Goal: Task Accomplishment & Management: Use online tool/utility

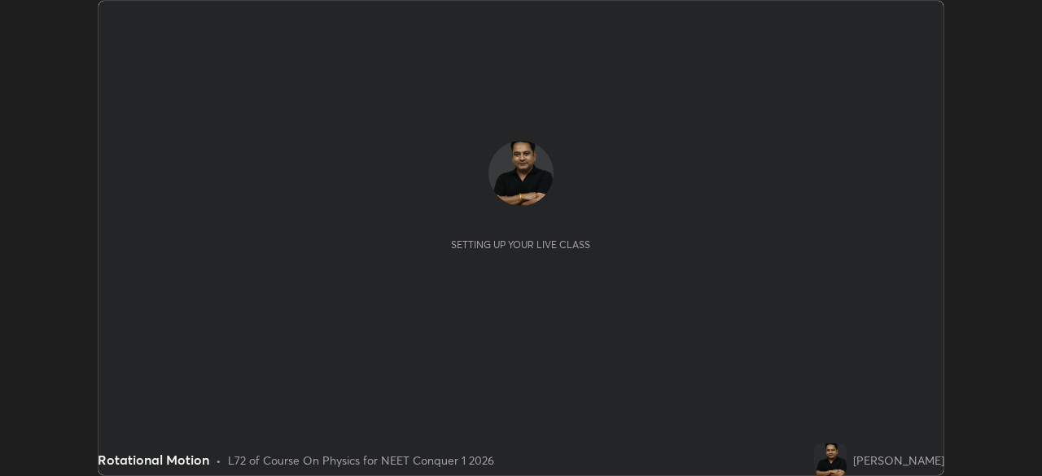
scroll to position [476, 1042]
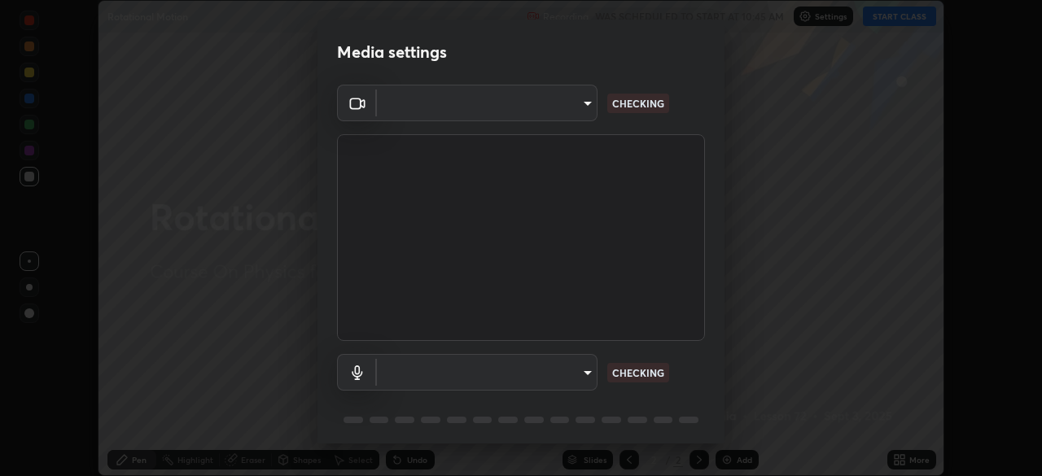
type input "1f3b1a4dbf7f6127e04a7c32b9c59d4571b9df5a52b12507af43ba0352f2305c"
click at [556, 374] on body "Erase all Rotational Motion Recording WAS SCHEDULED TO START AT 10:45 AM Settin…" at bounding box center [521, 238] width 1042 height 476
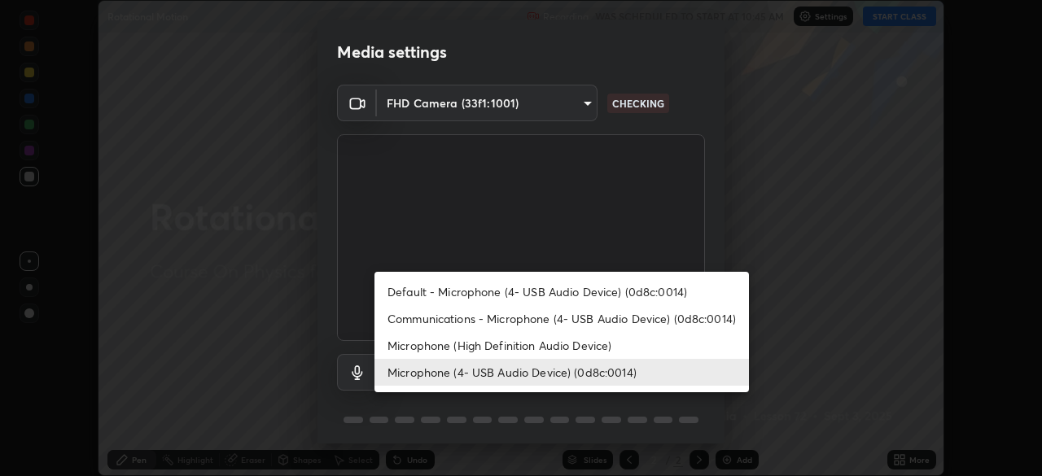
click at [535, 321] on li "Communications - Microphone (4- USB Audio Device) (0d8c:0014)" at bounding box center [562, 318] width 375 height 27
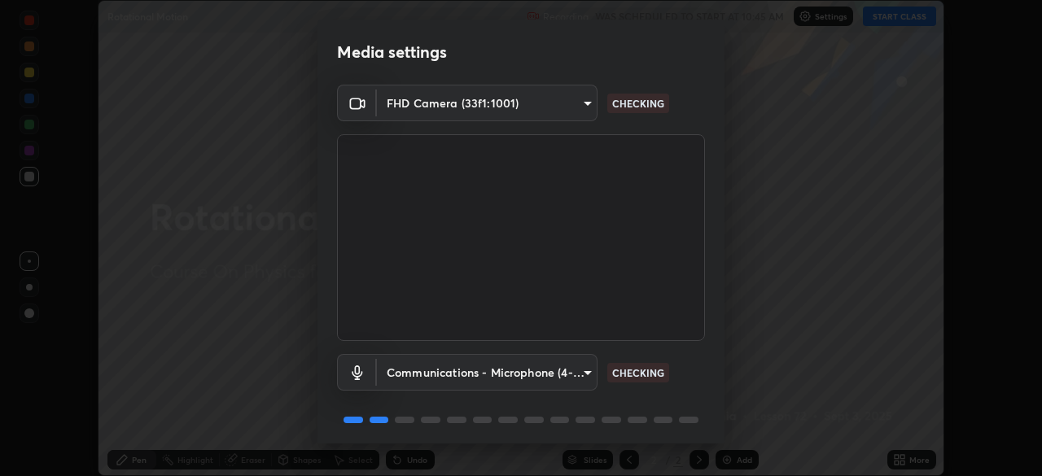
click at [577, 371] on body "Erase all Rotational Motion Recording WAS SCHEDULED TO START AT 10:45 AM Settin…" at bounding box center [521, 238] width 1042 height 476
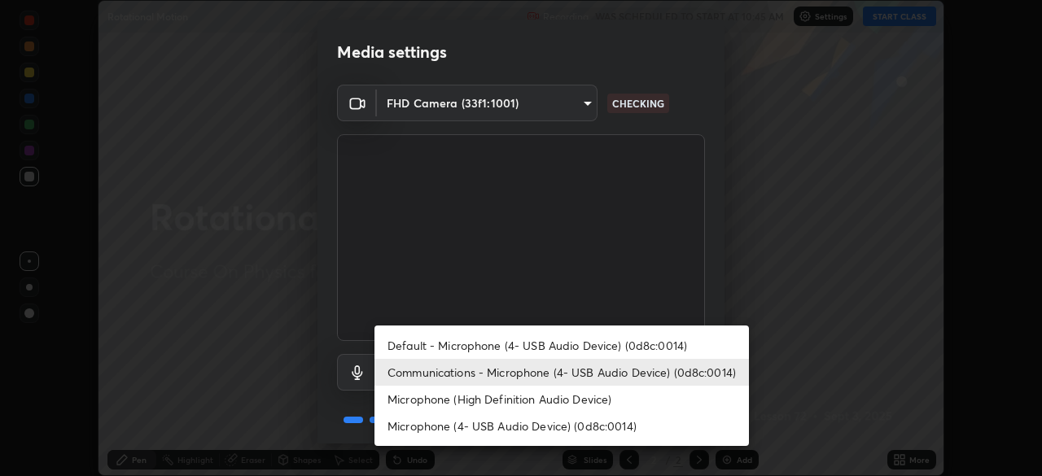
click at [547, 427] on li "Microphone (4- USB Audio Device) (0d8c:0014)" at bounding box center [562, 426] width 375 height 27
type input "e5b627718591eeaf1f58acbce375d66896c0403349ed2b511c0f677bbfff9090"
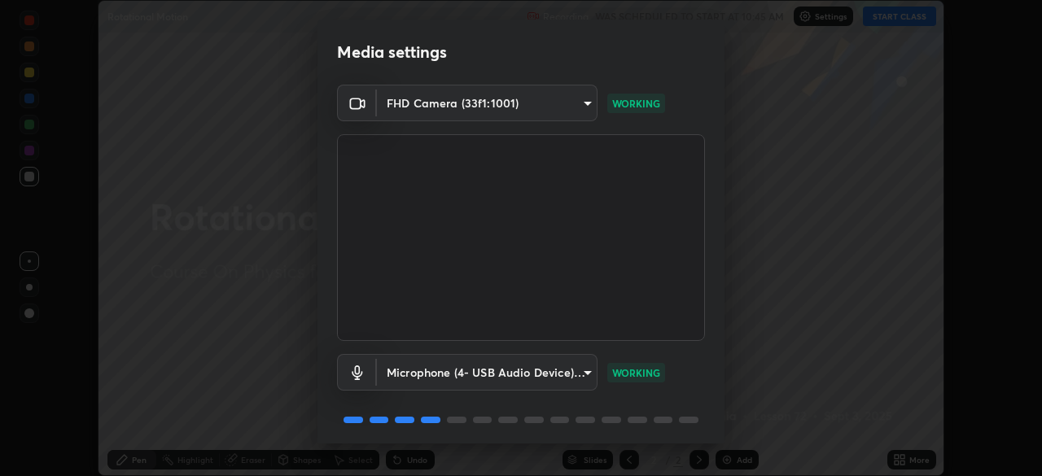
scroll to position [57, 0]
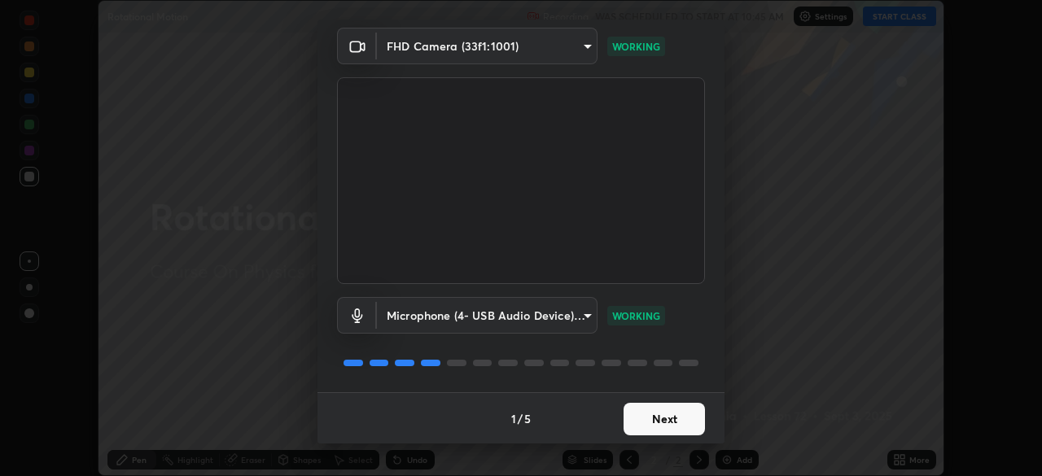
click at [661, 410] on button "Next" at bounding box center [664, 419] width 81 height 33
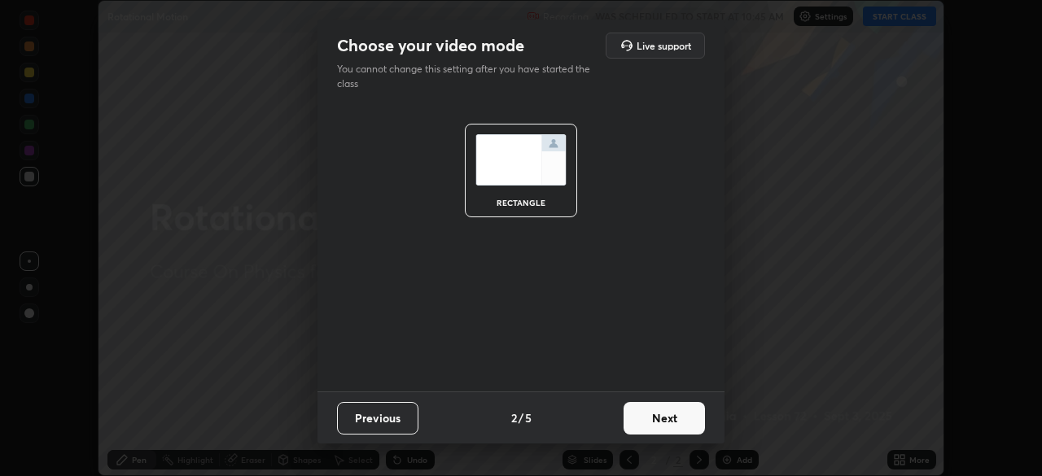
click at [666, 419] on button "Next" at bounding box center [664, 418] width 81 height 33
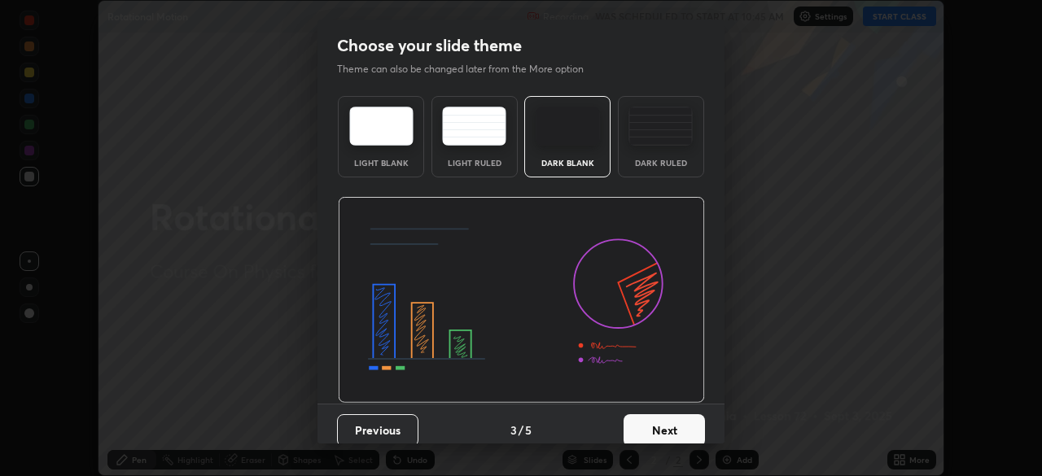
click at [663, 425] on button "Next" at bounding box center [664, 430] width 81 height 33
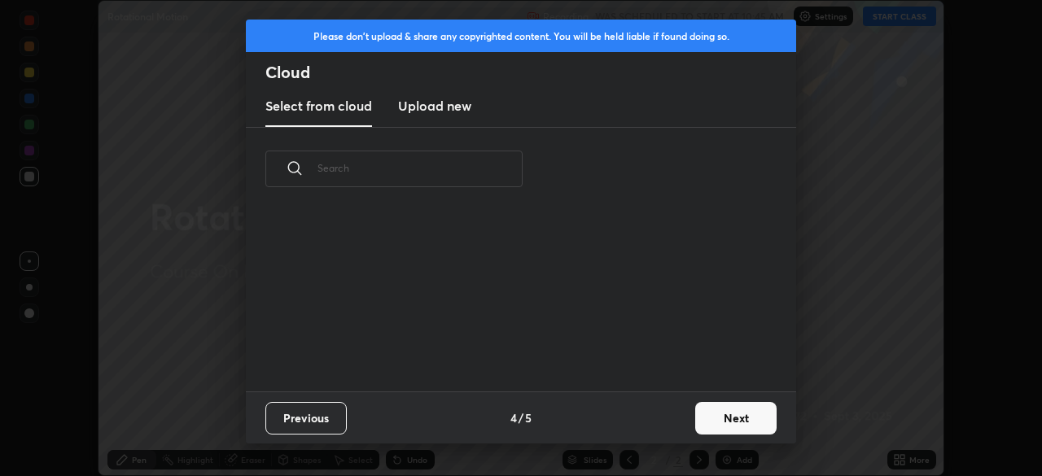
scroll to position [181, 523]
click at [456, 112] on h3 "Upload new" at bounding box center [434, 106] width 73 height 20
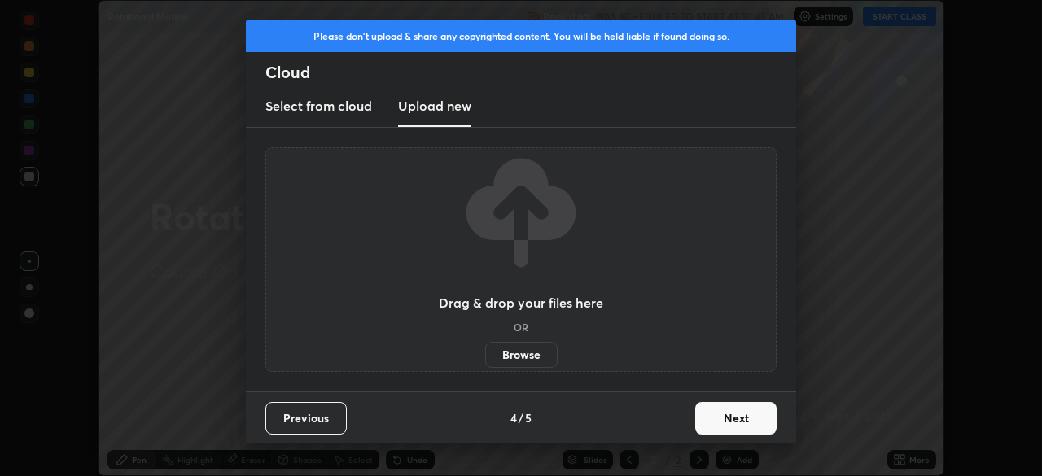
click at [529, 353] on label "Browse" at bounding box center [521, 355] width 72 height 26
click at [485, 353] on input "Browse" at bounding box center [485, 355] width 0 height 26
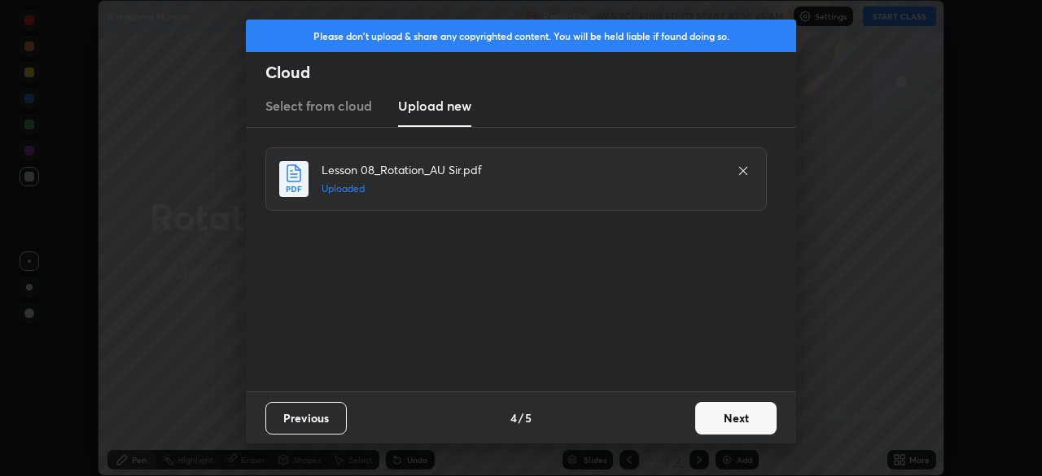
click at [734, 414] on button "Next" at bounding box center [735, 418] width 81 height 33
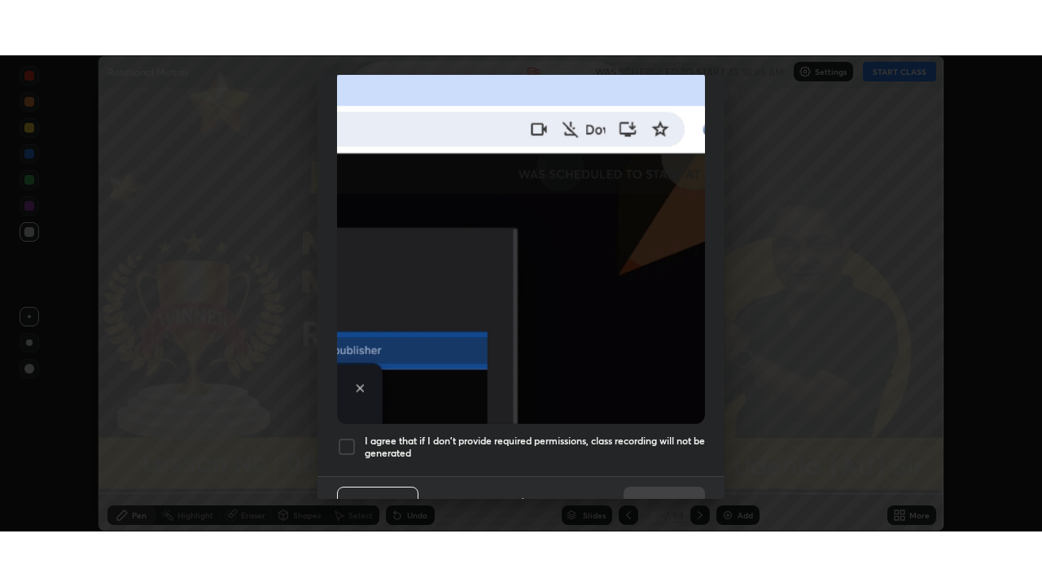
scroll to position [382, 0]
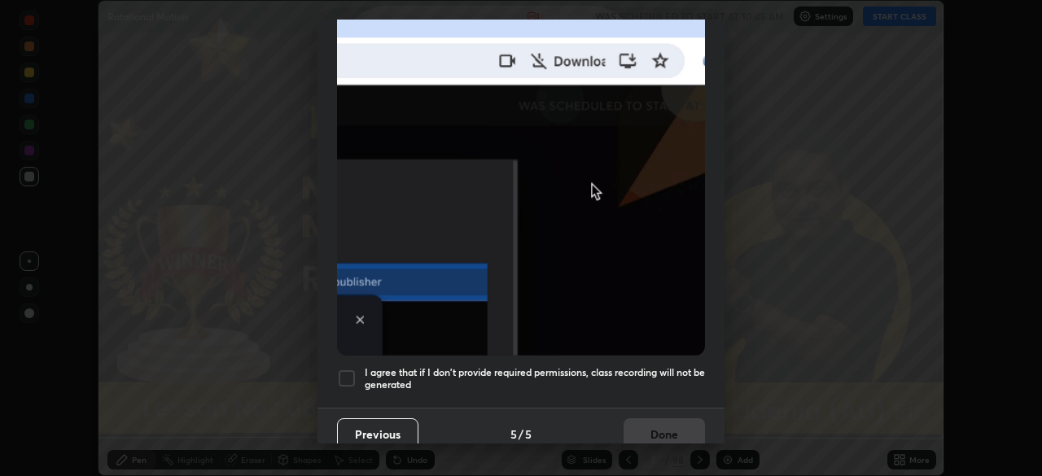
click at [350, 373] on div at bounding box center [347, 379] width 20 height 20
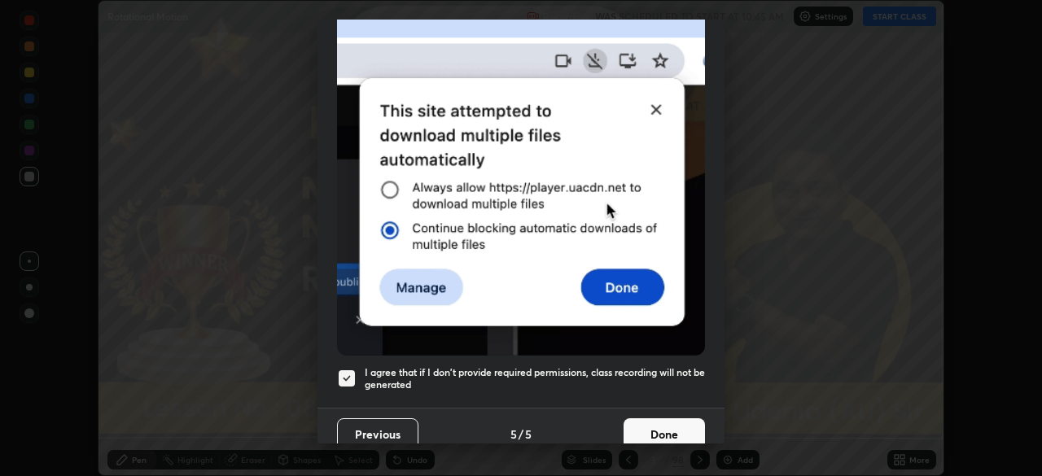
click at [660, 427] on button "Done" at bounding box center [664, 435] width 81 height 33
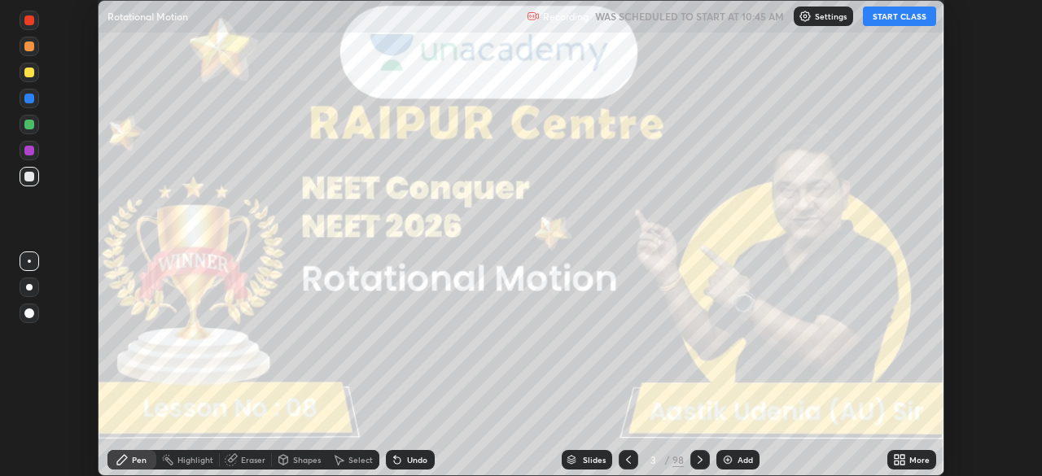
click at [901, 459] on icon at bounding box center [903, 457] width 4 height 4
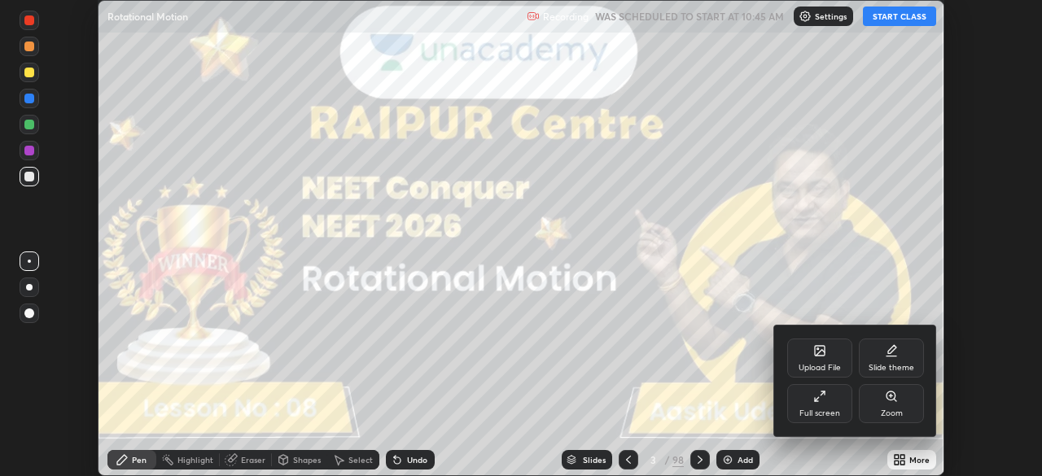
click at [827, 402] on div "Full screen" at bounding box center [819, 403] width 65 height 39
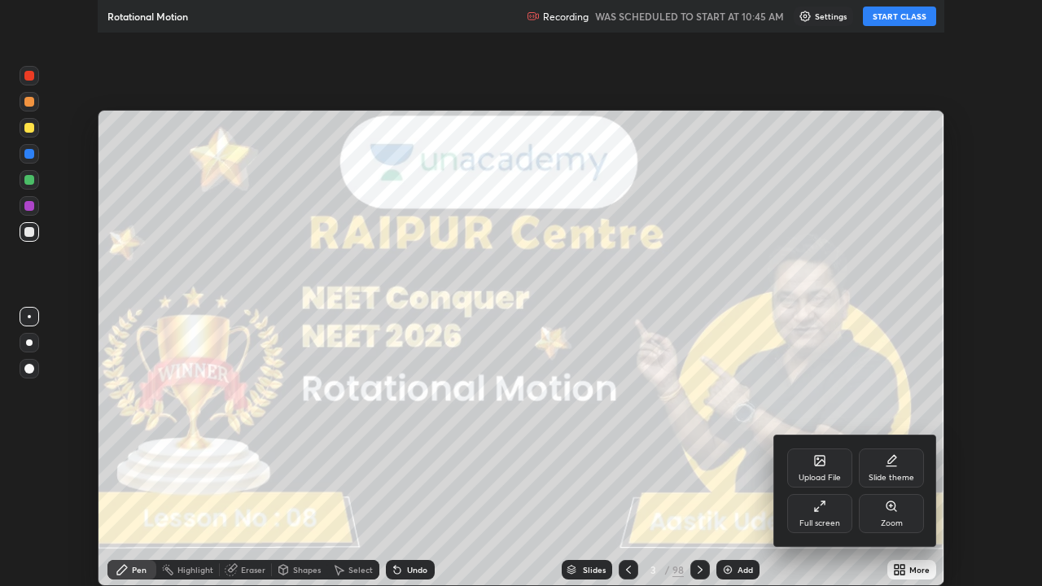
scroll to position [586, 1042]
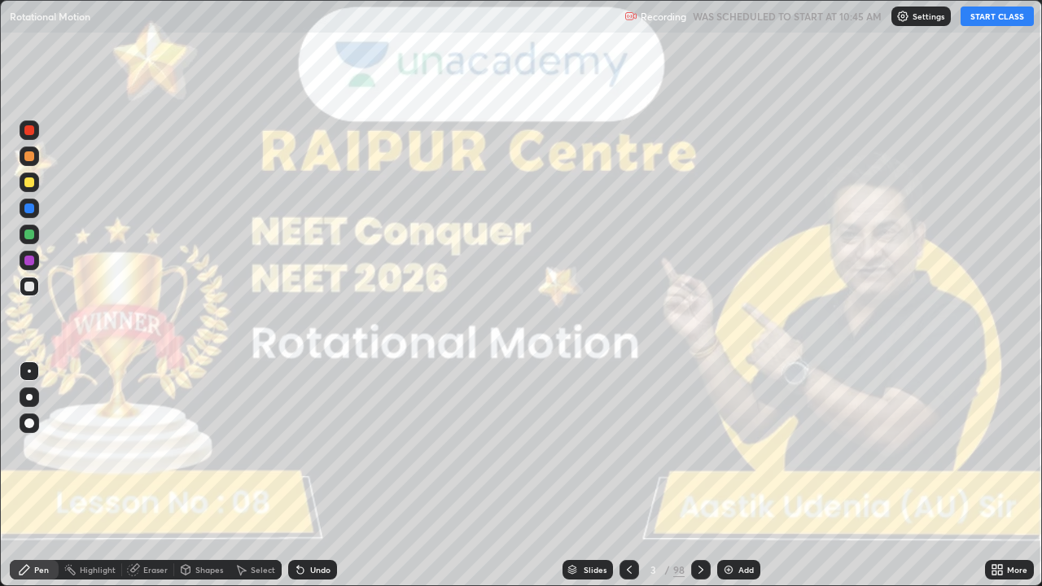
click at [986, 21] on button "START CLASS" at bounding box center [997, 17] width 73 height 20
click at [29, 397] on div at bounding box center [29, 397] width 7 height 7
click at [699, 476] on icon at bounding box center [701, 569] width 13 height 13
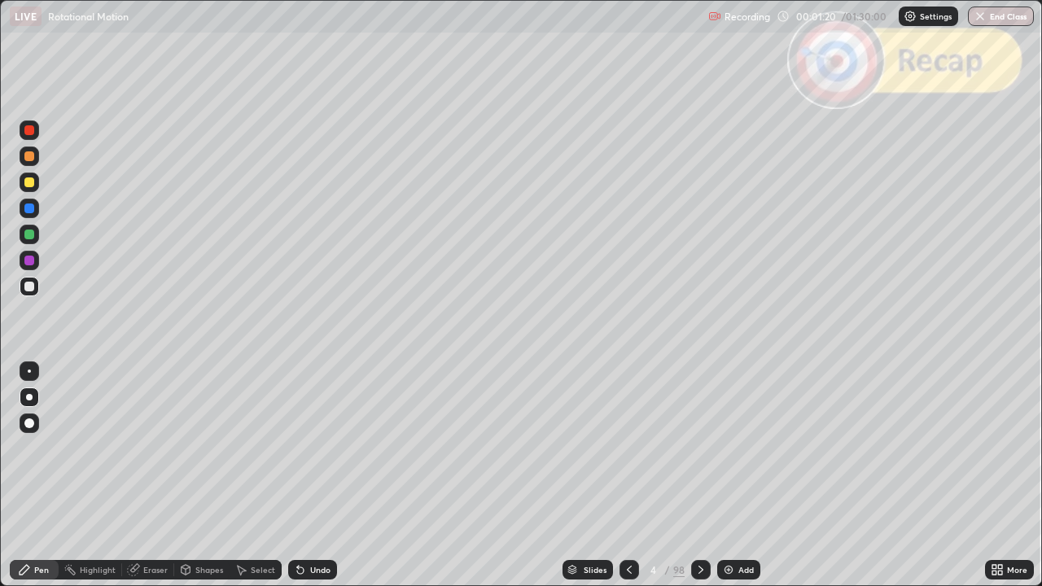
click at [708, 476] on div at bounding box center [701, 570] width 20 height 20
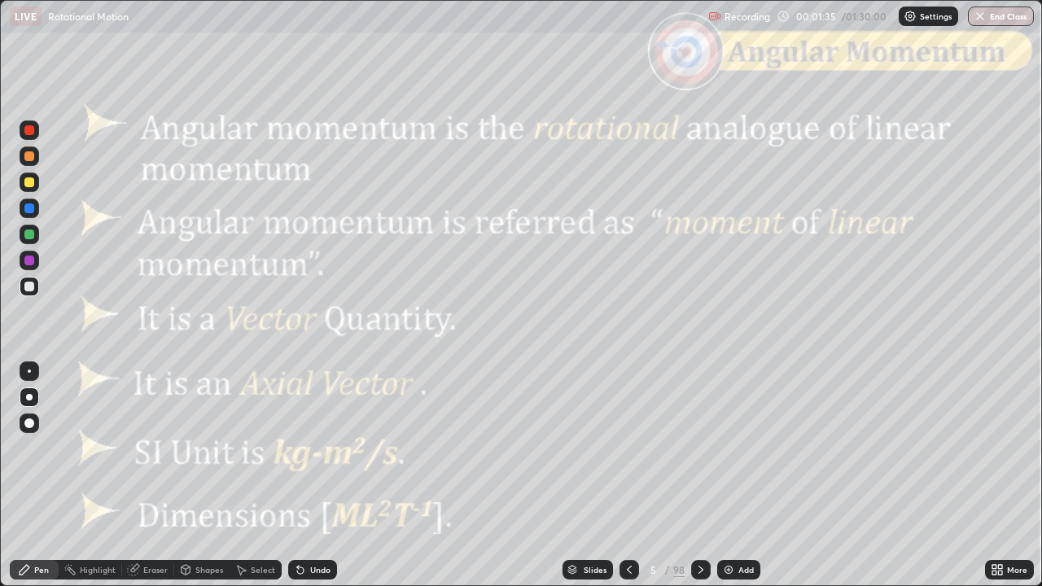
click at [699, 476] on icon at bounding box center [701, 569] width 13 height 13
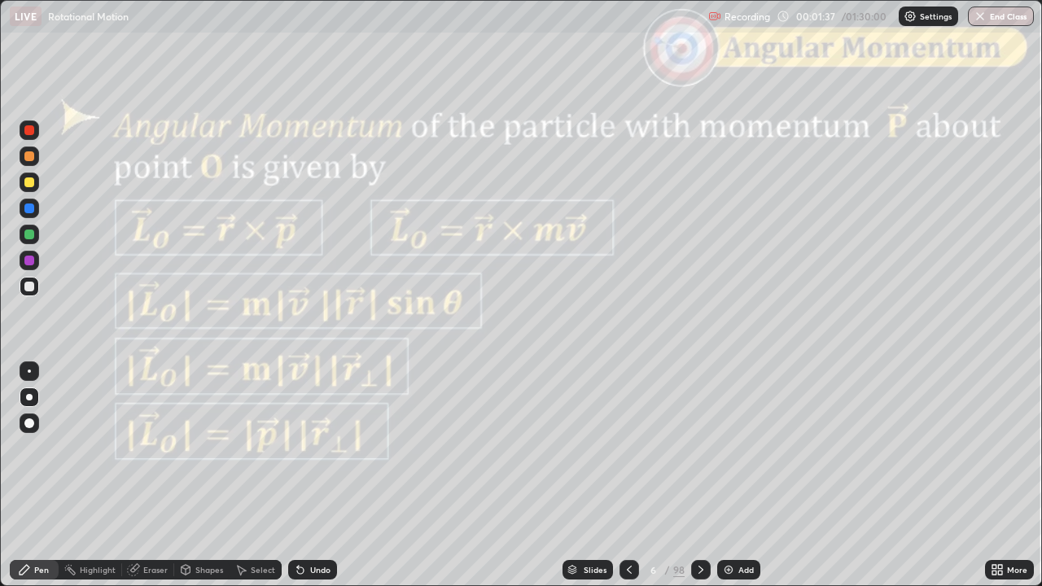
click at [708, 476] on div at bounding box center [701, 570] width 20 height 20
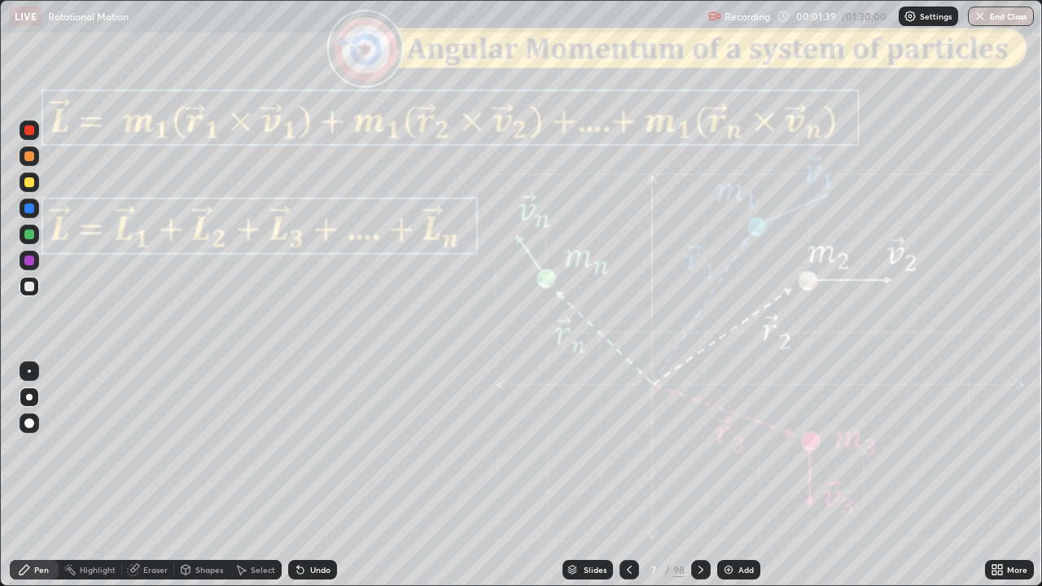
click at [699, 476] on icon at bounding box center [701, 569] width 13 height 13
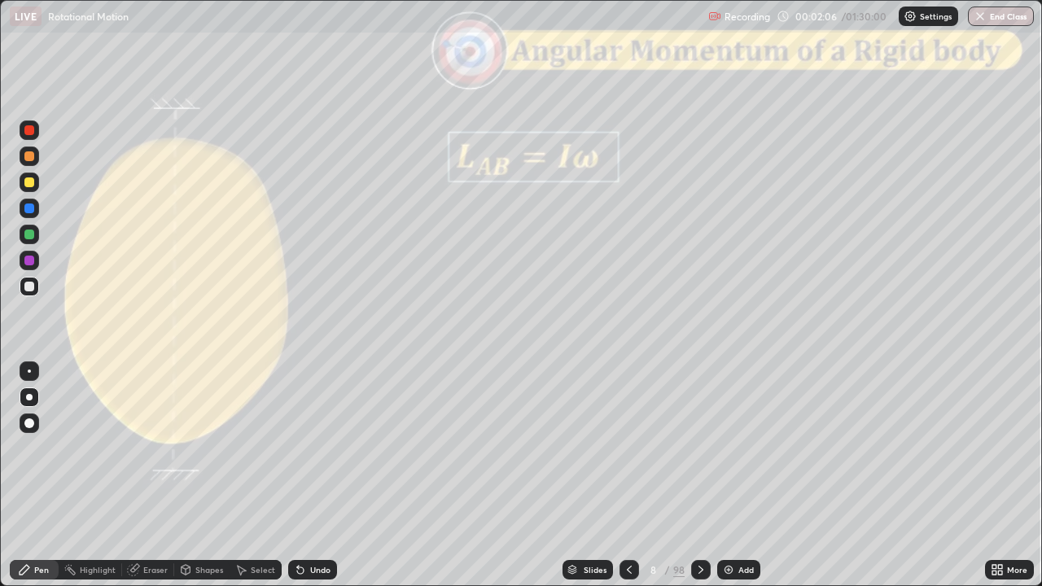
click at [699, 476] on icon at bounding box center [701, 569] width 13 height 13
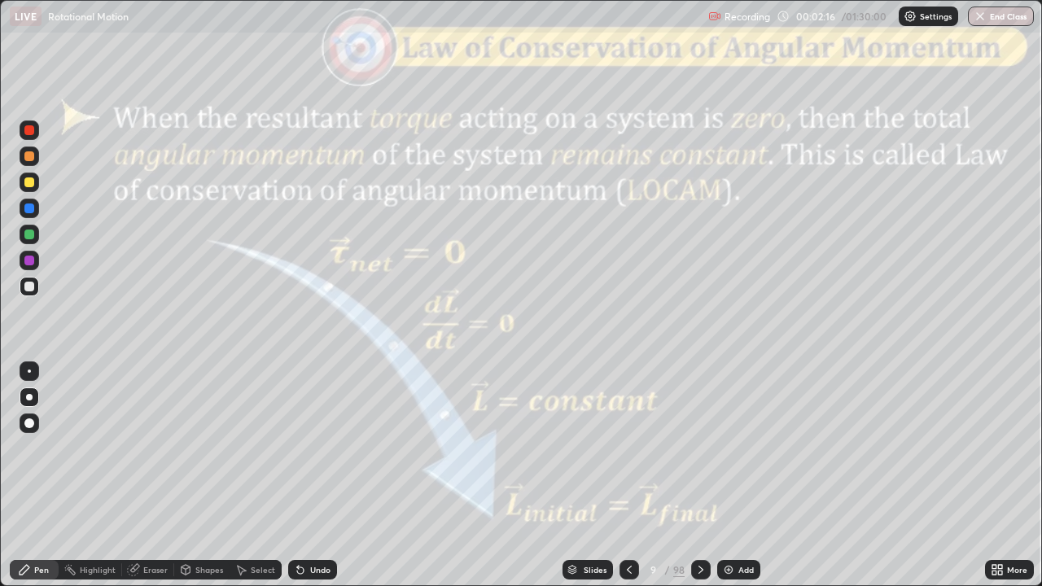
click at [699, 476] on icon at bounding box center [701, 569] width 13 height 13
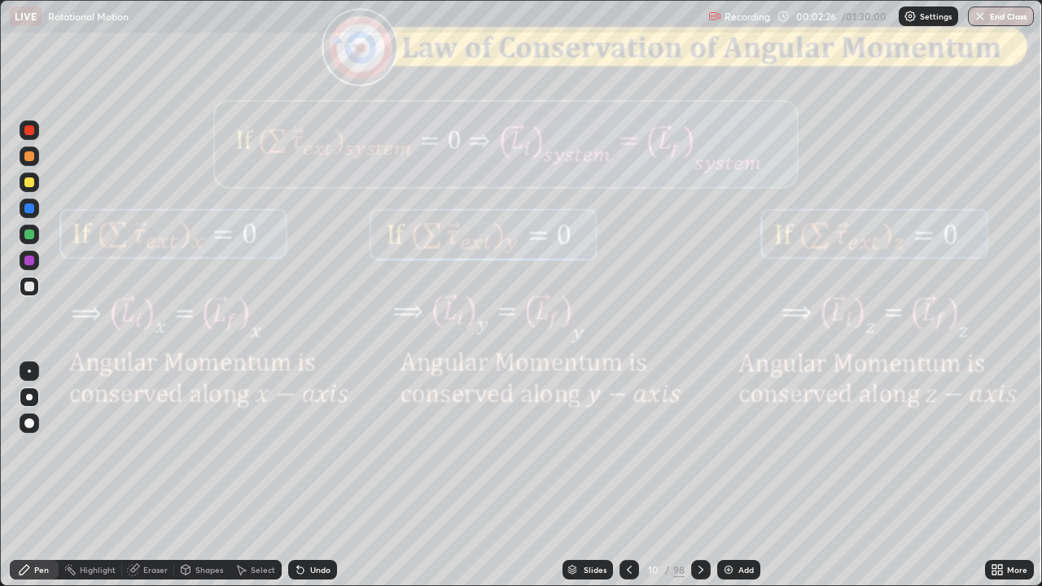
click at [699, 476] on icon at bounding box center [701, 569] width 13 height 13
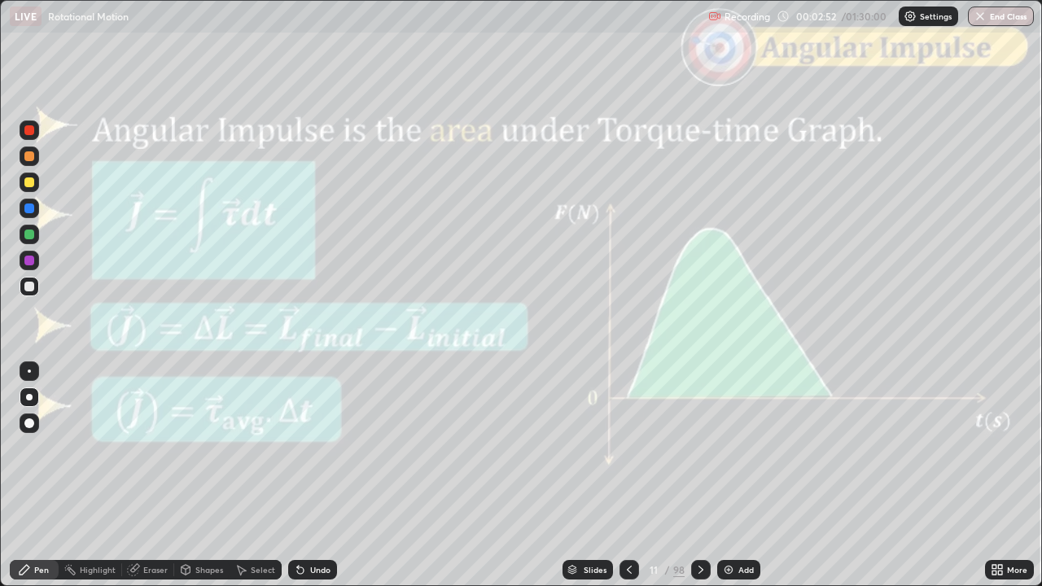
click at [699, 476] on icon at bounding box center [701, 569] width 13 height 13
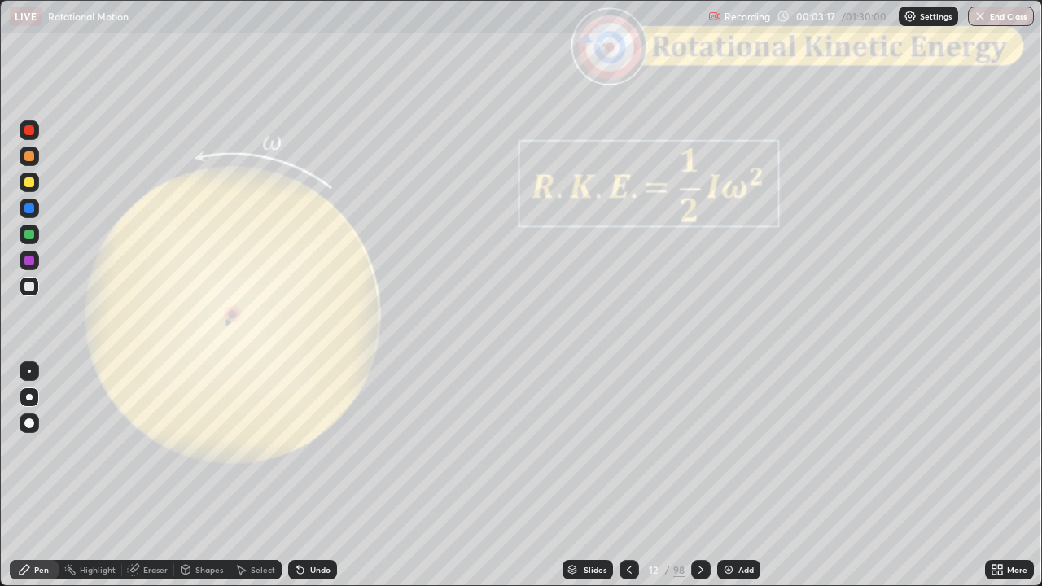
click at [699, 476] on icon at bounding box center [701, 569] width 13 height 13
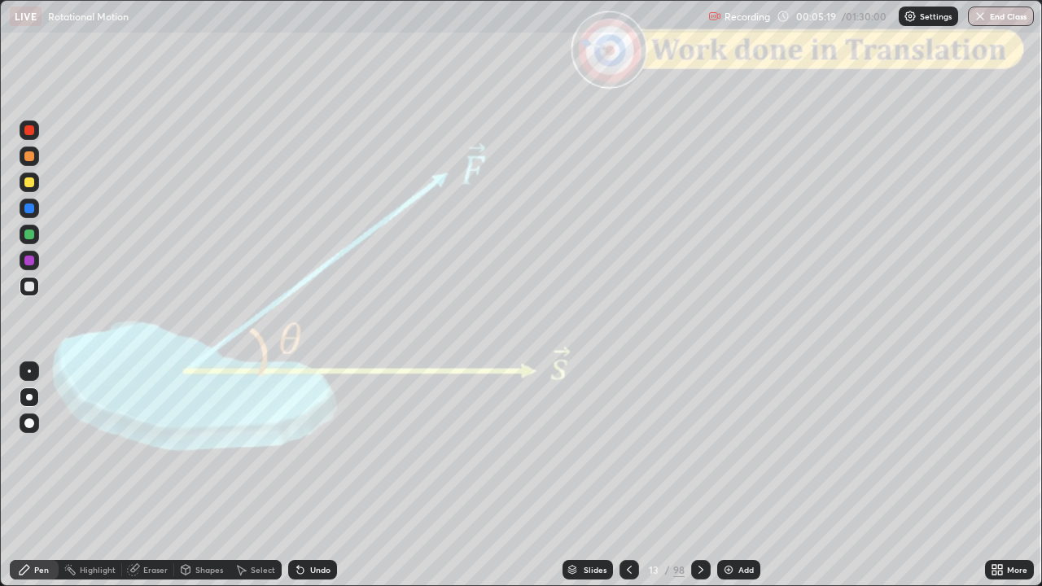
click at [195, 476] on div "Shapes" at bounding box center [209, 570] width 28 height 8
click at [29, 131] on div at bounding box center [29, 130] width 10 height 10
click at [199, 476] on div "Shapes" at bounding box center [209, 570] width 28 height 8
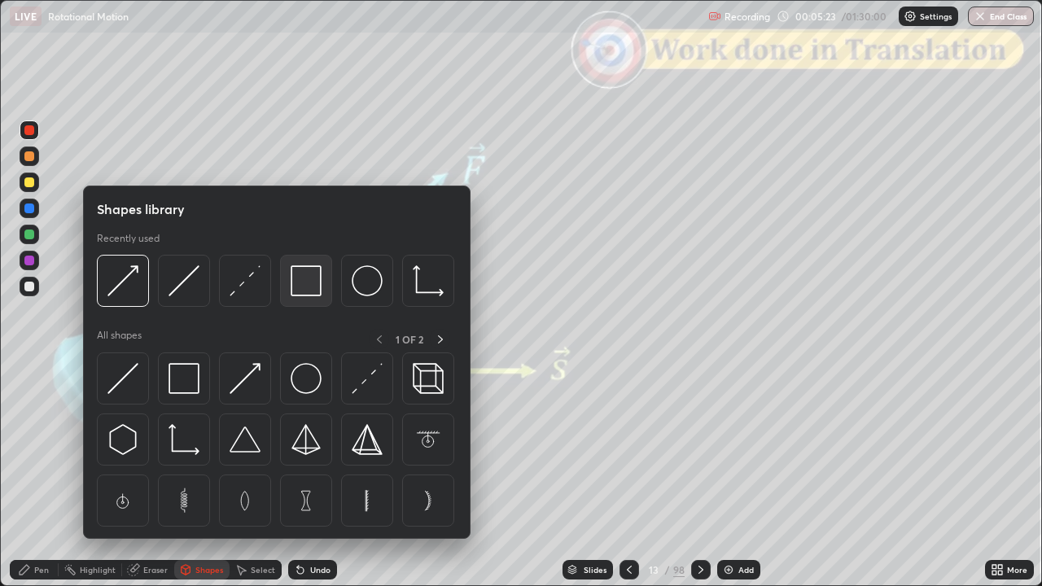
click at [314, 283] on img at bounding box center [306, 280] width 31 height 31
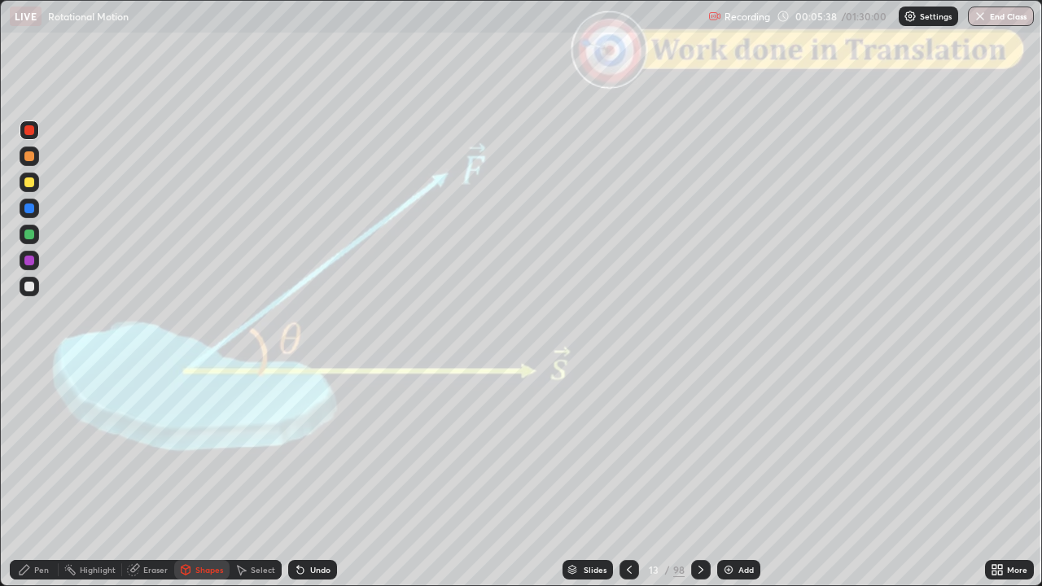
click at [33, 158] on div at bounding box center [29, 156] width 10 height 10
click at [32, 476] on div "Pen" at bounding box center [34, 570] width 49 height 20
click at [212, 476] on div "Shapes" at bounding box center [209, 570] width 28 height 8
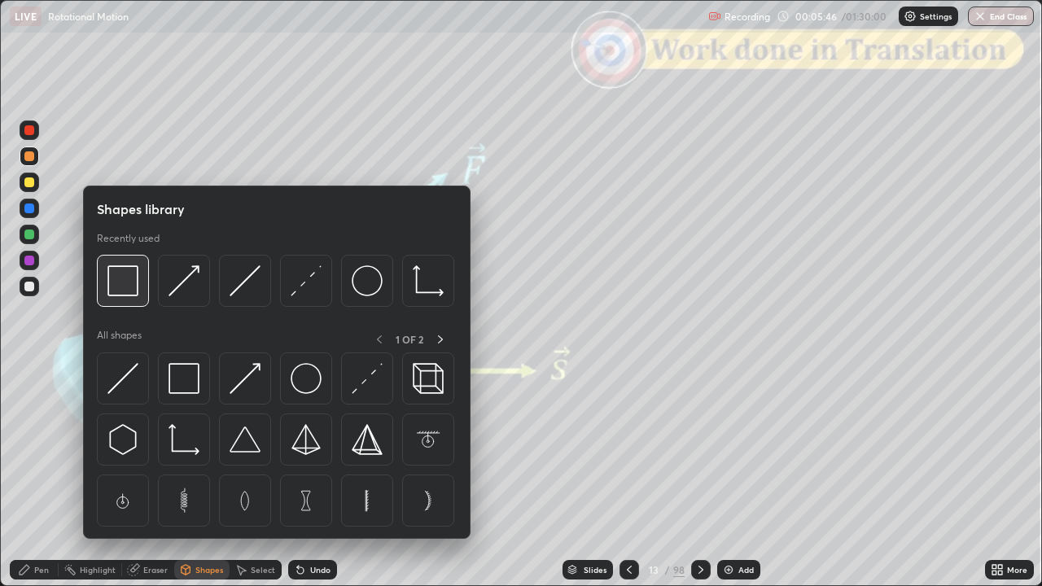
click at [124, 284] on img at bounding box center [122, 280] width 31 height 31
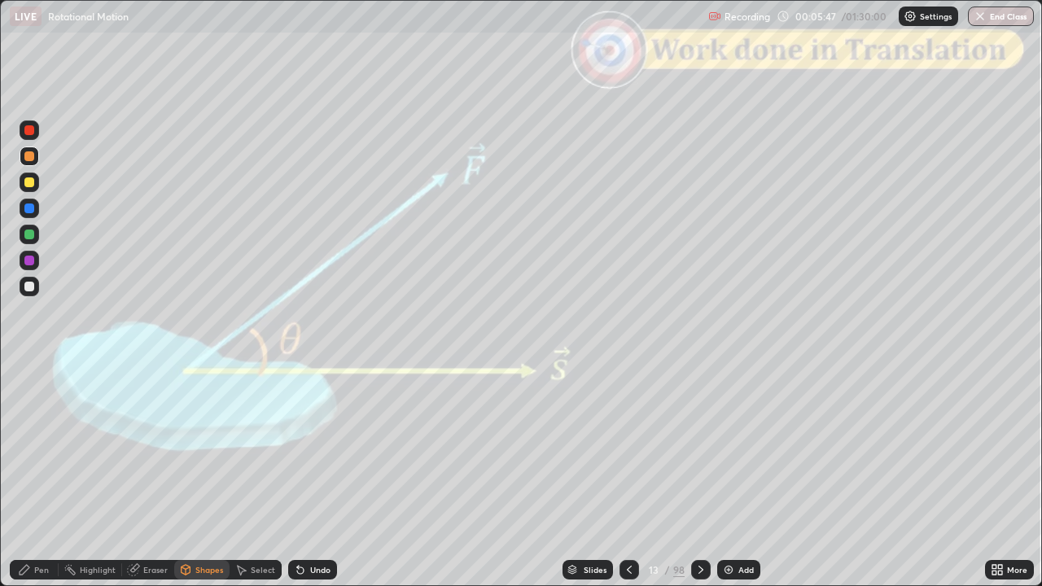
click at [35, 136] on div at bounding box center [30, 131] width 20 height 20
click at [45, 476] on div "Pen" at bounding box center [34, 570] width 49 height 20
click at [29, 159] on div at bounding box center [29, 156] width 10 height 10
click at [207, 476] on div "Shapes" at bounding box center [209, 570] width 28 height 8
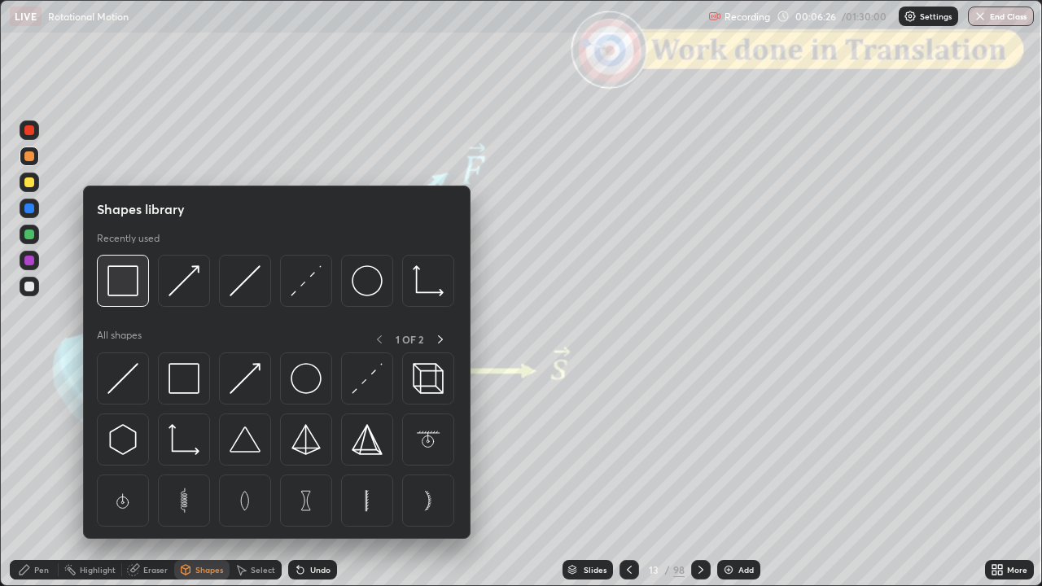
click at [127, 286] on img at bounding box center [122, 280] width 31 height 31
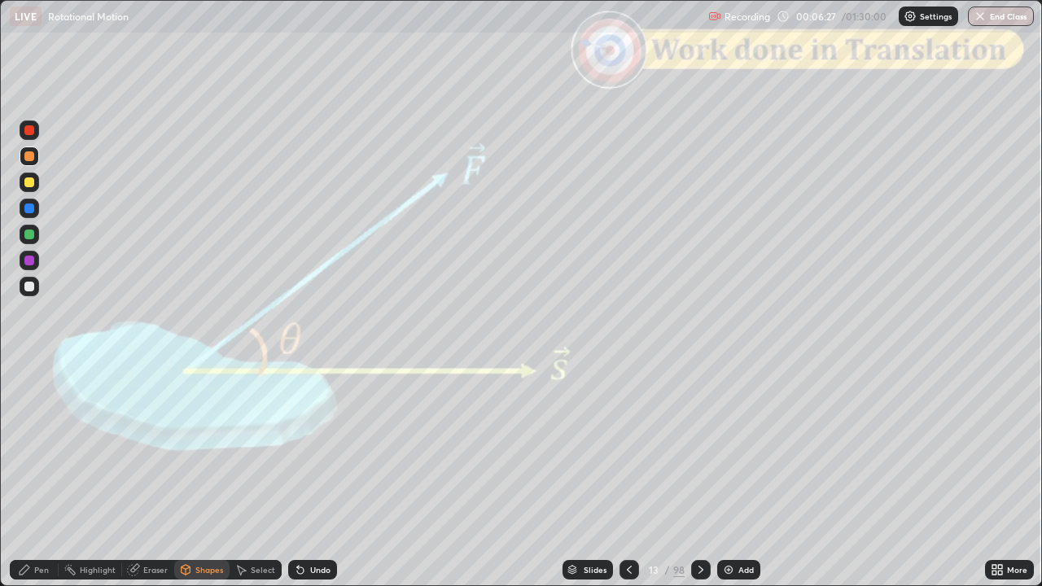
click at [31, 132] on div at bounding box center [29, 130] width 10 height 10
click at [33, 238] on div at bounding box center [29, 235] width 10 height 10
click at [39, 476] on div "Pen" at bounding box center [41, 570] width 15 height 8
click at [208, 476] on div "Shapes" at bounding box center [201, 570] width 55 height 20
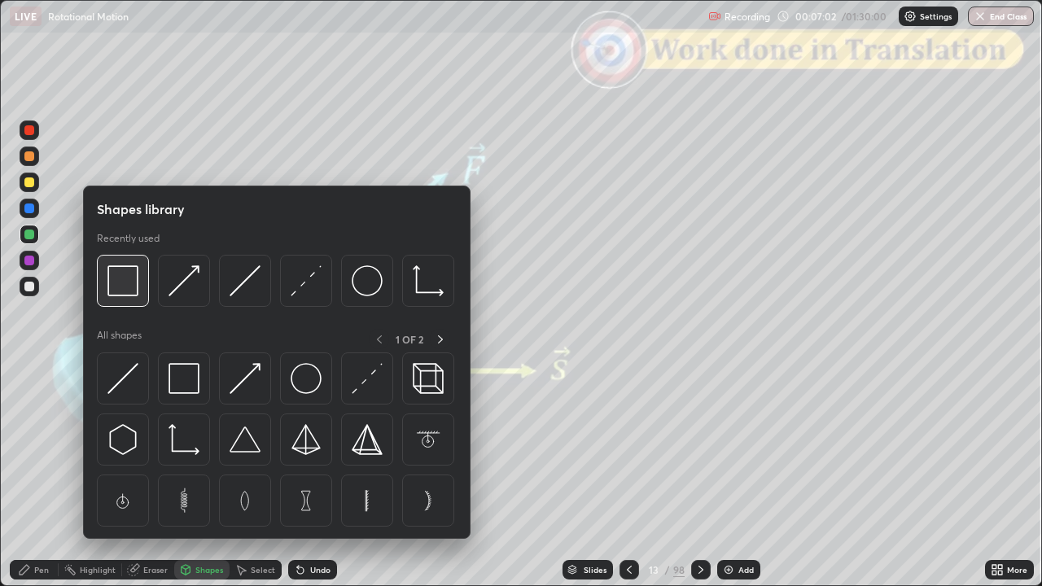
click at [118, 292] on img at bounding box center [122, 280] width 31 height 31
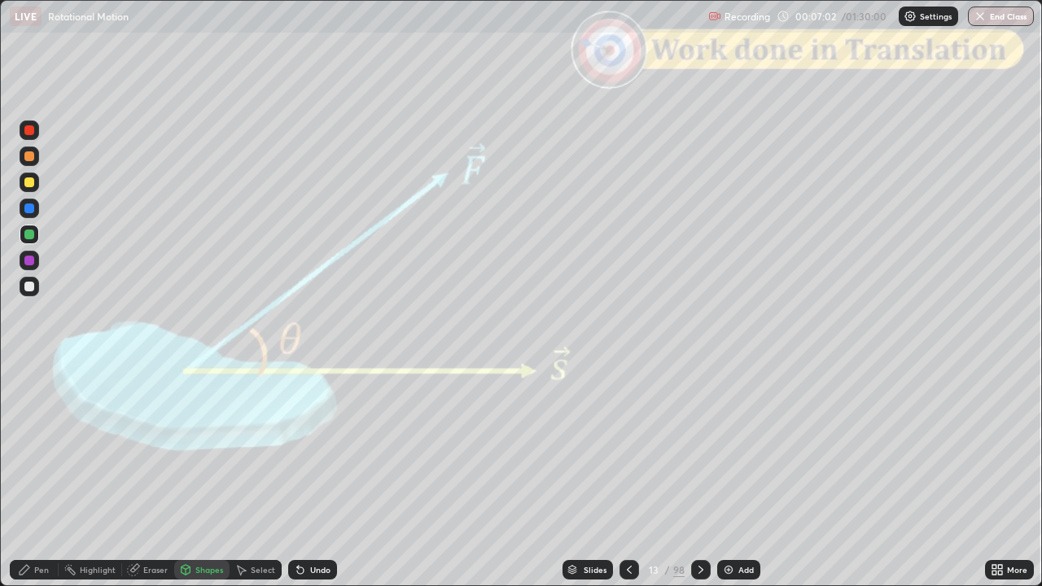
click at [29, 130] on div at bounding box center [29, 130] width 10 height 10
click at [706, 476] on div at bounding box center [701, 570] width 20 height 20
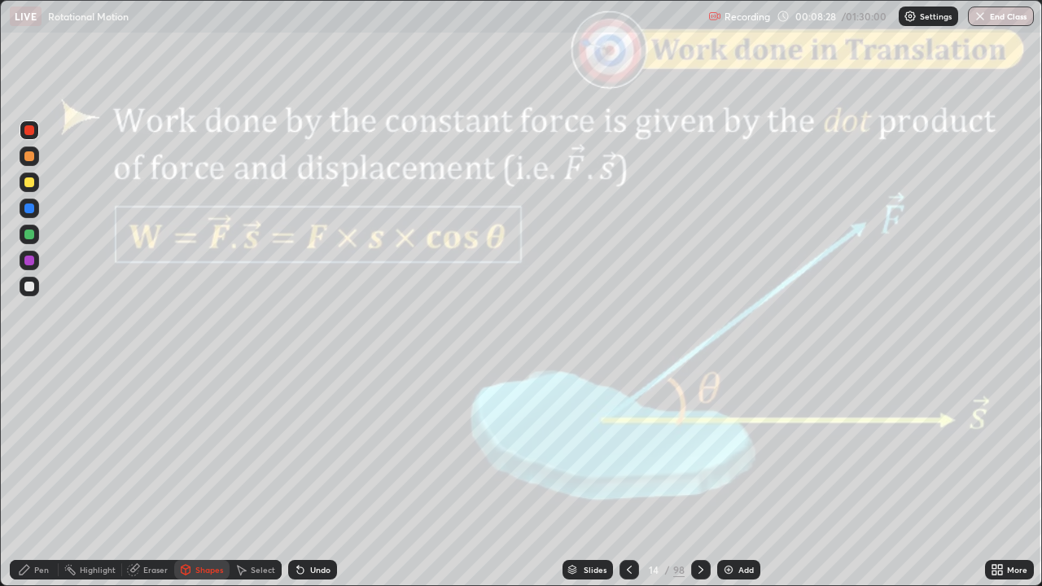
click at [699, 476] on icon at bounding box center [701, 569] width 13 height 13
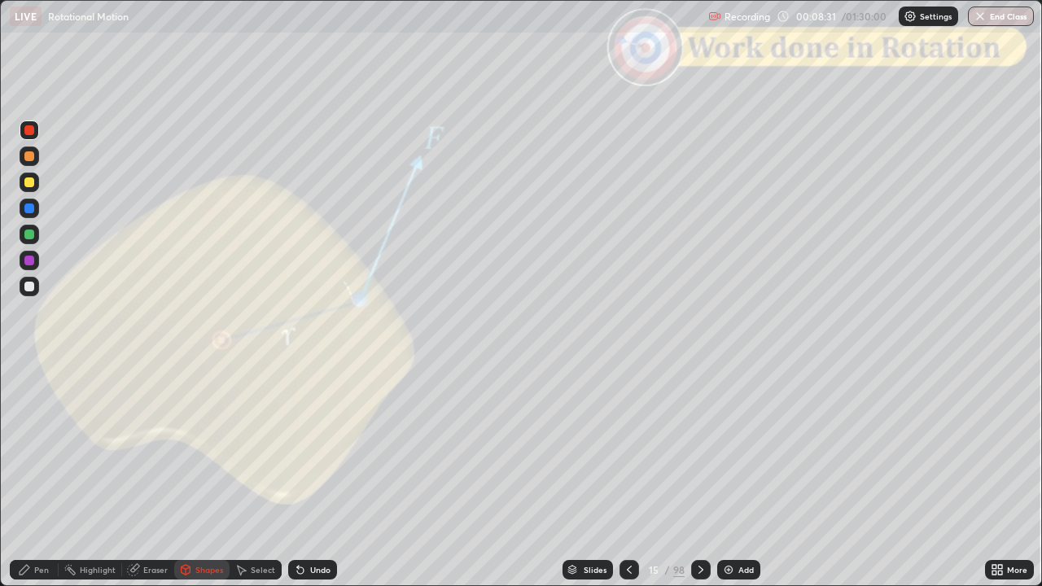
click at [699, 476] on icon at bounding box center [701, 569] width 13 height 13
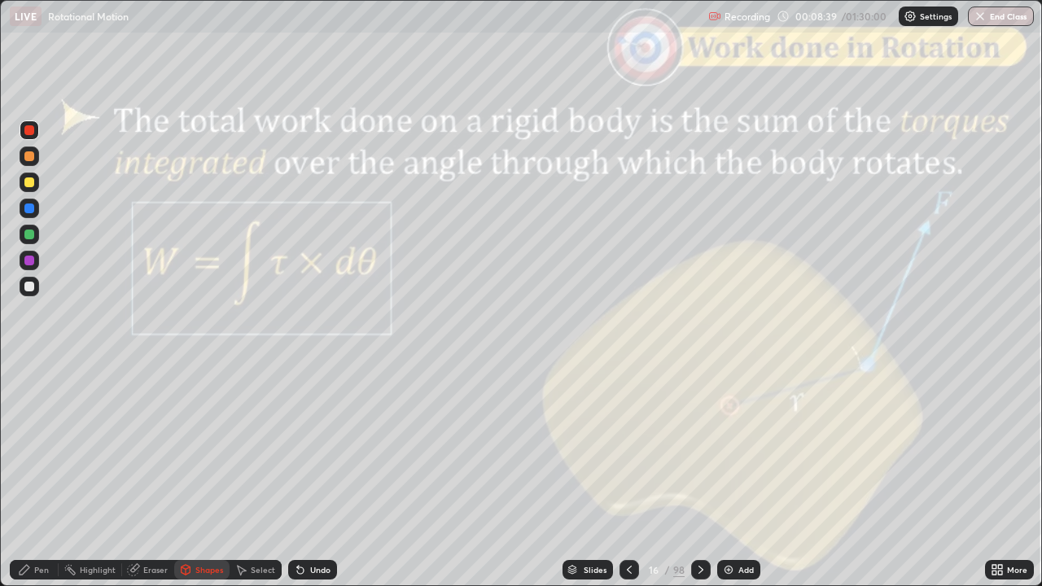
click at [44, 476] on div "Pen" at bounding box center [41, 570] width 15 height 8
click at [30, 287] on div at bounding box center [29, 287] width 10 height 10
click at [699, 476] on icon at bounding box center [701, 569] width 13 height 13
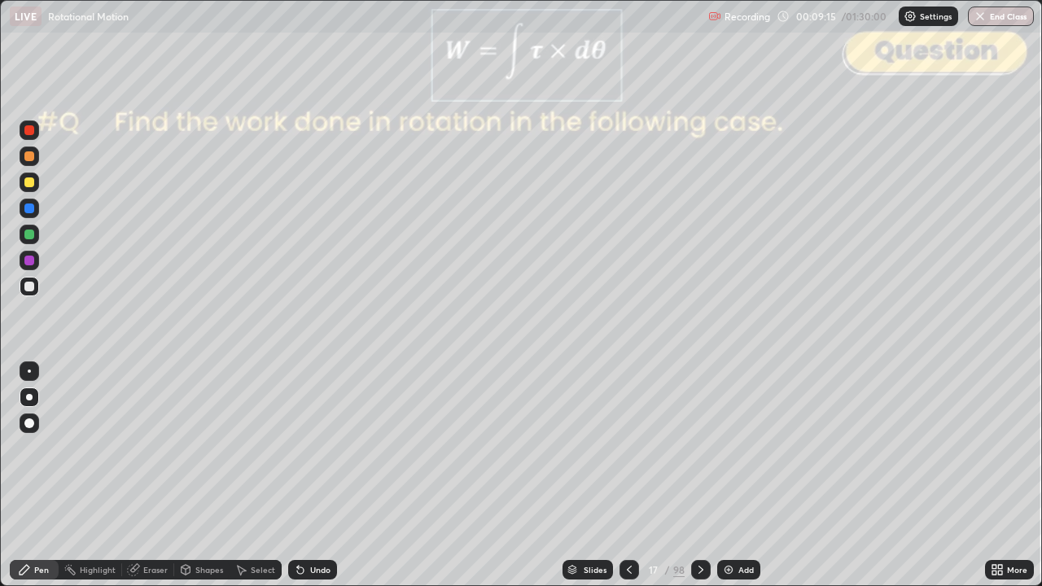
click at [599, 476] on div "Slides" at bounding box center [595, 570] width 23 height 8
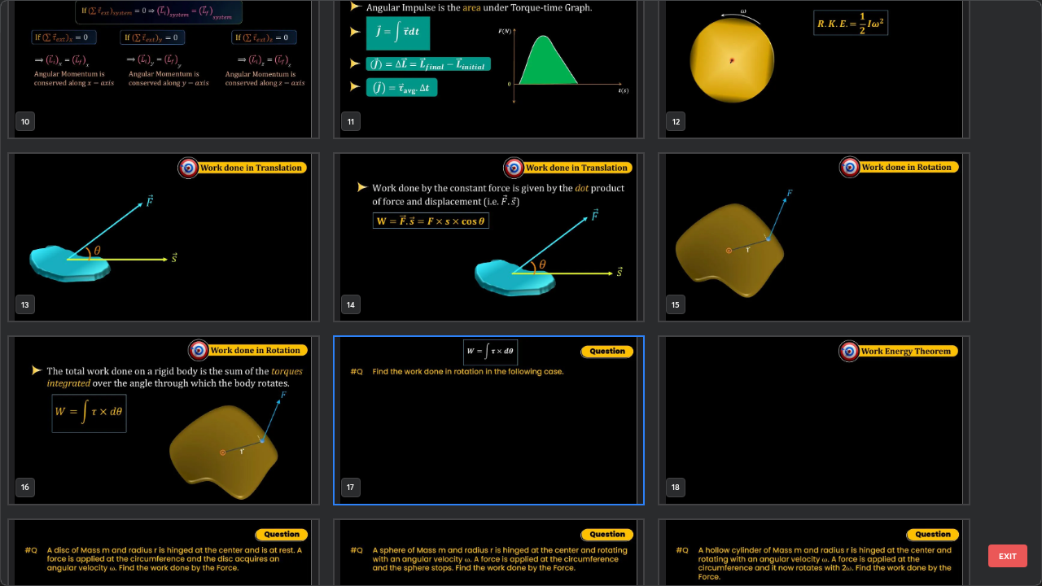
scroll to position [575, 0]
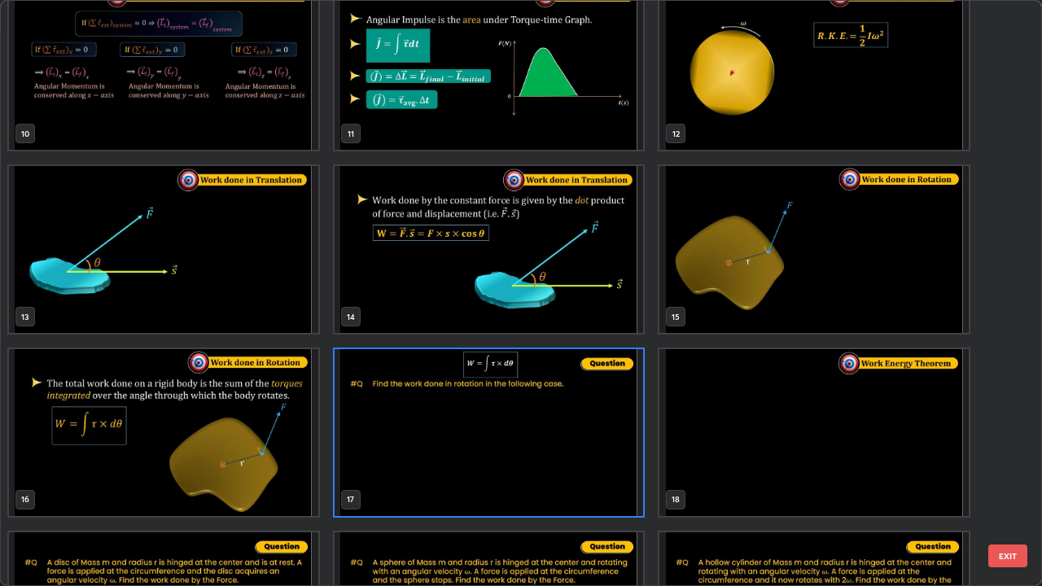
click at [1011, 476] on button "EXIT" at bounding box center [1008, 556] width 39 height 23
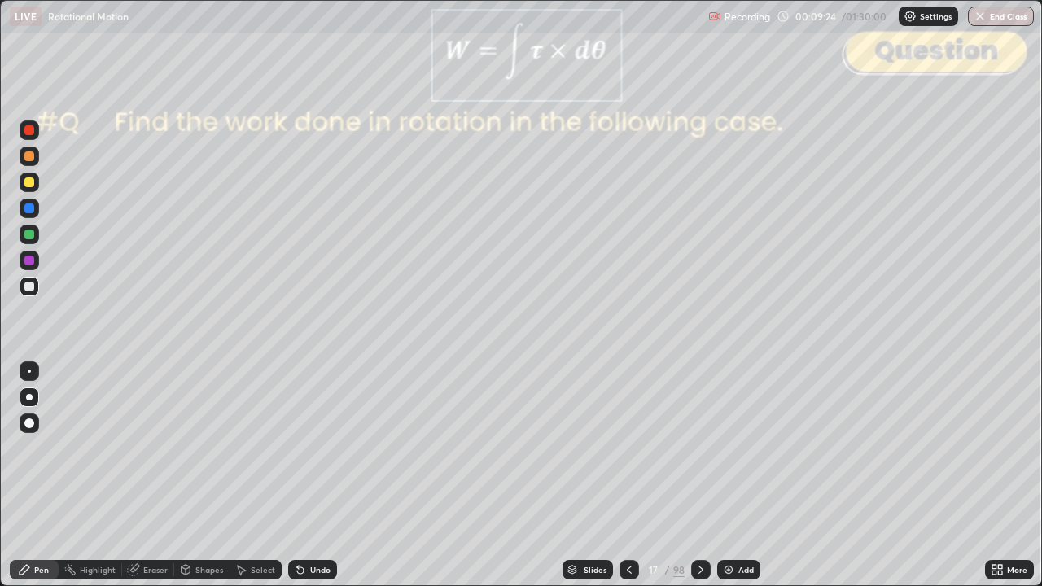
click at [204, 476] on div "Shapes" at bounding box center [209, 570] width 28 height 8
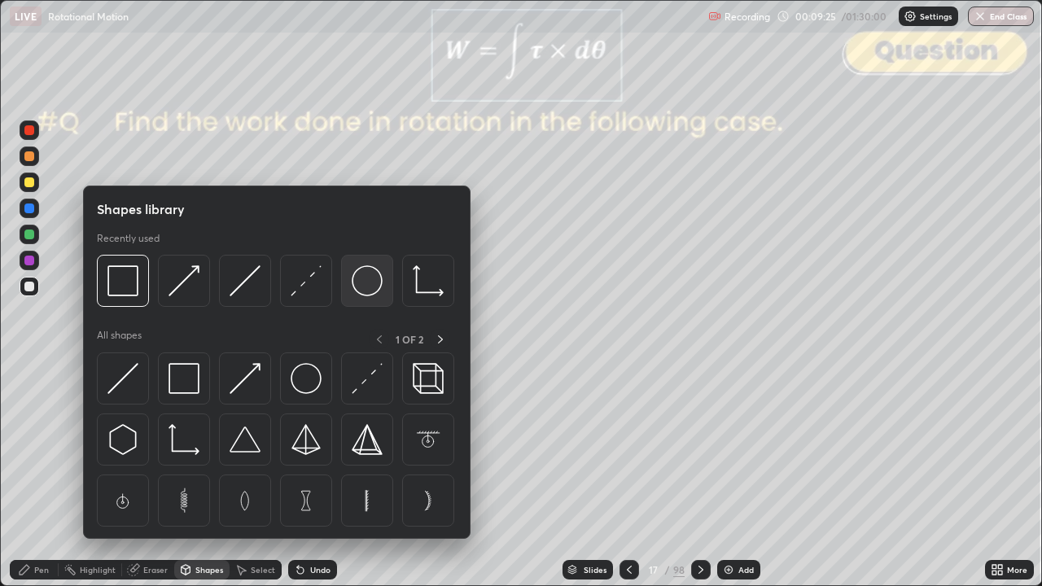
click at [368, 291] on img at bounding box center [367, 280] width 31 height 31
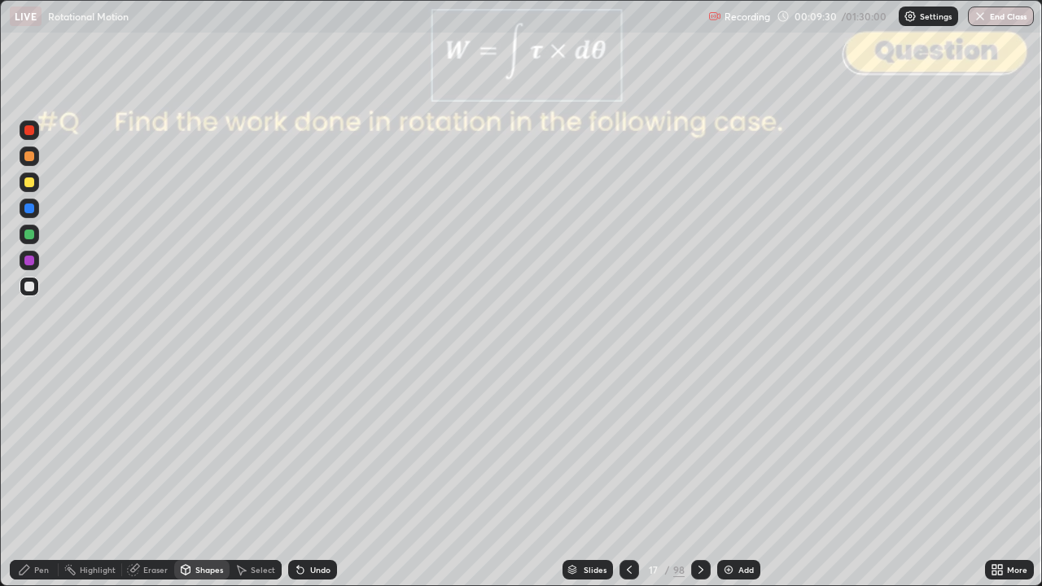
click at [39, 476] on div "Pen" at bounding box center [41, 570] width 15 height 8
click at [204, 476] on div "Shapes" at bounding box center [209, 570] width 28 height 8
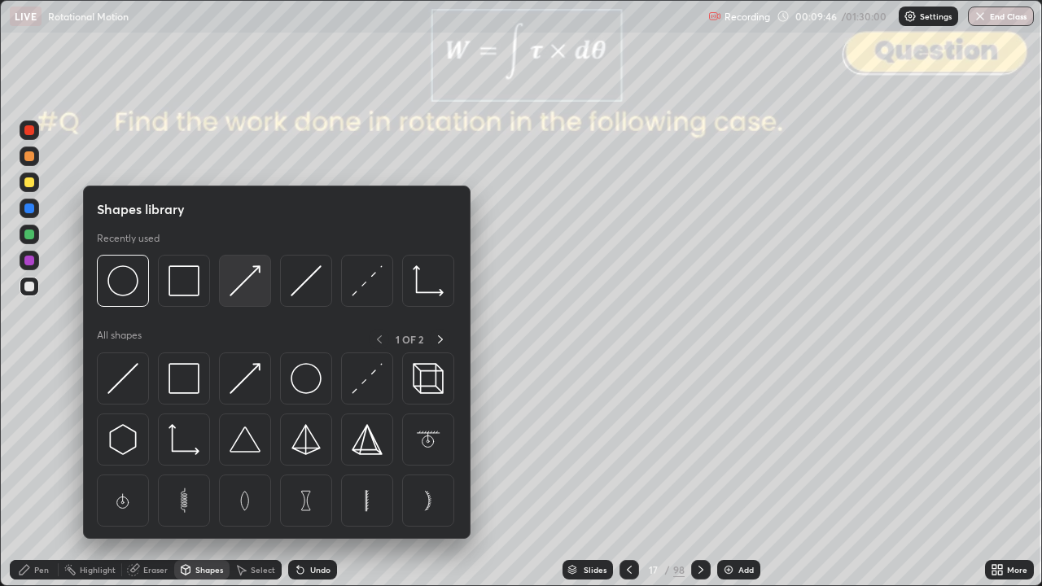
click at [256, 286] on img at bounding box center [245, 280] width 31 height 31
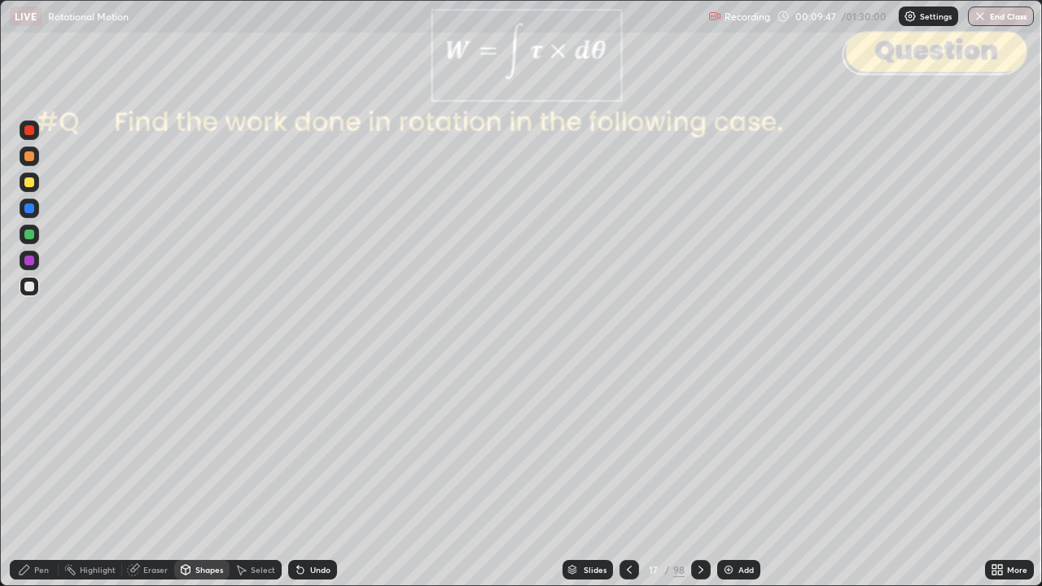
click at [29, 156] on div at bounding box center [29, 156] width 10 height 10
click at [207, 476] on div "Shapes" at bounding box center [209, 570] width 28 height 8
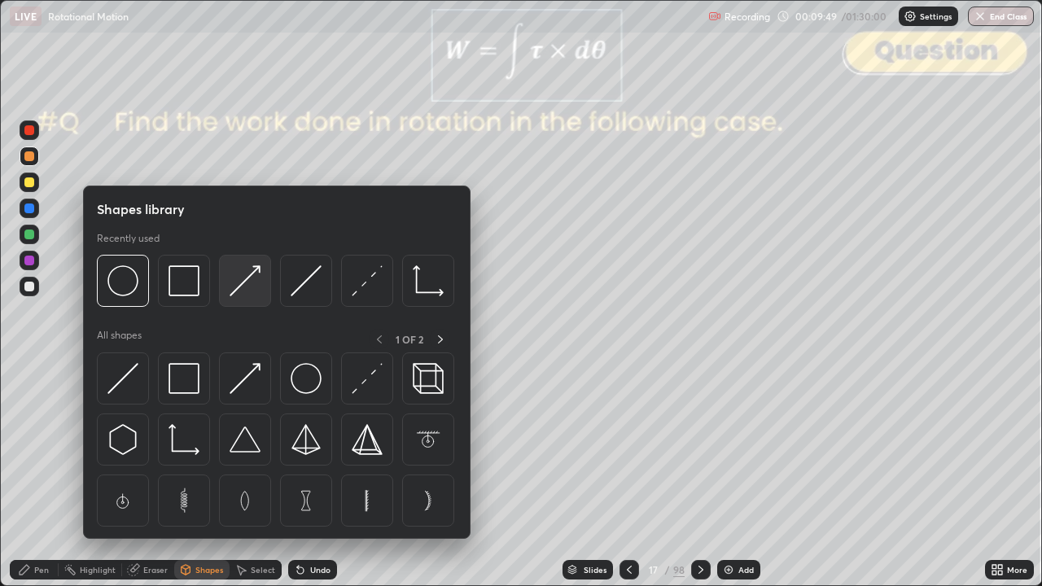
click at [246, 292] on img at bounding box center [245, 280] width 31 height 31
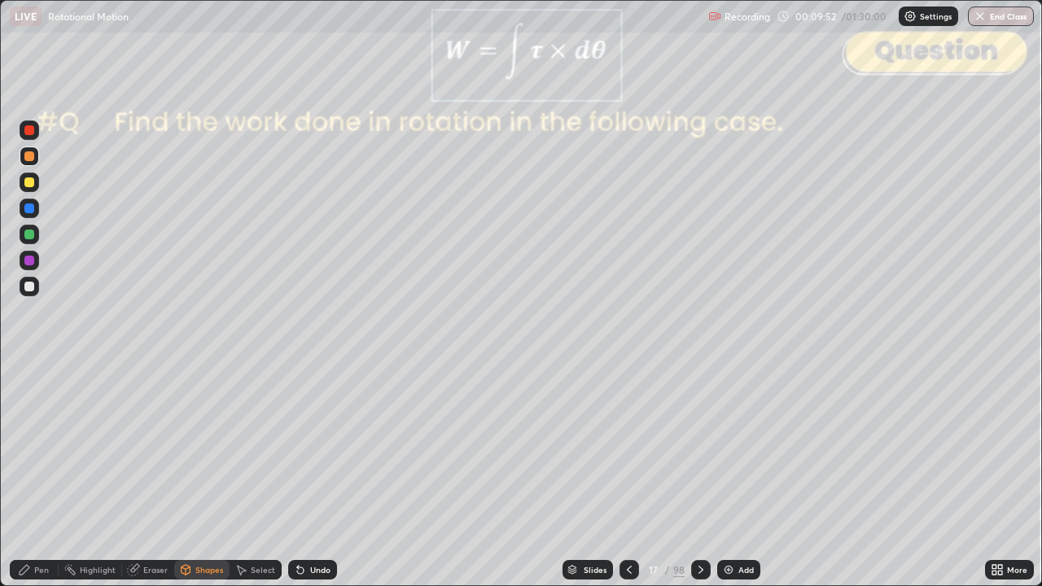
click at [17, 476] on div "Pen" at bounding box center [34, 570] width 49 height 20
click at [29, 286] on div at bounding box center [29, 287] width 10 height 10
click at [29, 183] on div at bounding box center [29, 183] width 10 height 10
click at [31, 160] on div at bounding box center [29, 156] width 10 height 10
click at [29, 235] on div at bounding box center [29, 235] width 10 height 10
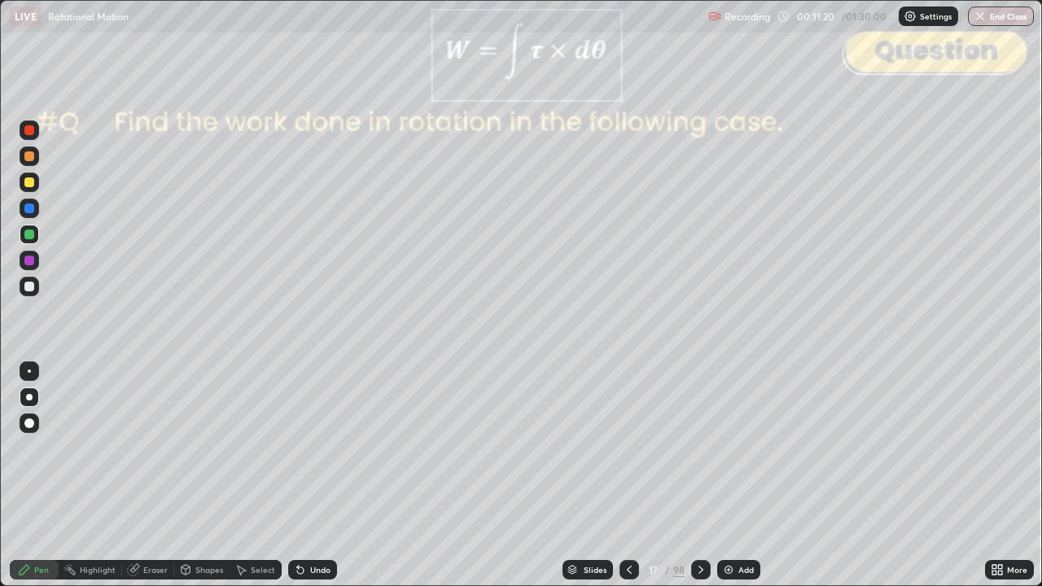
click at [202, 476] on div "Shapes" at bounding box center [209, 570] width 28 height 8
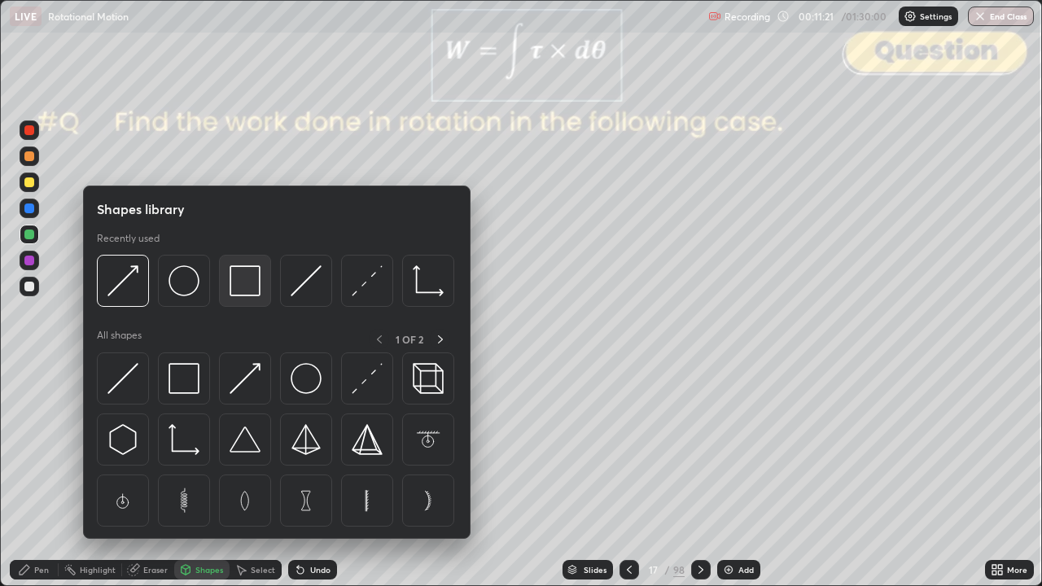
click at [246, 282] on img at bounding box center [245, 280] width 31 height 31
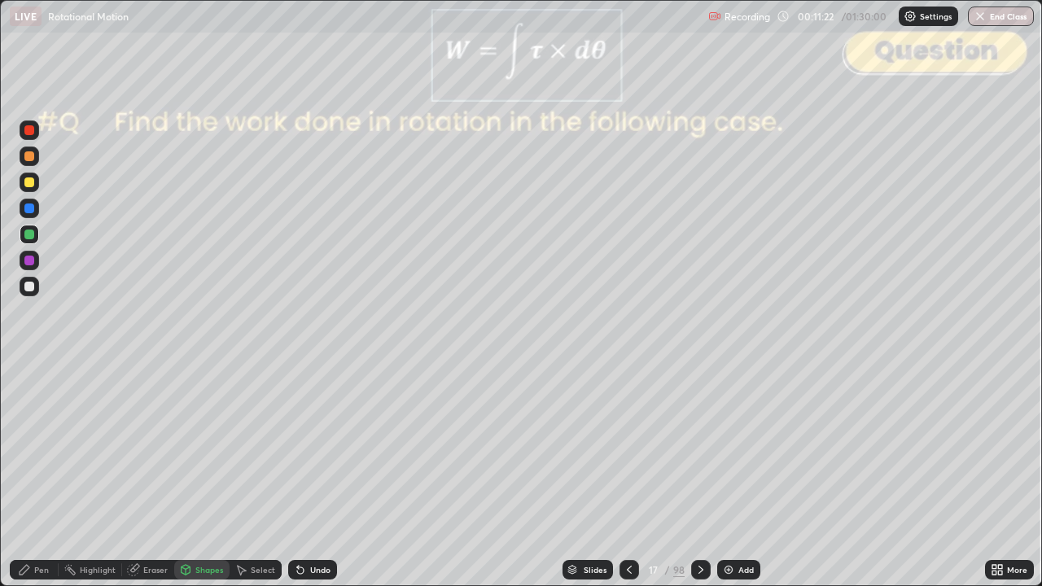
click at [31, 132] on div at bounding box center [29, 130] width 10 height 10
click at [33, 184] on div at bounding box center [29, 183] width 10 height 10
click at [42, 476] on div "Pen" at bounding box center [41, 570] width 15 height 8
click at [204, 476] on div "Shapes" at bounding box center [209, 570] width 28 height 8
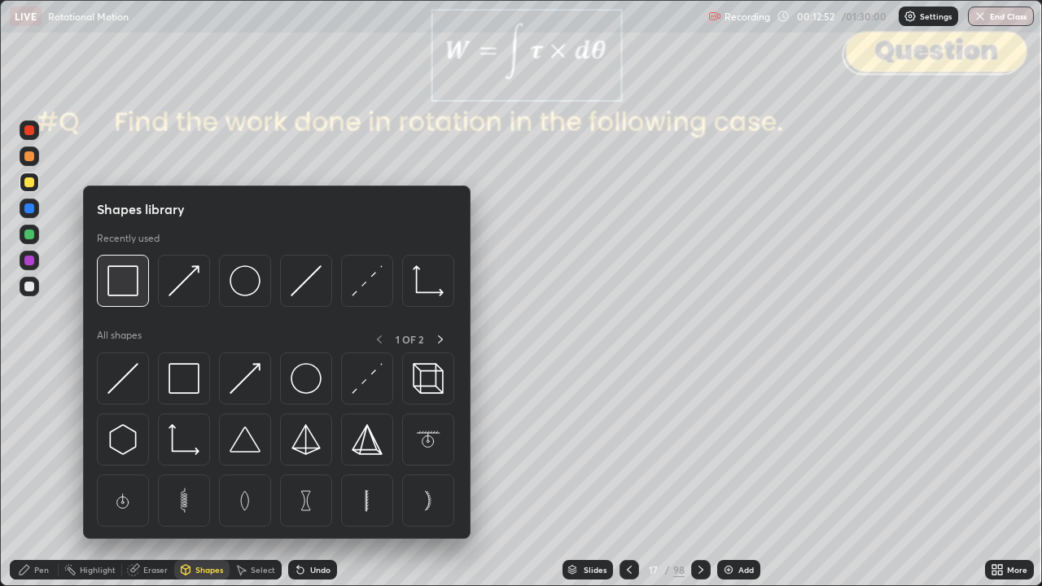
click at [127, 290] on img at bounding box center [122, 280] width 31 height 31
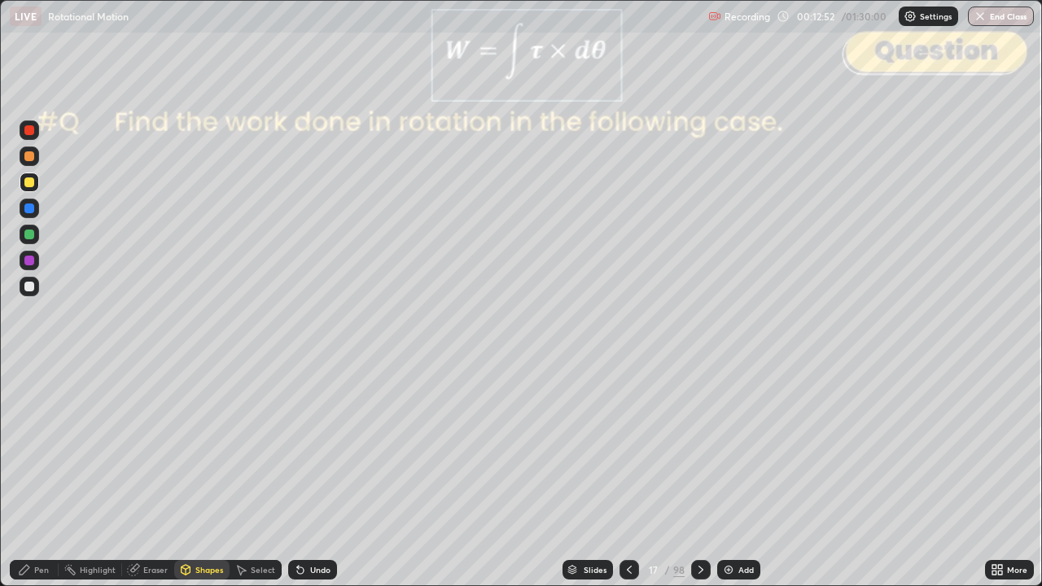
click at [28, 134] on div at bounding box center [29, 130] width 10 height 10
click at [702, 476] on div at bounding box center [701, 570] width 20 height 20
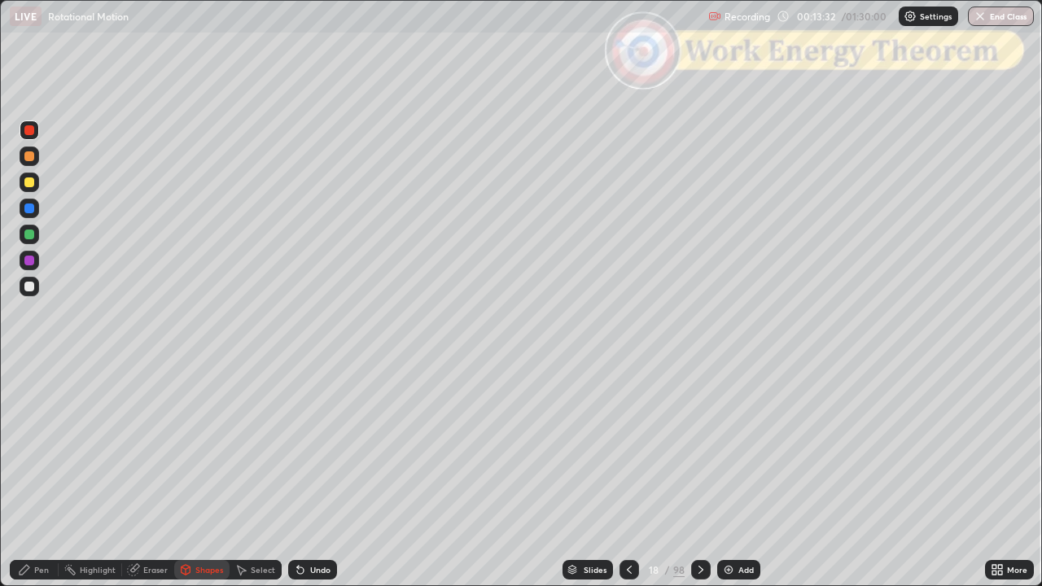
click at [49, 476] on div "Pen" at bounding box center [34, 570] width 49 height 20
click at [30, 285] on div at bounding box center [29, 287] width 10 height 10
click at [201, 476] on div "Shapes" at bounding box center [209, 570] width 28 height 8
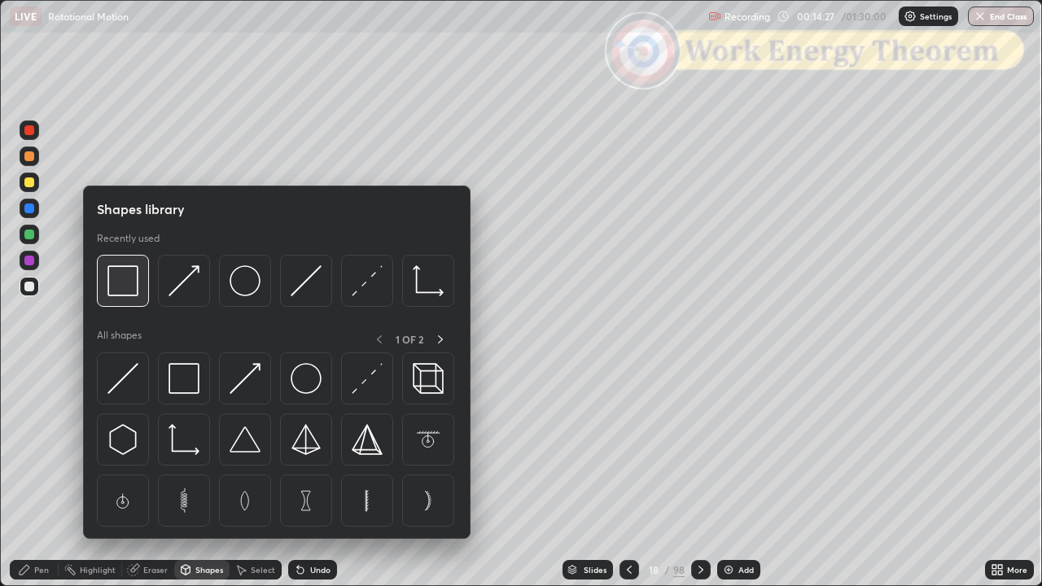
click at [125, 292] on img at bounding box center [122, 280] width 31 height 31
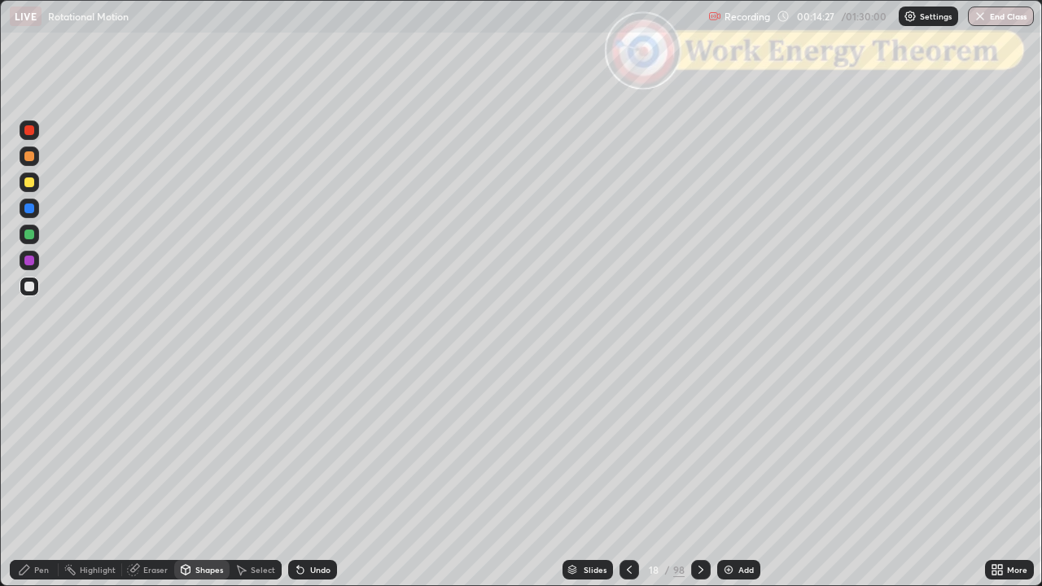
click at [29, 134] on div at bounding box center [29, 130] width 10 height 10
click at [37, 476] on div "Pen" at bounding box center [41, 570] width 15 height 8
click at [27, 287] on div at bounding box center [29, 287] width 10 height 10
click at [39, 476] on div at bounding box center [29, 455] width 26 height 195
click at [29, 186] on div at bounding box center [29, 183] width 10 height 10
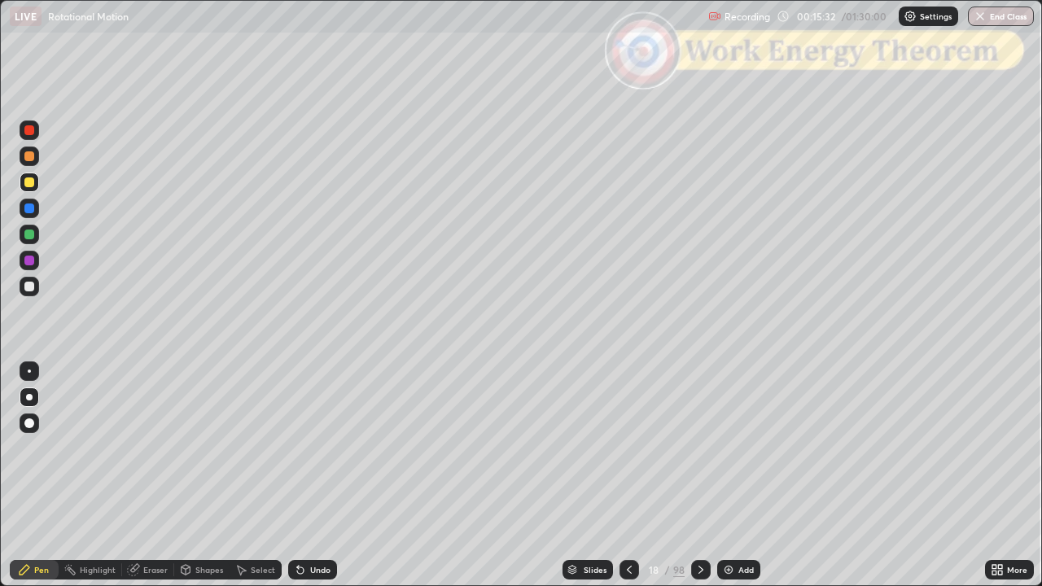
click at [209, 476] on div "Shapes" at bounding box center [201, 570] width 55 height 20
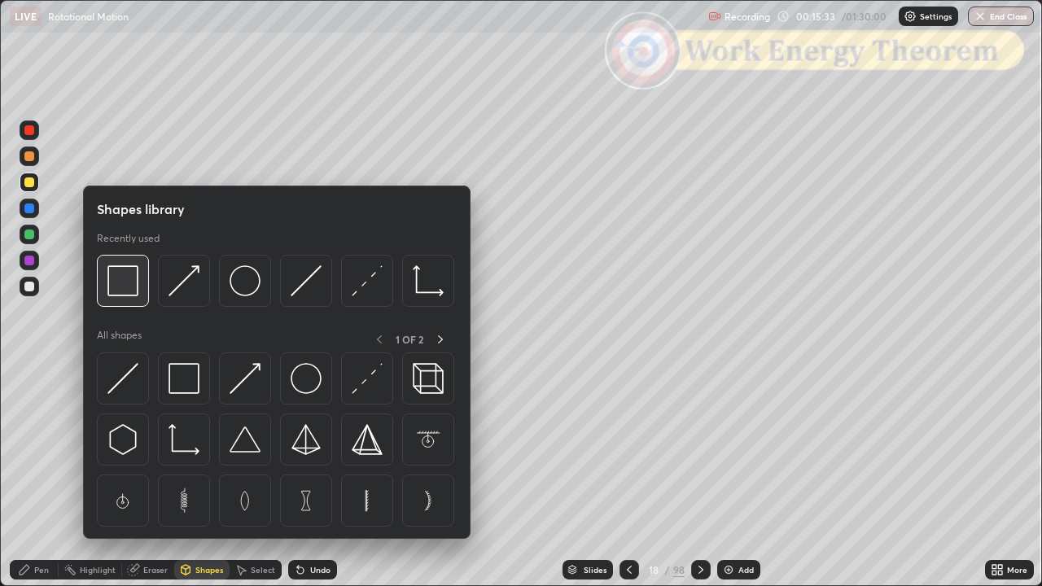
click at [123, 285] on img at bounding box center [122, 280] width 31 height 31
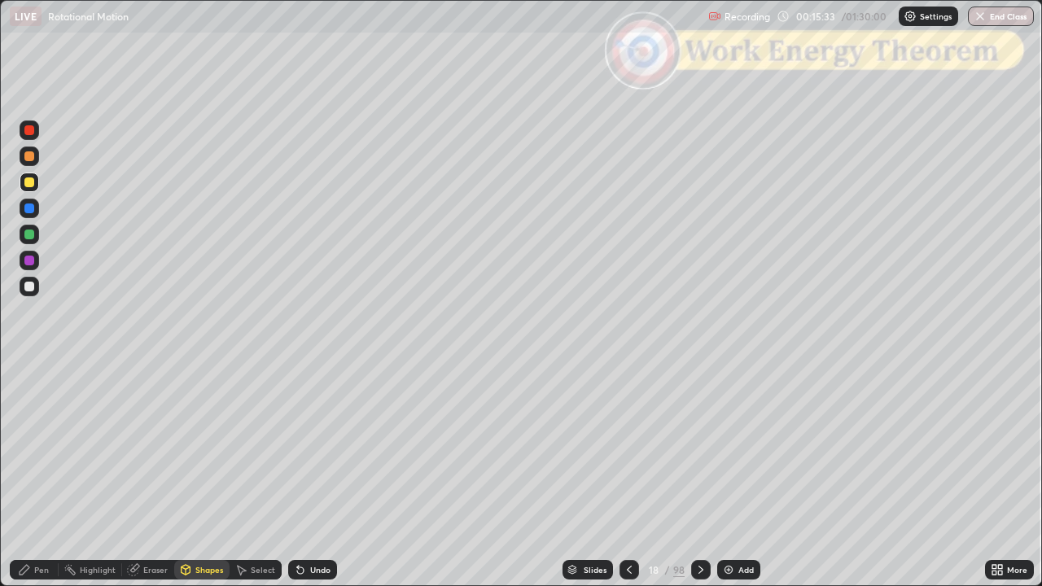
click at [31, 134] on div at bounding box center [29, 130] width 10 height 10
click at [38, 476] on div "Pen" at bounding box center [41, 570] width 15 height 8
click at [29, 181] on div at bounding box center [29, 183] width 10 height 10
click at [327, 476] on div "Undo" at bounding box center [320, 570] width 20 height 8
click at [332, 476] on div "Undo" at bounding box center [312, 570] width 49 height 20
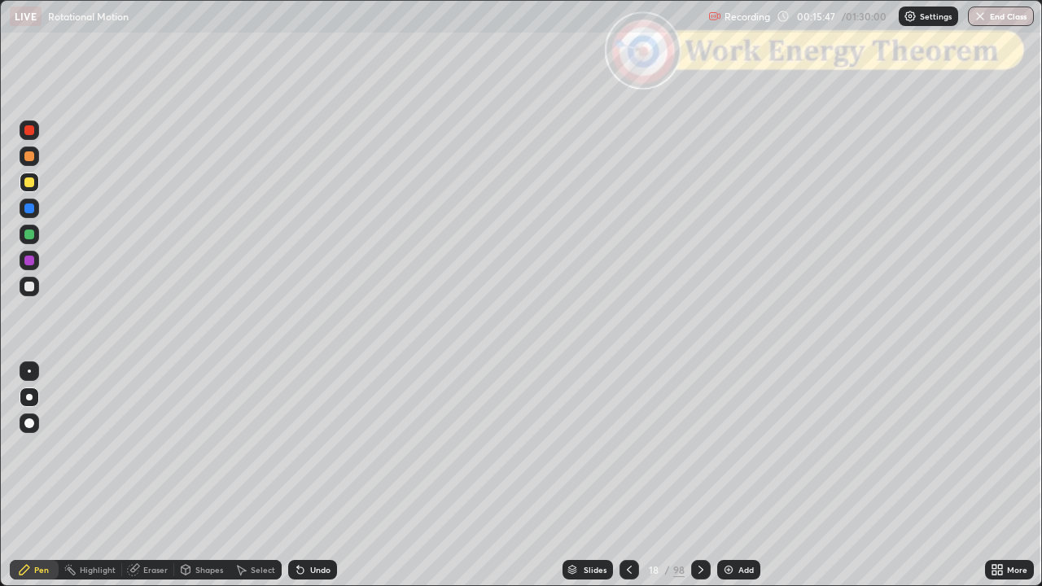
click at [322, 476] on div "Undo" at bounding box center [320, 570] width 20 height 8
click at [29, 157] on div at bounding box center [29, 156] width 10 height 10
click at [207, 476] on div "Shapes" at bounding box center [209, 570] width 28 height 8
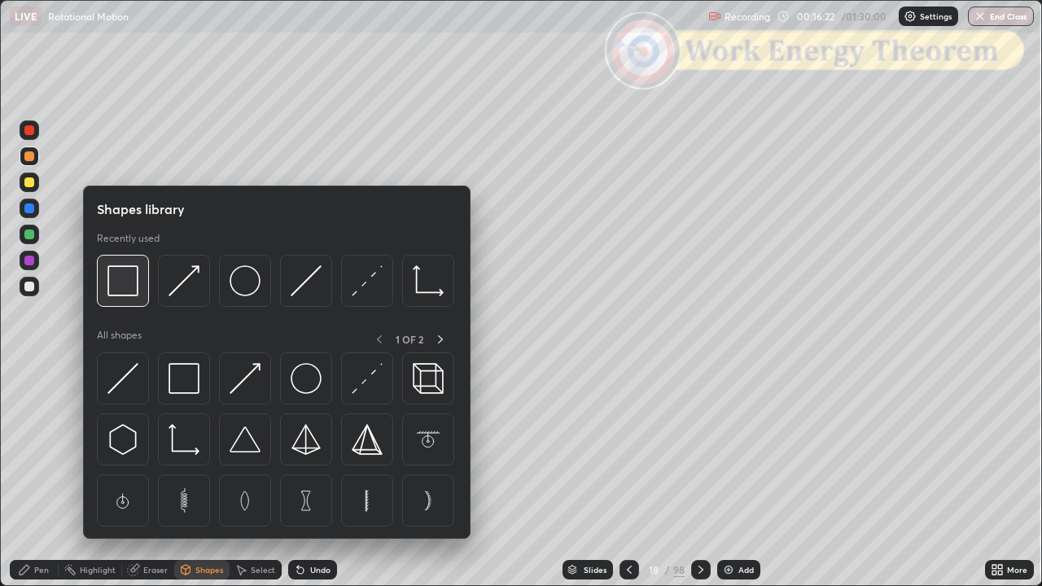
click at [132, 278] on img at bounding box center [122, 280] width 31 height 31
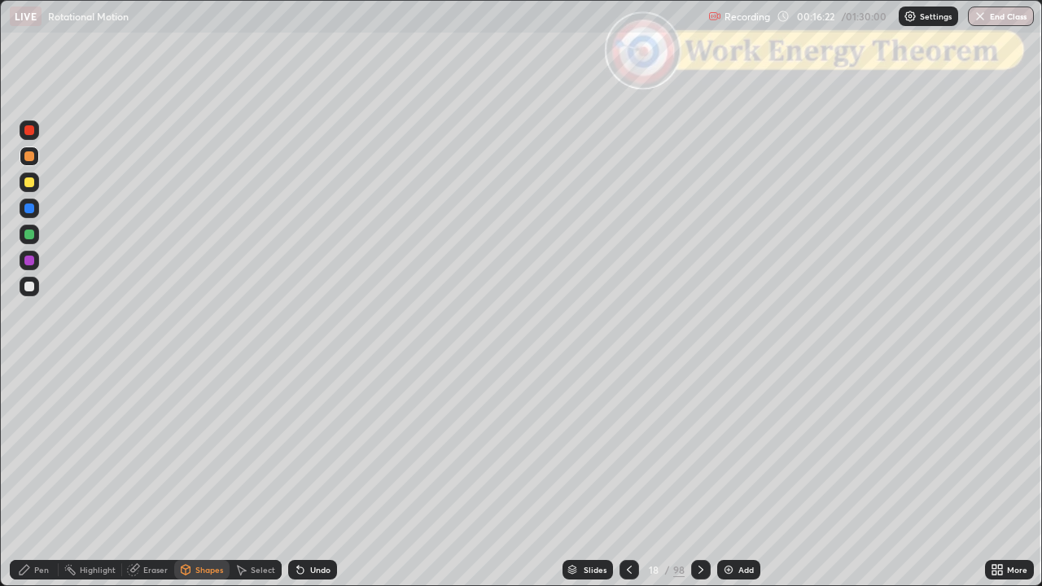
click at [29, 134] on div at bounding box center [29, 130] width 10 height 10
click at [600, 476] on div "Slides" at bounding box center [588, 570] width 50 height 20
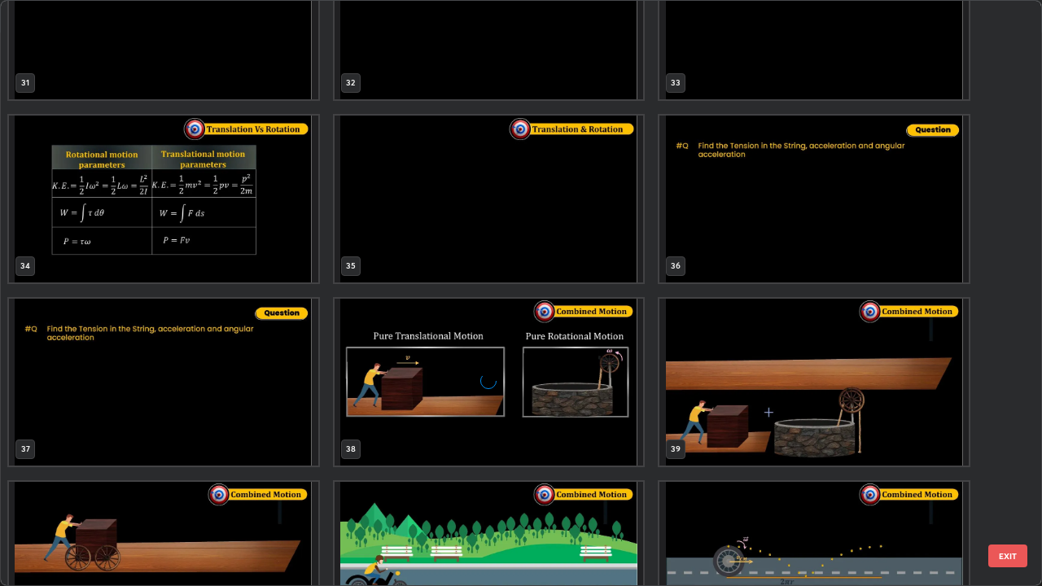
scroll to position [1909, 0]
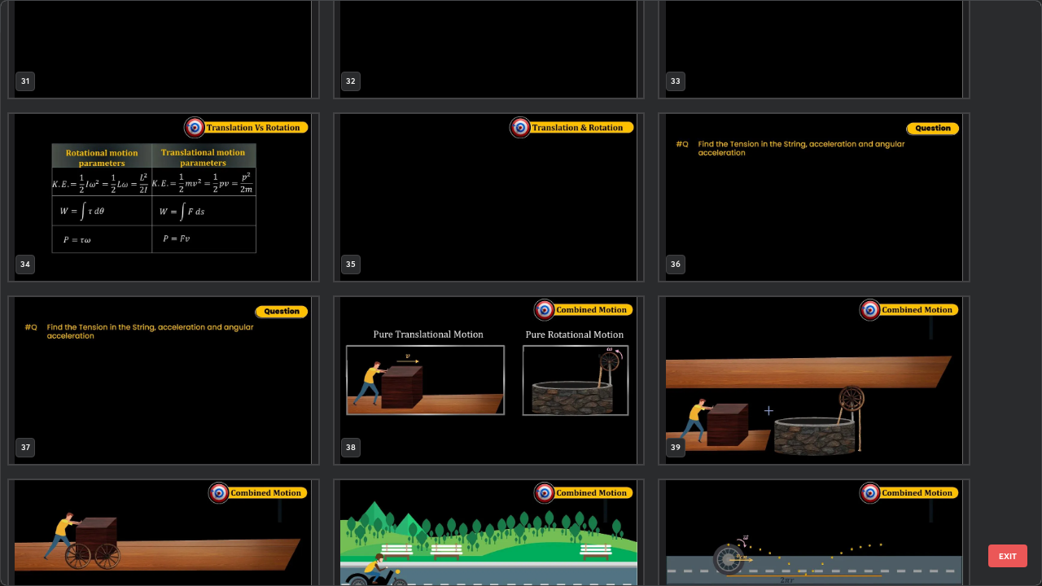
click at [1013, 476] on button "EXIT" at bounding box center [1008, 556] width 39 height 23
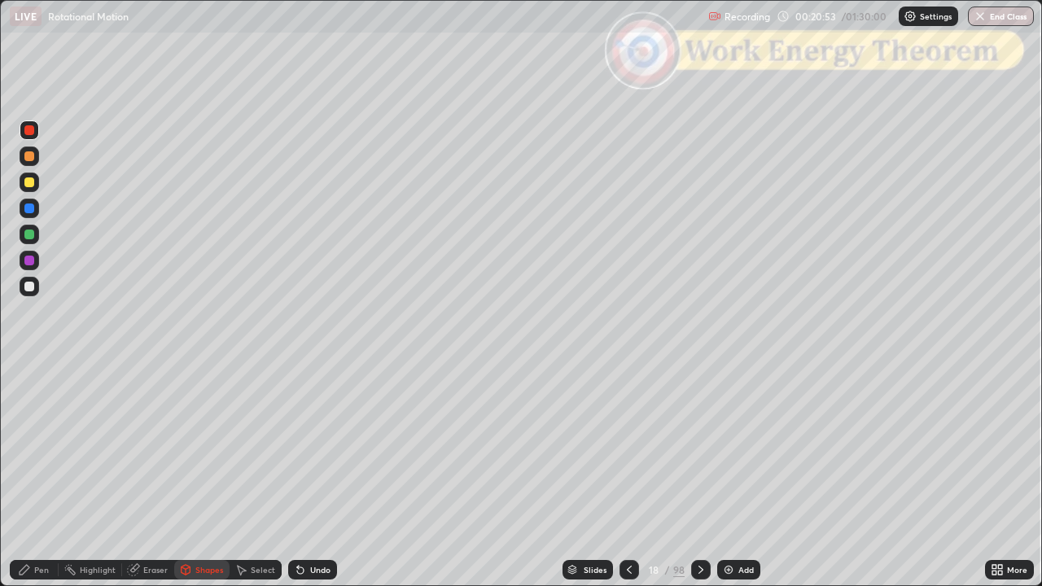
click at [695, 476] on icon at bounding box center [701, 569] width 13 height 13
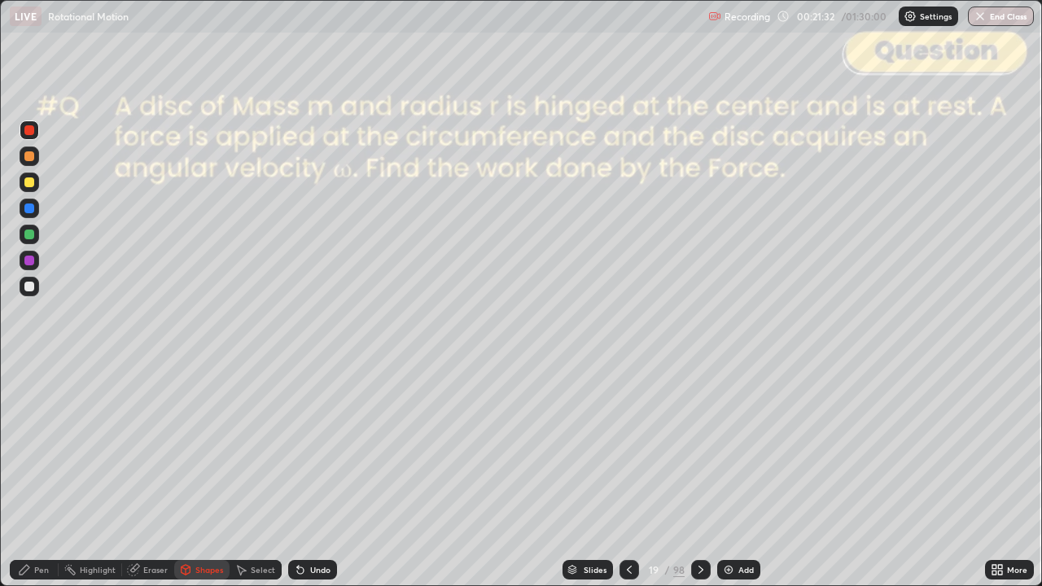
click at [33, 476] on div "Pen" at bounding box center [34, 570] width 49 height 20
click at [29, 288] on div at bounding box center [29, 287] width 10 height 10
click at [200, 476] on div "Shapes" at bounding box center [209, 570] width 28 height 8
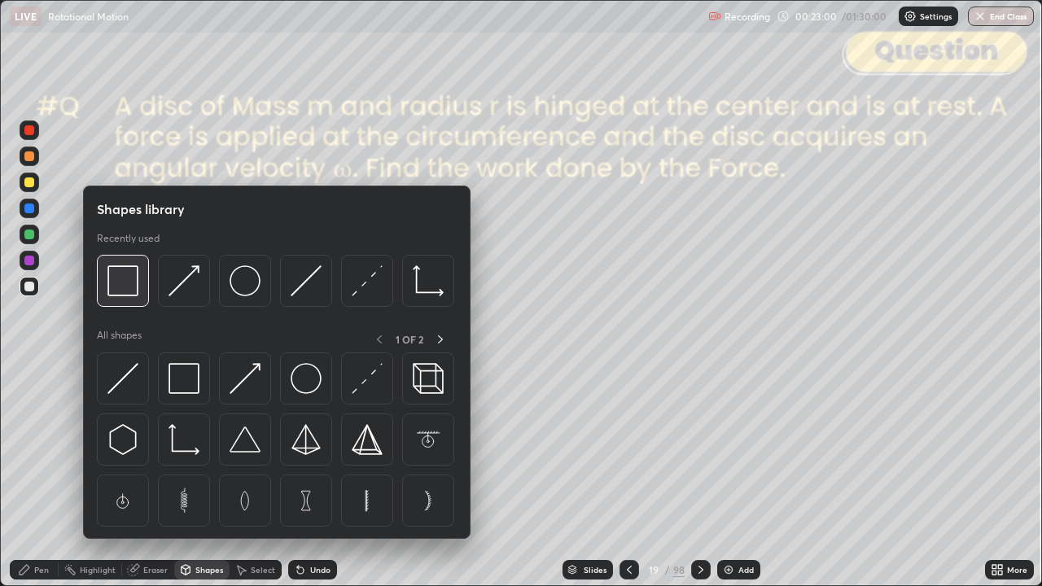
click at [117, 283] on img at bounding box center [122, 280] width 31 height 31
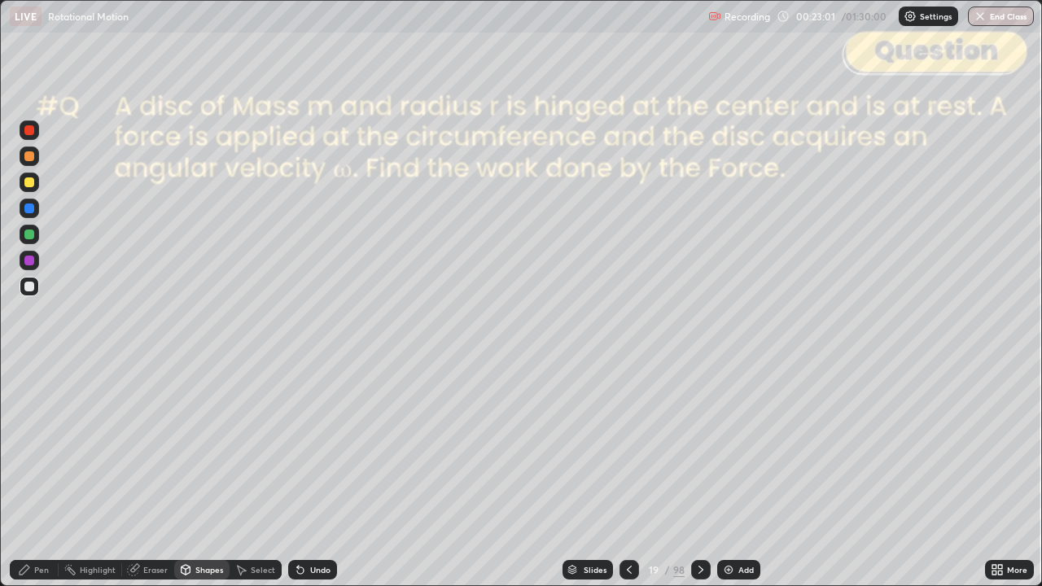
click at [28, 134] on div at bounding box center [29, 130] width 10 height 10
click at [700, 476] on icon at bounding box center [701, 570] width 5 height 8
click at [44, 476] on div "Pen" at bounding box center [41, 570] width 15 height 8
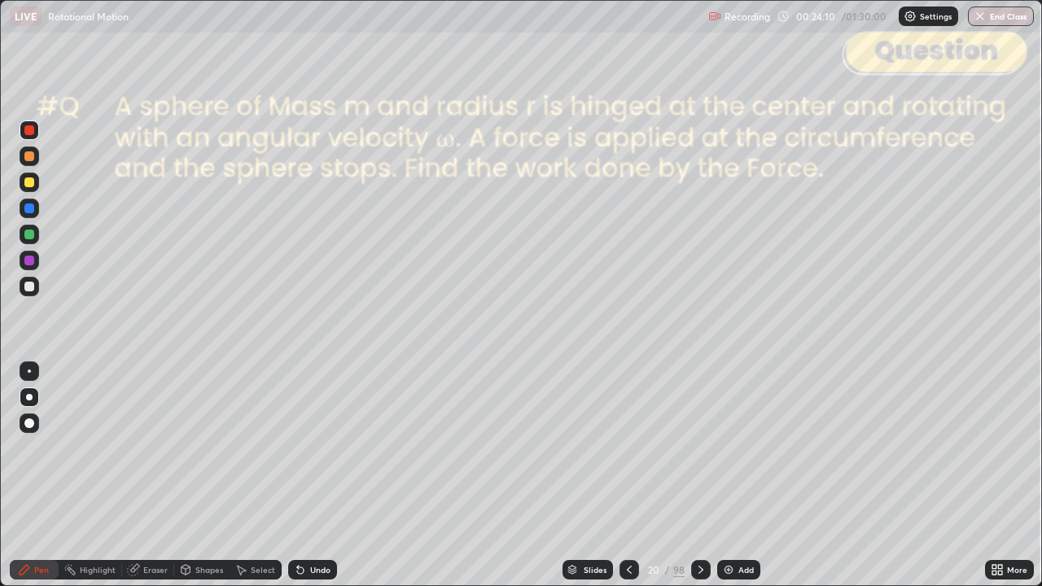
click at [29, 291] on div at bounding box center [29, 287] width 10 height 10
click at [699, 476] on icon at bounding box center [701, 569] width 13 height 13
click at [207, 476] on div "Shapes" at bounding box center [201, 570] width 55 height 20
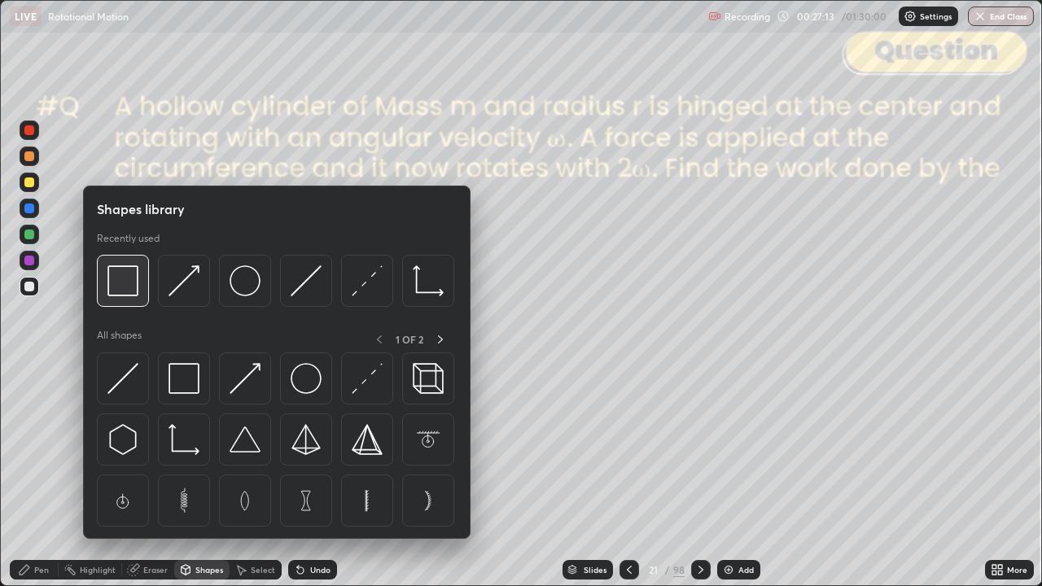
click at [125, 292] on img at bounding box center [122, 280] width 31 height 31
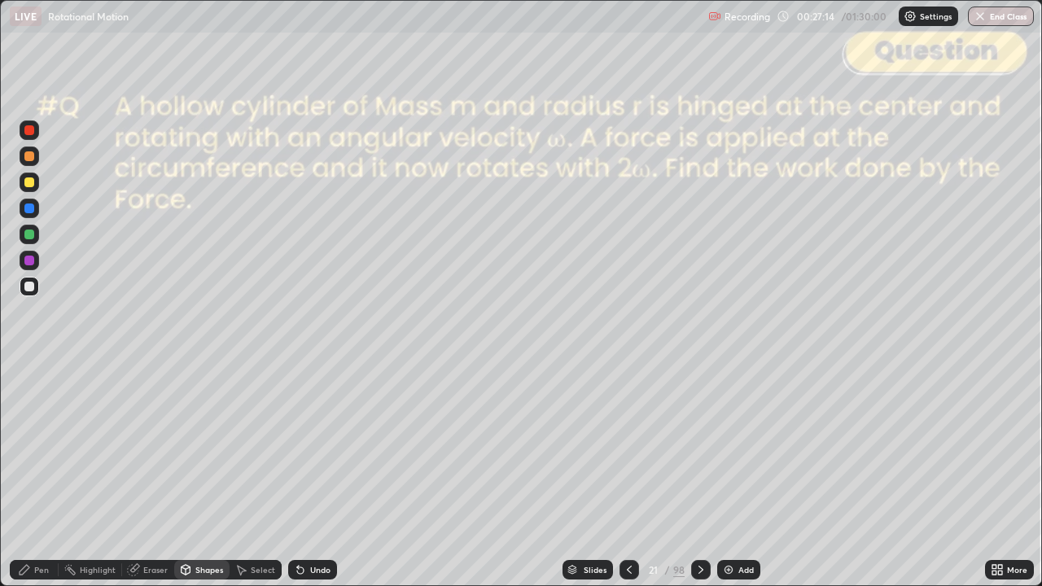
click at [29, 136] on div at bounding box center [30, 131] width 20 height 20
click at [33, 476] on div "Pen" at bounding box center [34, 570] width 49 height 20
click at [699, 476] on icon at bounding box center [701, 570] width 5 height 8
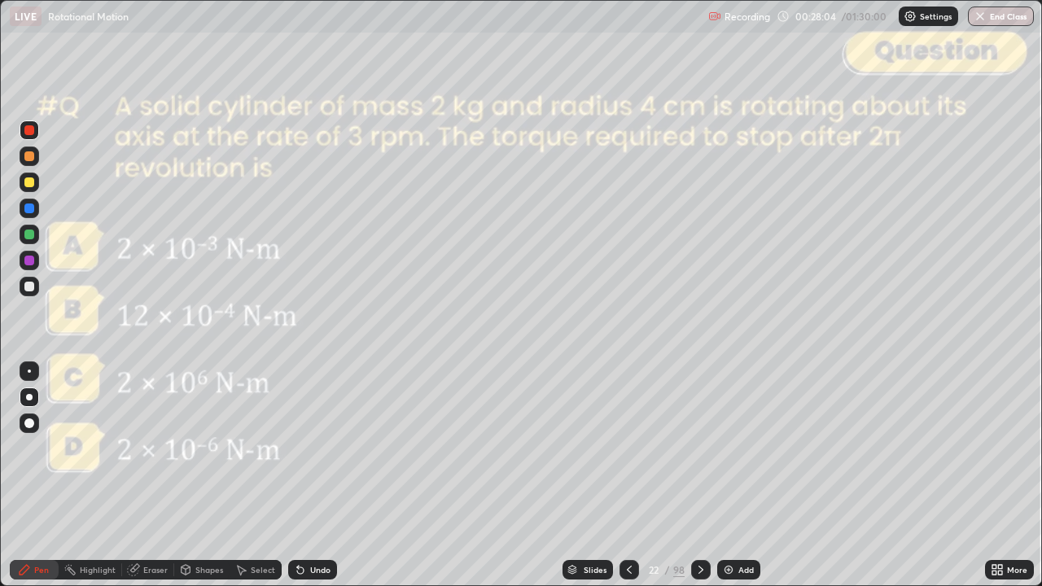
click at [202, 476] on div "Shapes" at bounding box center [209, 570] width 28 height 8
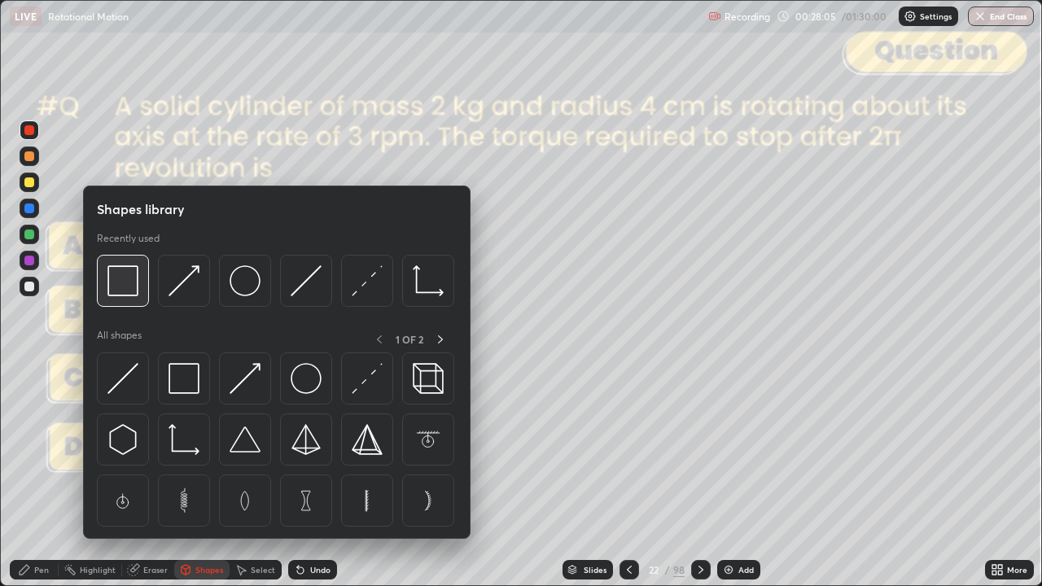
click at [138, 298] on div at bounding box center [123, 281] width 52 height 52
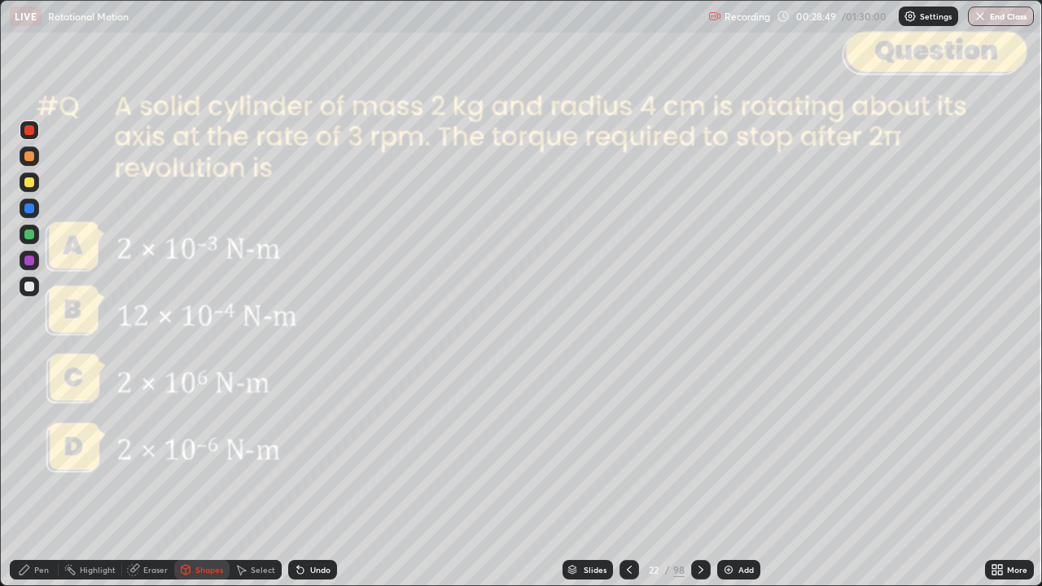
click at [44, 476] on div "Pen" at bounding box center [41, 570] width 15 height 8
click at [32, 288] on div at bounding box center [29, 287] width 10 height 10
click at [604, 476] on div "Slides" at bounding box center [595, 570] width 23 height 8
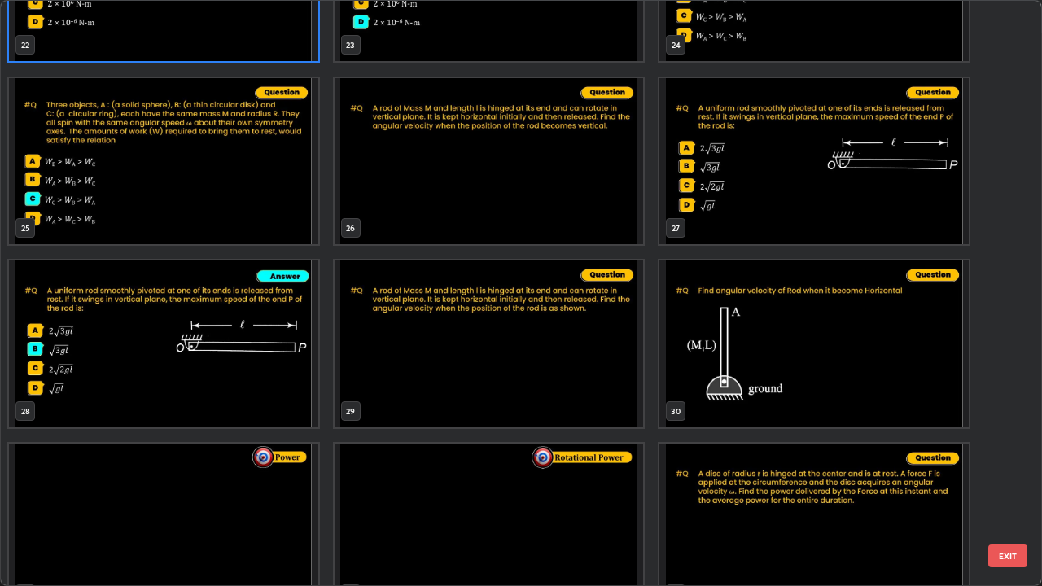
scroll to position [1398, 0]
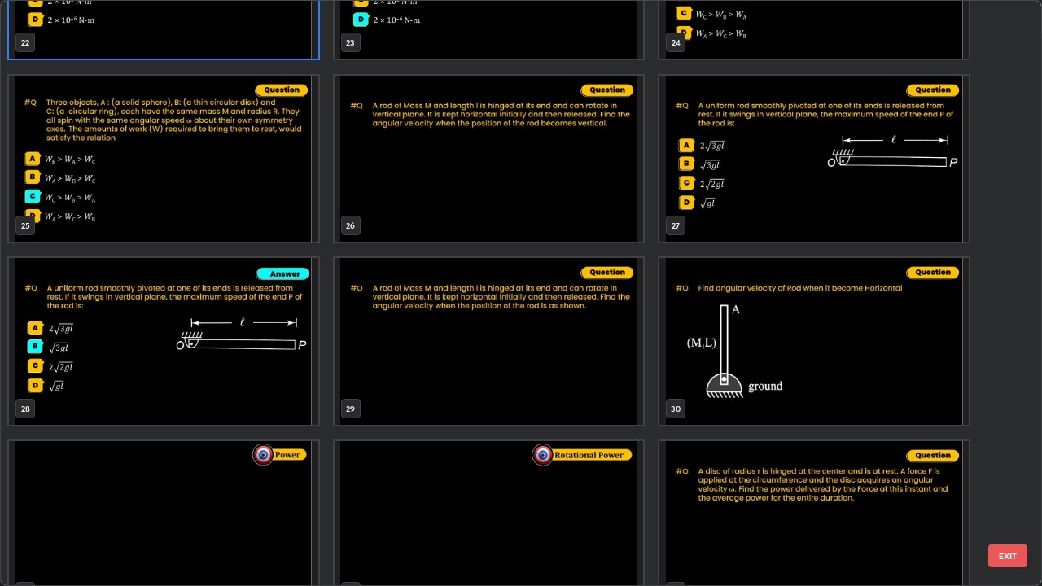
click at [1021, 476] on button "EXIT" at bounding box center [1008, 556] width 39 height 23
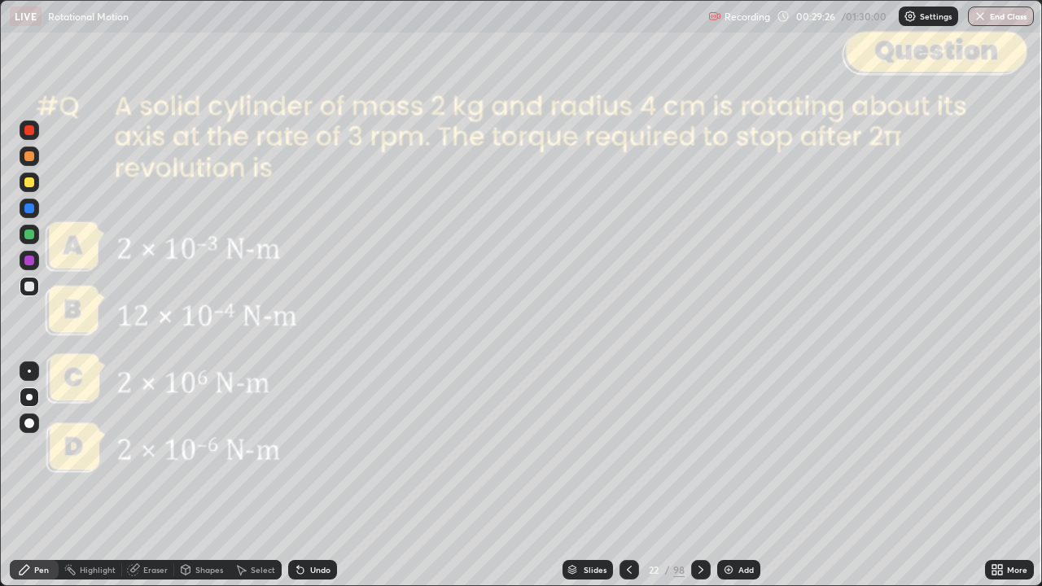
click at [199, 476] on div "Shapes" at bounding box center [209, 570] width 28 height 8
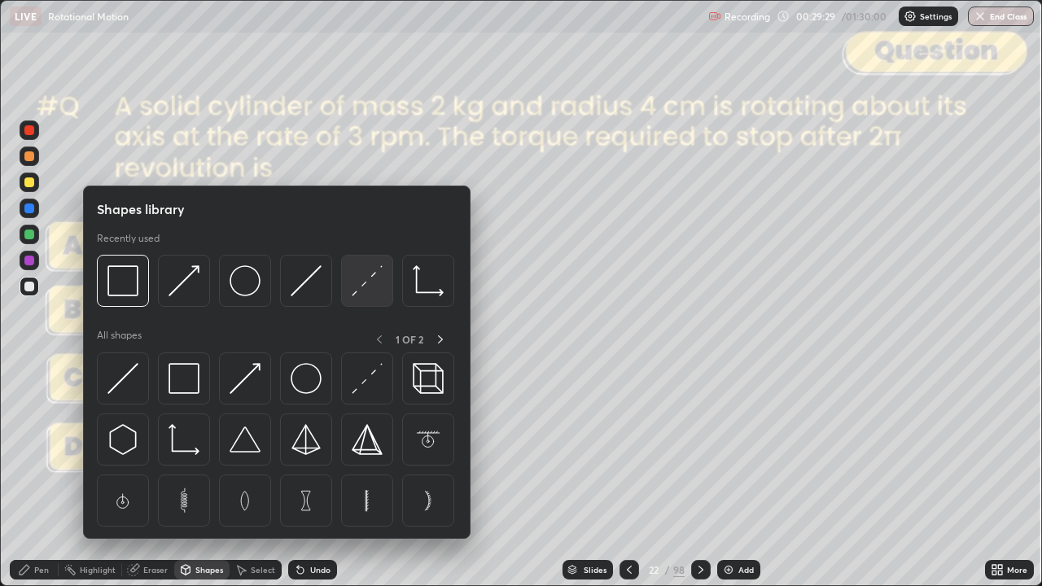
click at [362, 292] on img at bounding box center [367, 280] width 31 height 31
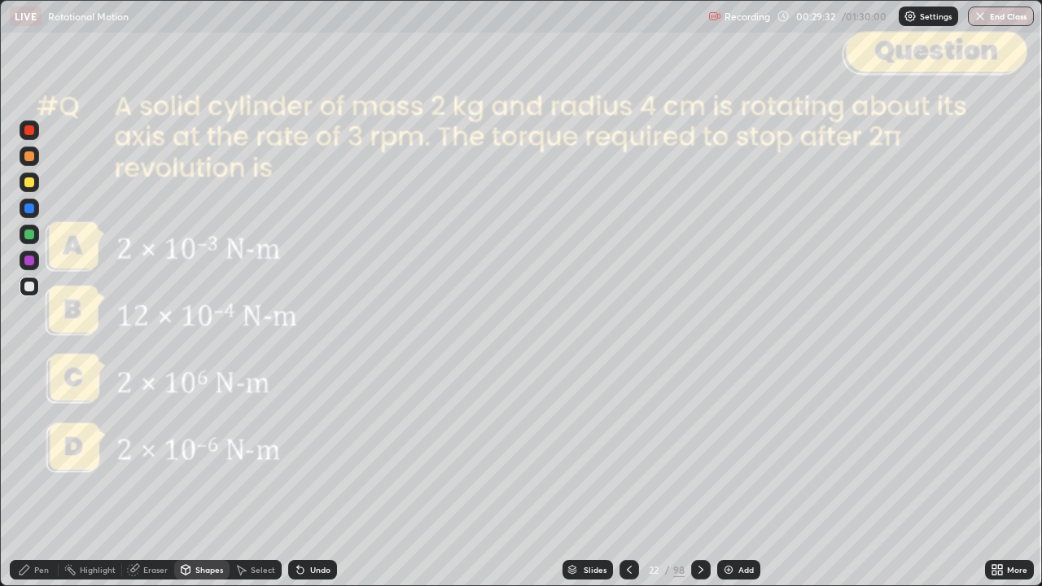
click at [33, 476] on div "Pen" at bounding box center [34, 570] width 49 height 20
click at [314, 476] on div "Undo" at bounding box center [312, 570] width 49 height 20
click at [318, 476] on div "Undo" at bounding box center [320, 570] width 20 height 8
click at [316, 476] on div "Undo" at bounding box center [320, 570] width 20 height 8
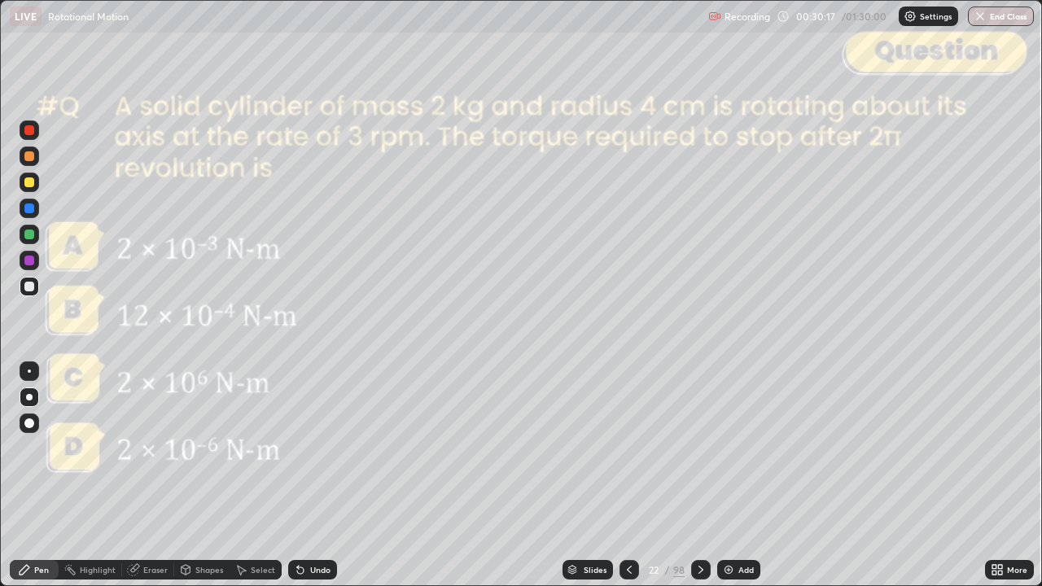
click at [313, 476] on div "Undo" at bounding box center [320, 570] width 20 height 8
click at [314, 476] on div "Undo" at bounding box center [320, 570] width 20 height 8
click at [316, 476] on div "Undo" at bounding box center [312, 570] width 49 height 20
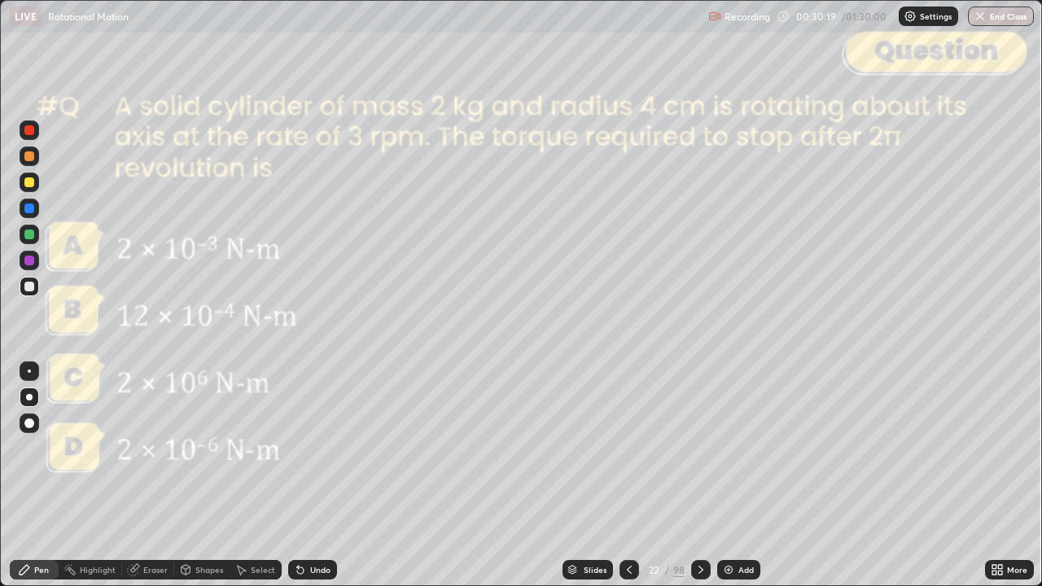
click at [312, 476] on div "Undo" at bounding box center [312, 570] width 49 height 20
click at [307, 476] on div "Undo" at bounding box center [312, 570] width 49 height 20
click at [160, 476] on div "Eraser" at bounding box center [155, 570] width 24 height 8
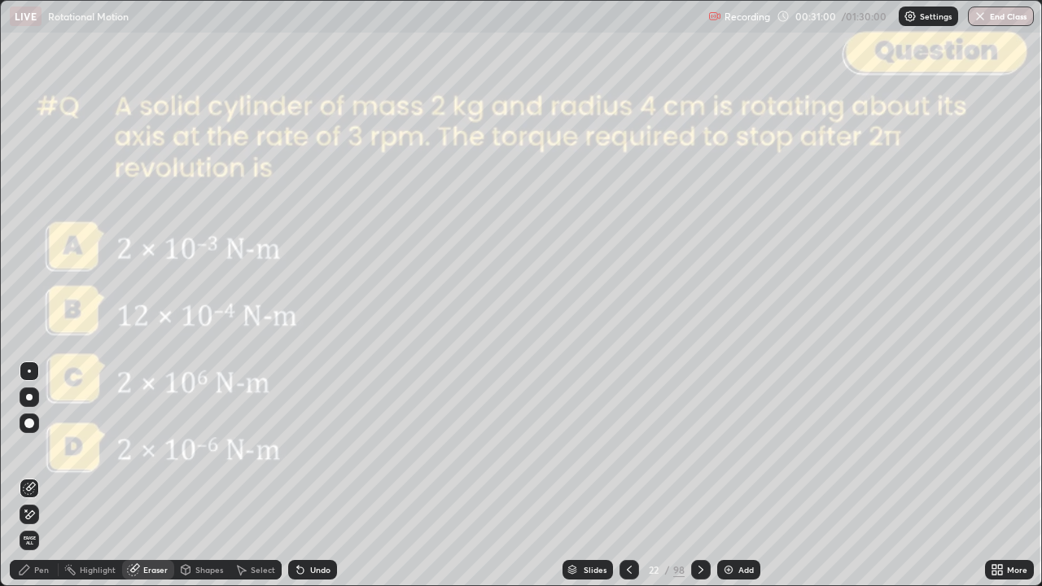
click at [36, 476] on div "Pen" at bounding box center [41, 570] width 15 height 8
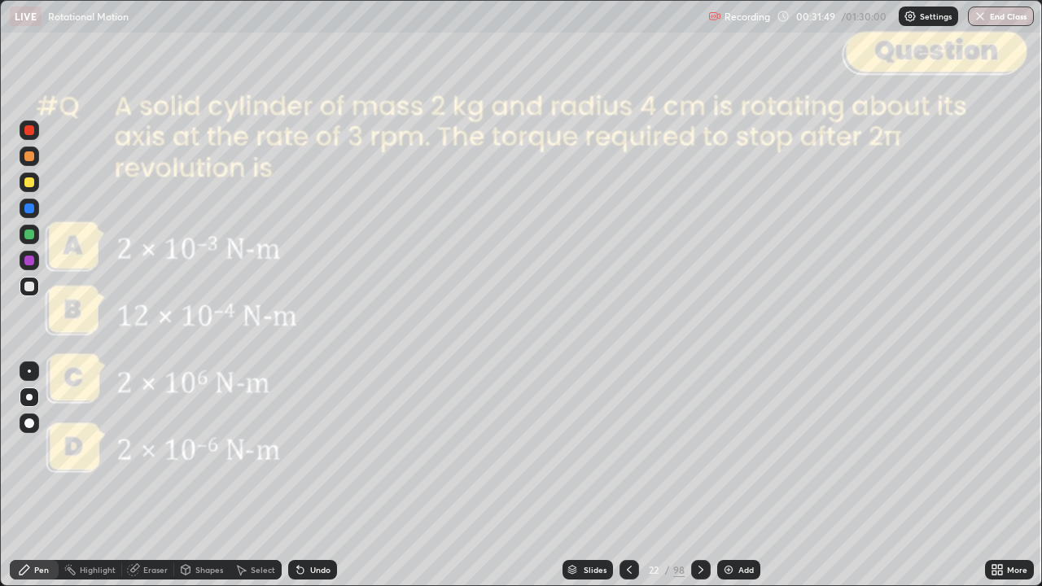
click at [314, 476] on div "Undo" at bounding box center [320, 570] width 20 height 8
click at [319, 476] on div "Undo" at bounding box center [320, 570] width 20 height 8
click at [699, 476] on icon at bounding box center [701, 569] width 13 height 13
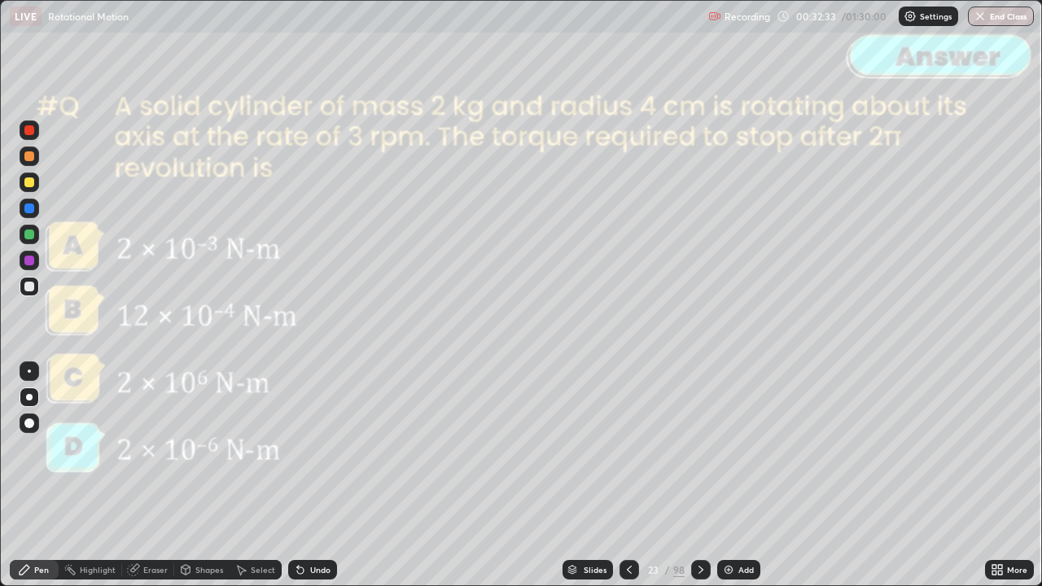
click at [700, 476] on icon at bounding box center [701, 569] width 13 height 13
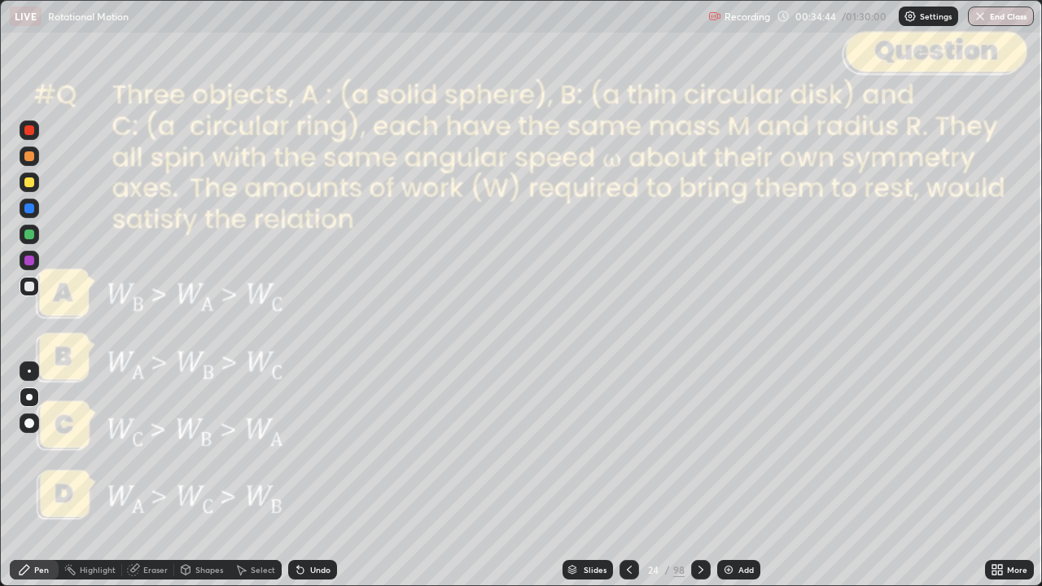
click at [699, 476] on icon at bounding box center [701, 569] width 13 height 13
click at [700, 476] on icon at bounding box center [701, 570] width 5 height 8
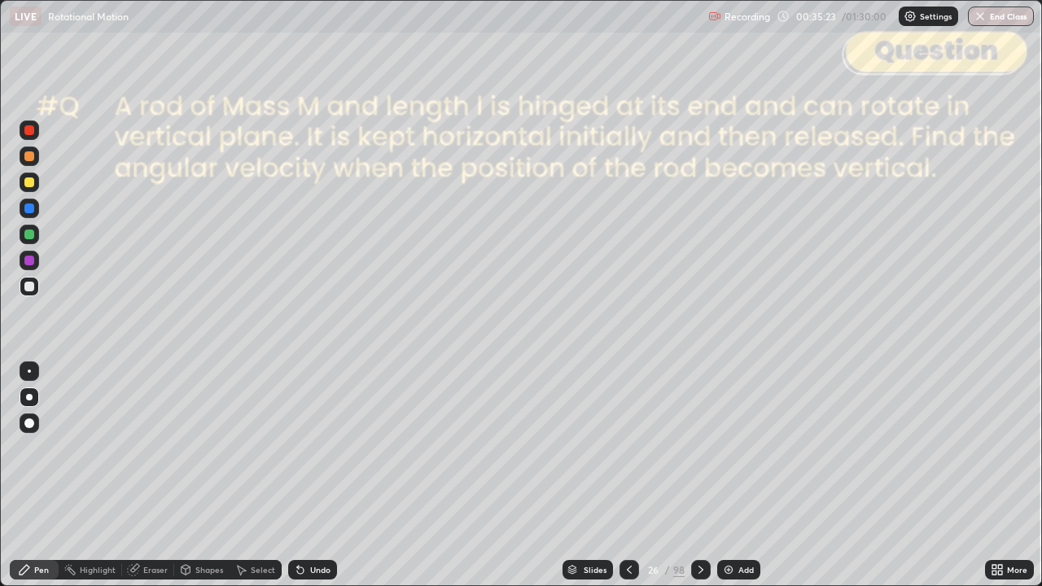
click at [327, 476] on div "Undo" at bounding box center [320, 570] width 20 height 8
click at [208, 476] on div "Shapes" at bounding box center [201, 570] width 55 height 20
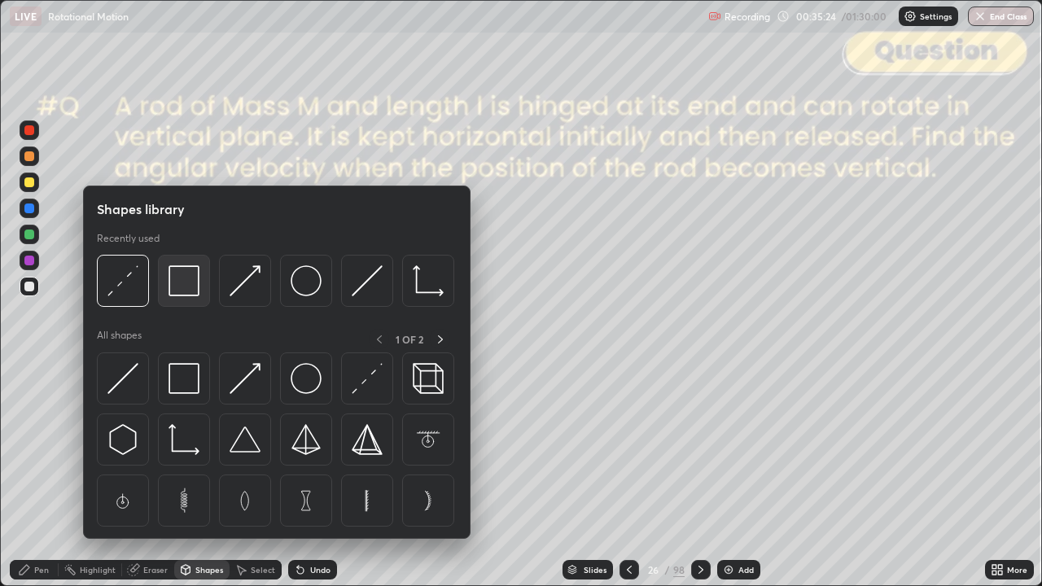
click at [179, 288] on img at bounding box center [184, 280] width 31 height 31
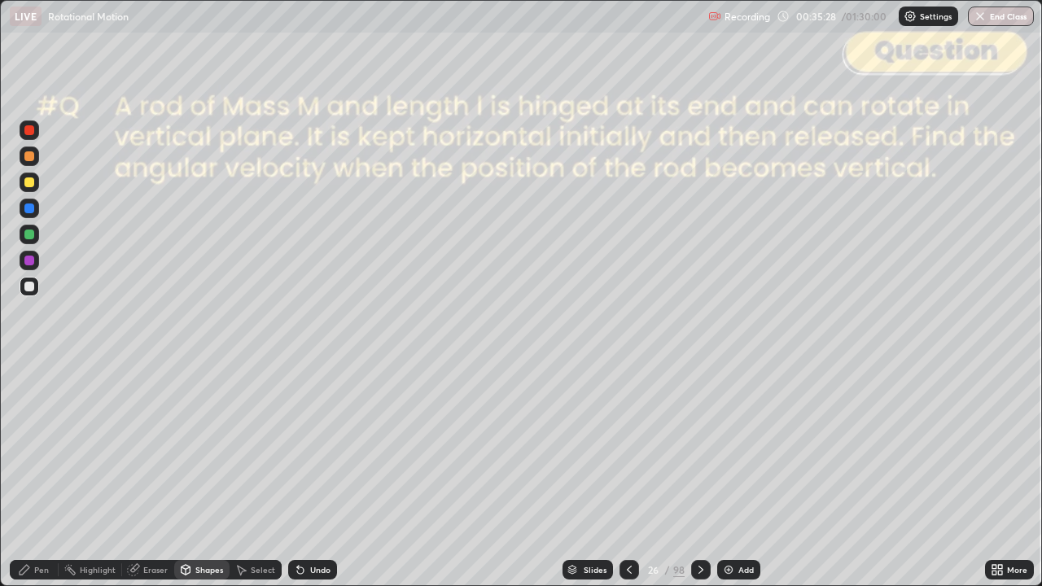
click at [41, 476] on div "Pen" at bounding box center [41, 570] width 15 height 8
click at [319, 476] on div "Undo" at bounding box center [320, 570] width 20 height 8
click at [31, 179] on div at bounding box center [29, 183] width 10 height 10
click at [207, 476] on div "Shapes" at bounding box center [209, 570] width 28 height 8
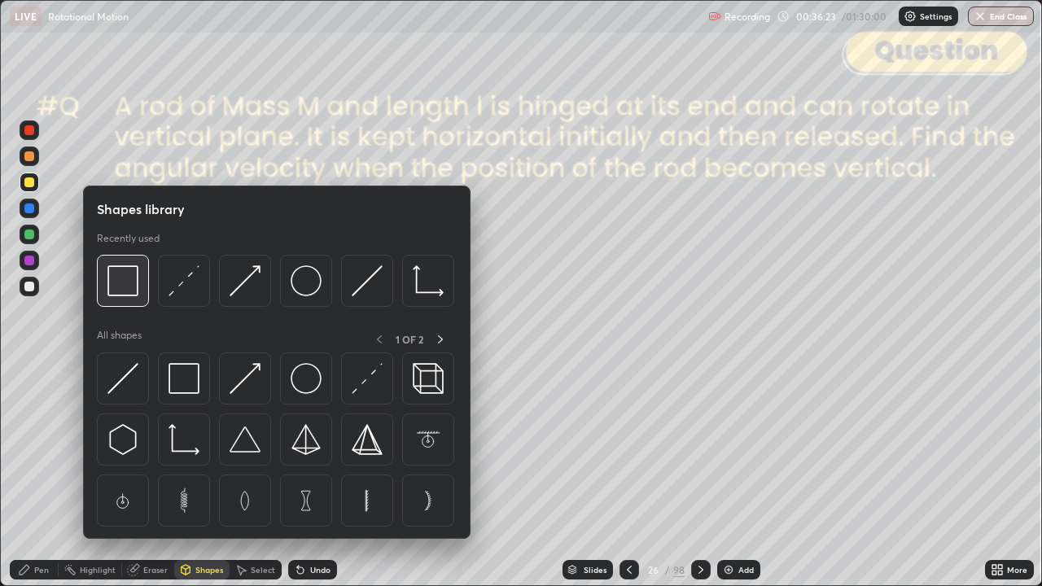
click at [124, 290] on img at bounding box center [122, 280] width 31 height 31
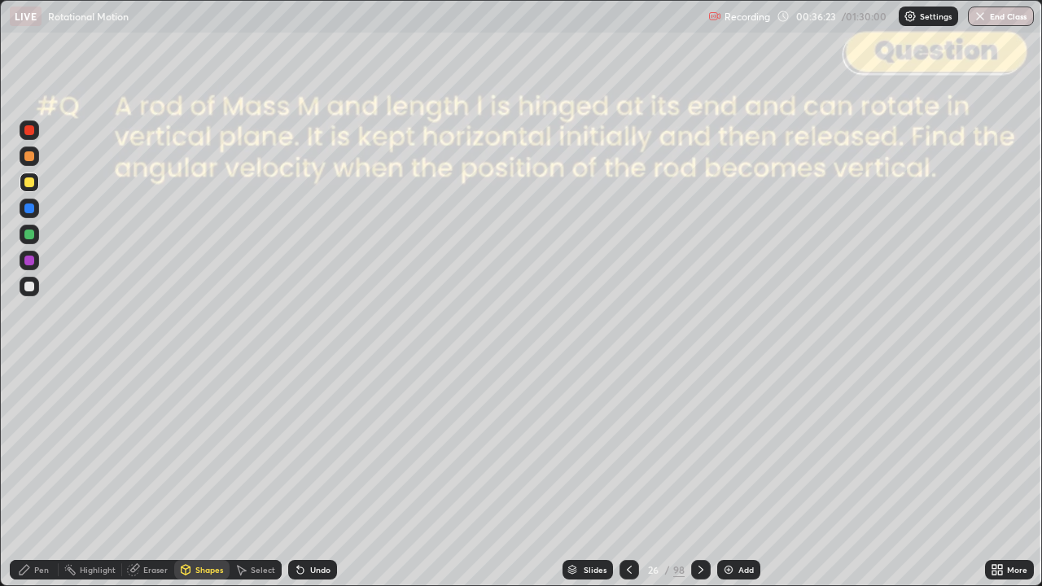
click at [33, 130] on div at bounding box center [29, 130] width 10 height 10
click at [204, 476] on div "Shapes" at bounding box center [209, 570] width 28 height 8
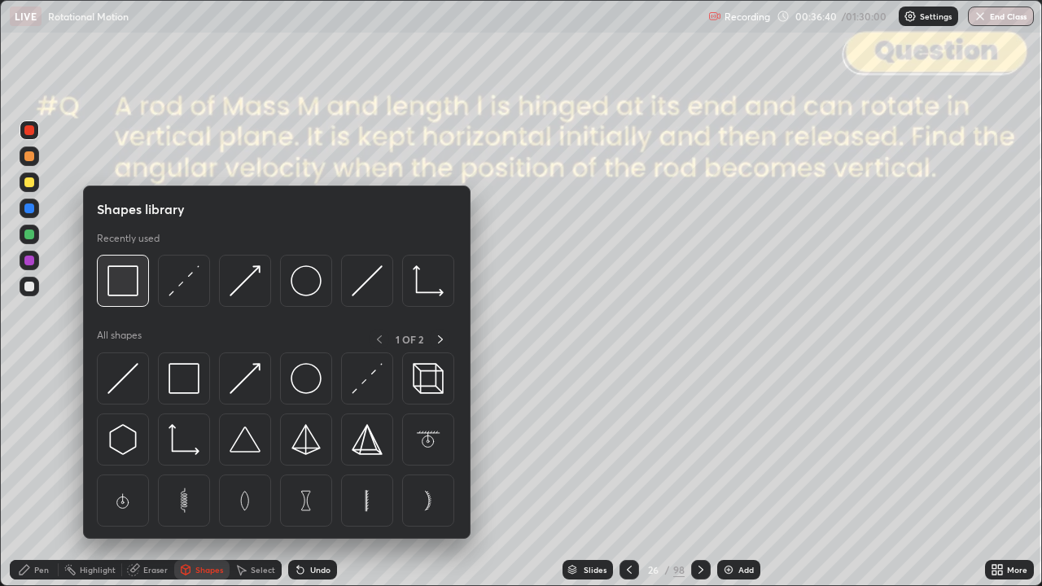
click at [134, 290] on img at bounding box center [122, 280] width 31 height 31
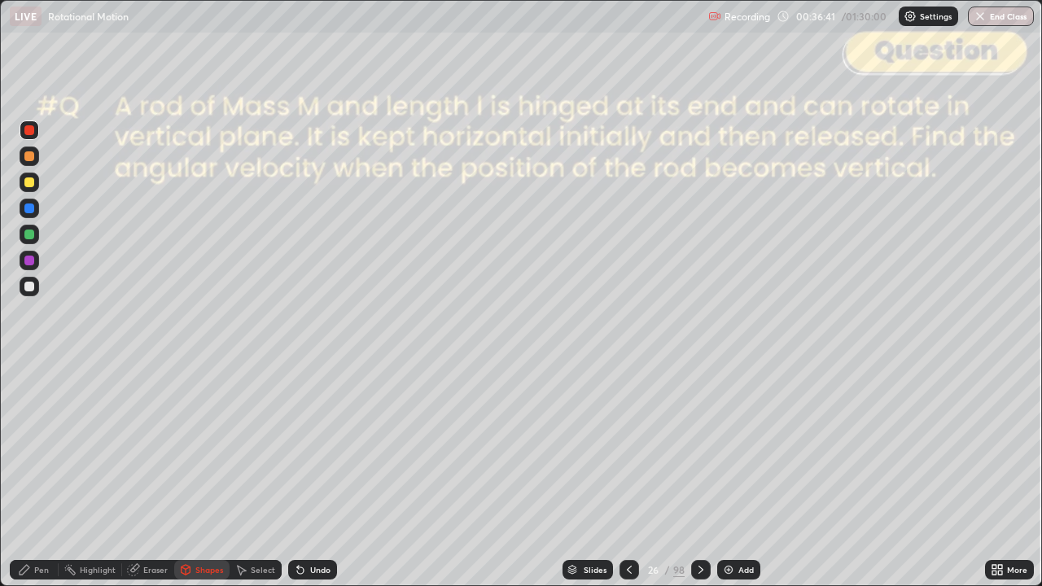
click at [29, 182] on div at bounding box center [29, 183] width 10 height 10
click at [330, 476] on div "Undo" at bounding box center [312, 570] width 49 height 20
click at [42, 476] on div "Pen" at bounding box center [41, 570] width 15 height 8
click at [29, 288] on div at bounding box center [29, 287] width 10 height 10
click at [29, 159] on div at bounding box center [29, 156] width 10 height 10
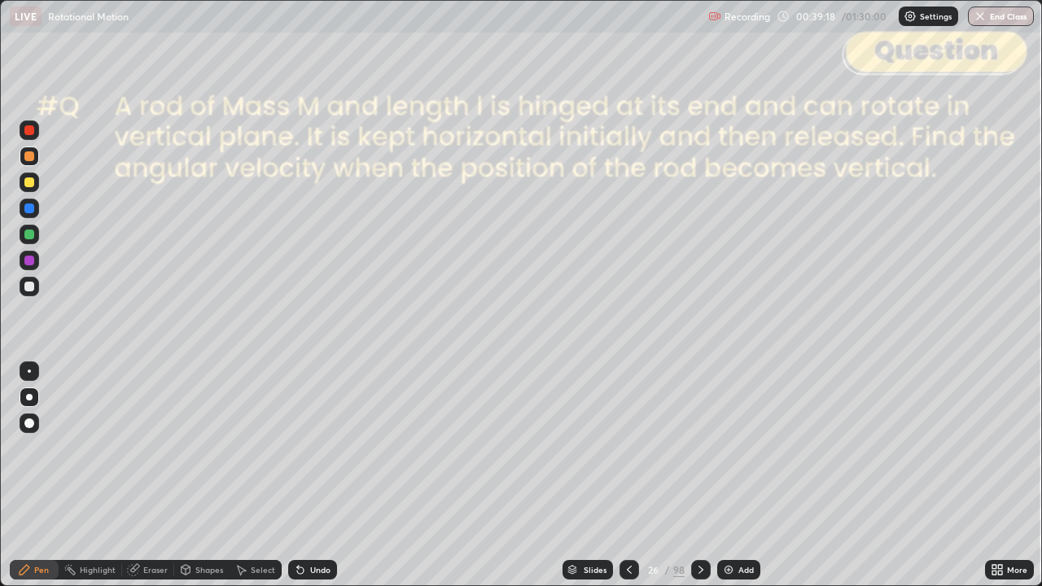
click at [200, 476] on div "Shapes" at bounding box center [209, 570] width 28 height 8
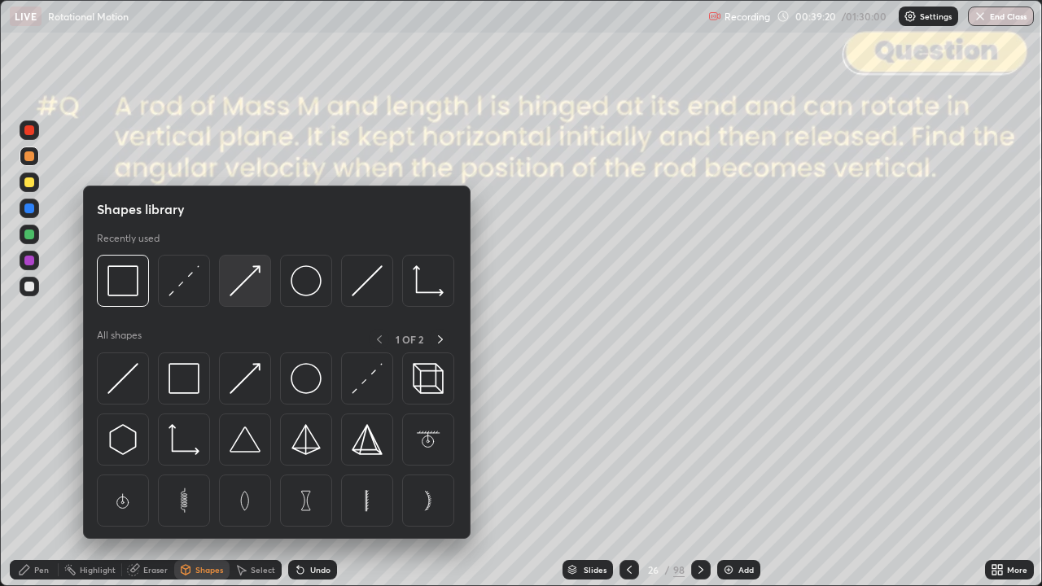
click at [253, 290] on img at bounding box center [245, 280] width 31 height 31
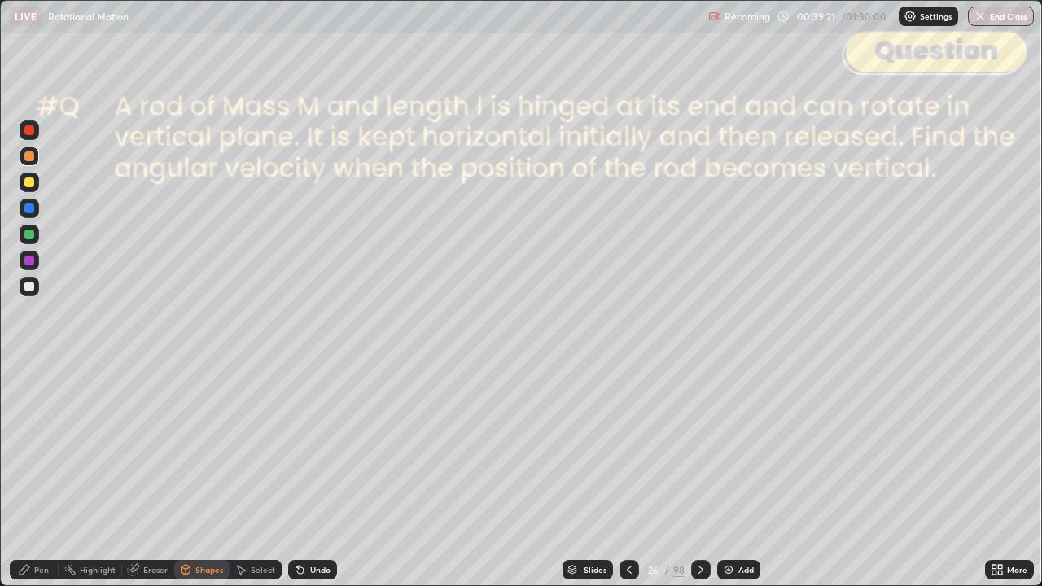
click at [29, 131] on div at bounding box center [29, 130] width 10 height 10
click at [26, 476] on div "Pen" at bounding box center [34, 570] width 49 height 20
click at [319, 476] on div "Undo" at bounding box center [312, 570] width 49 height 20
click at [318, 476] on div "Undo" at bounding box center [312, 570] width 49 height 20
click at [29, 231] on div at bounding box center [29, 235] width 10 height 10
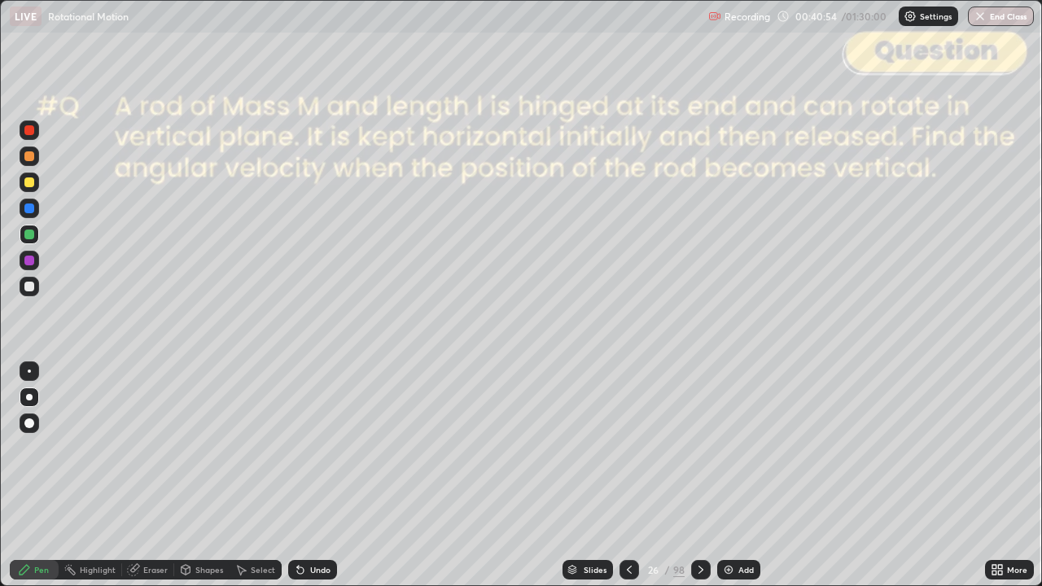
click at [32, 138] on div at bounding box center [30, 131] width 20 height 20
click at [33, 160] on div at bounding box center [29, 156] width 10 height 10
click at [26, 234] on div at bounding box center [29, 235] width 10 height 10
click at [208, 476] on div "Shapes" at bounding box center [209, 570] width 28 height 8
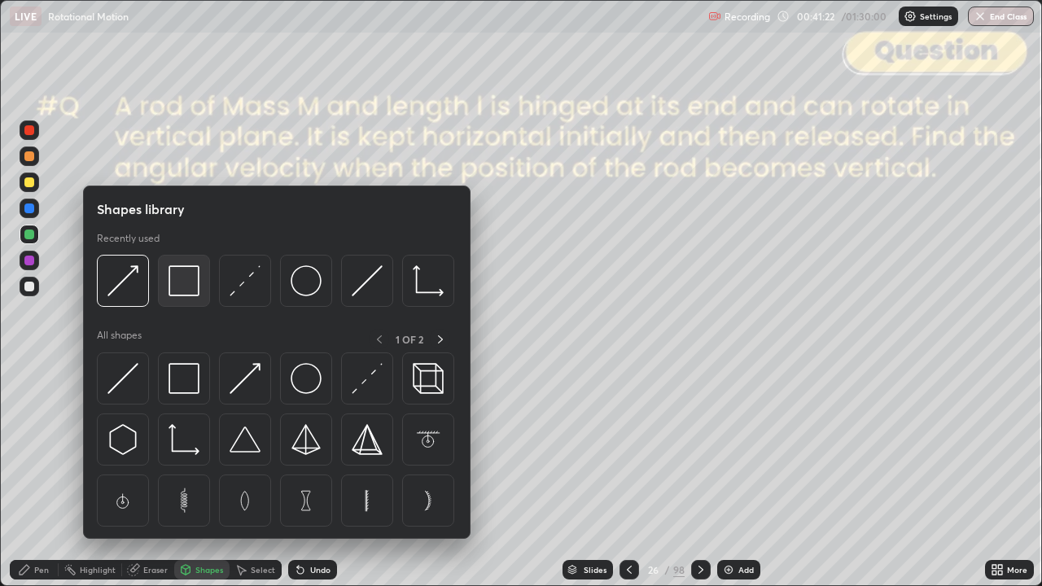
click at [187, 280] on img at bounding box center [184, 280] width 31 height 31
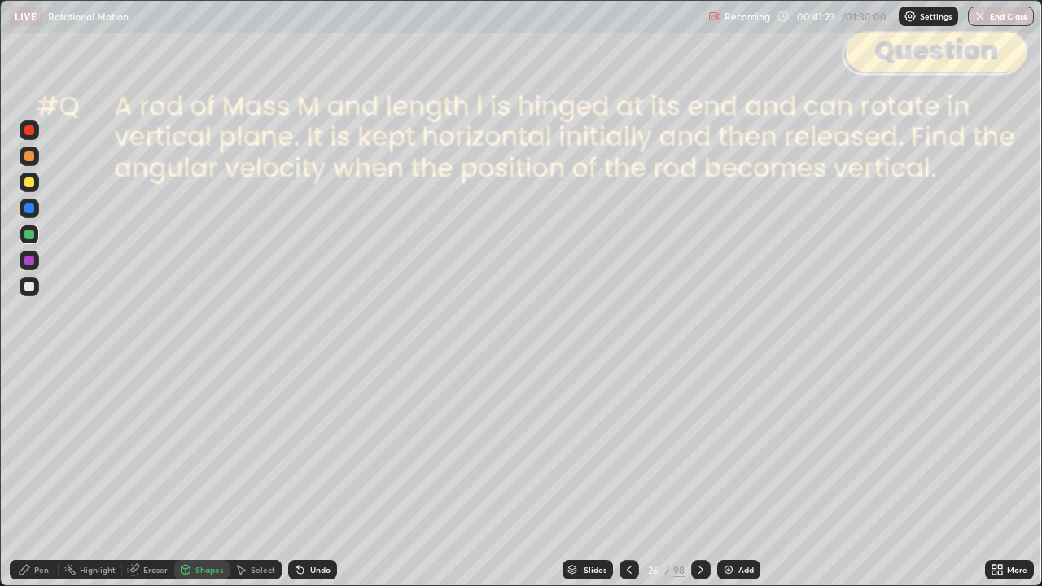
click at [30, 132] on div at bounding box center [29, 130] width 10 height 10
click at [699, 476] on icon at bounding box center [701, 569] width 13 height 13
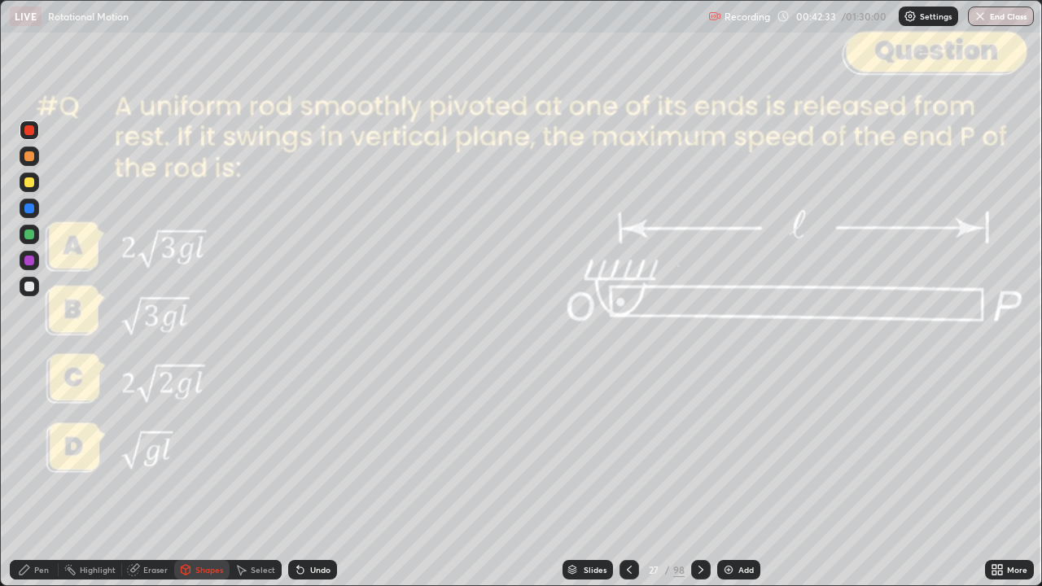
click at [314, 476] on div "Undo" at bounding box center [320, 570] width 20 height 8
click at [313, 476] on div "Undo" at bounding box center [320, 570] width 20 height 8
click at [37, 476] on div "Pen" at bounding box center [34, 570] width 49 height 20
click at [32, 286] on div at bounding box center [29, 287] width 10 height 10
click at [33, 157] on div at bounding box center [29, 156] width 10 height 10
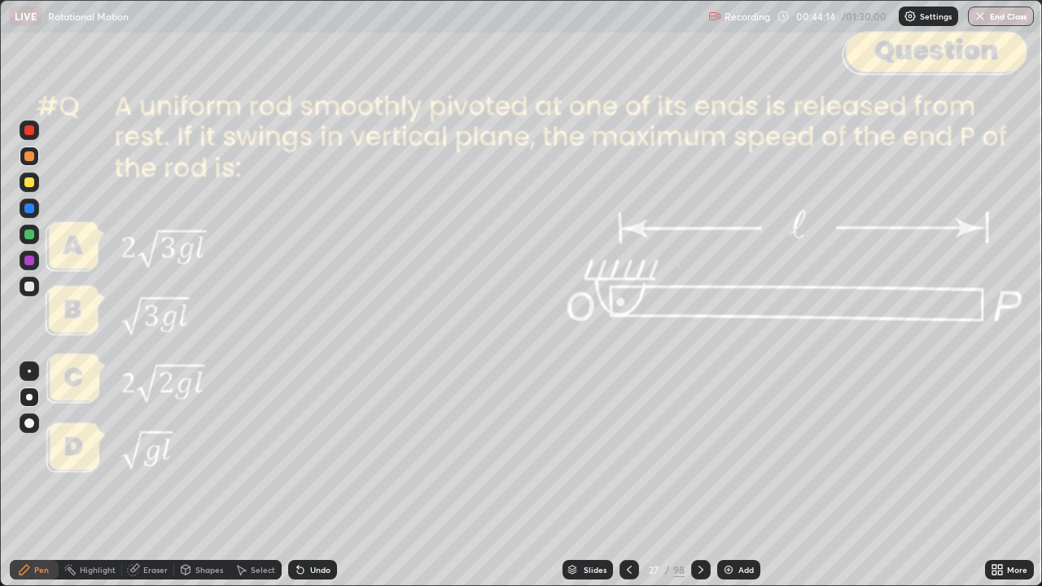
click at [208, 476] on div "Shapes" at bounding box center [201, 570] width 55 height 20
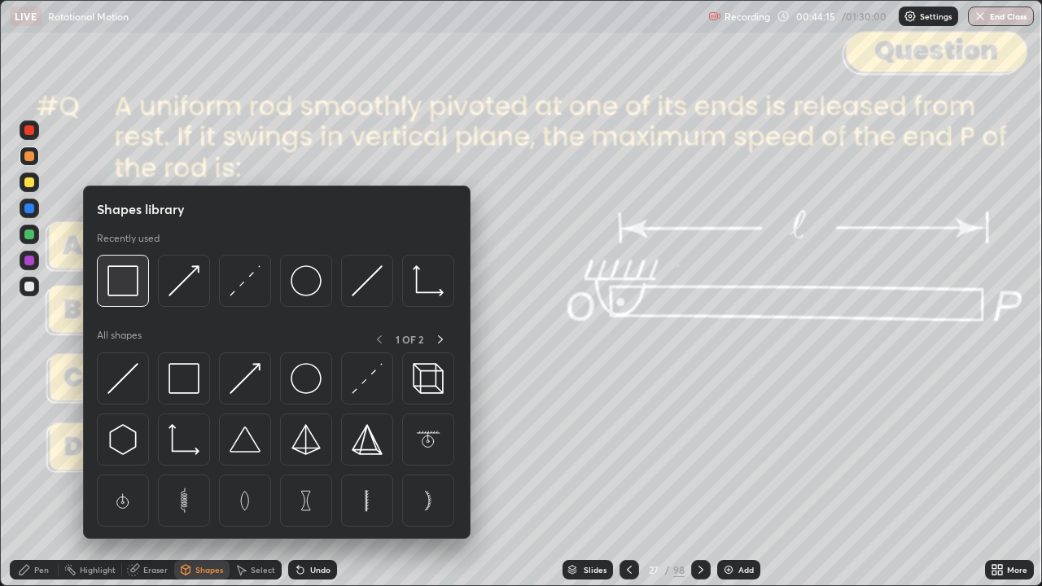
click at [125, 287] on img at bounding box center [122, 280] width 31 height 31
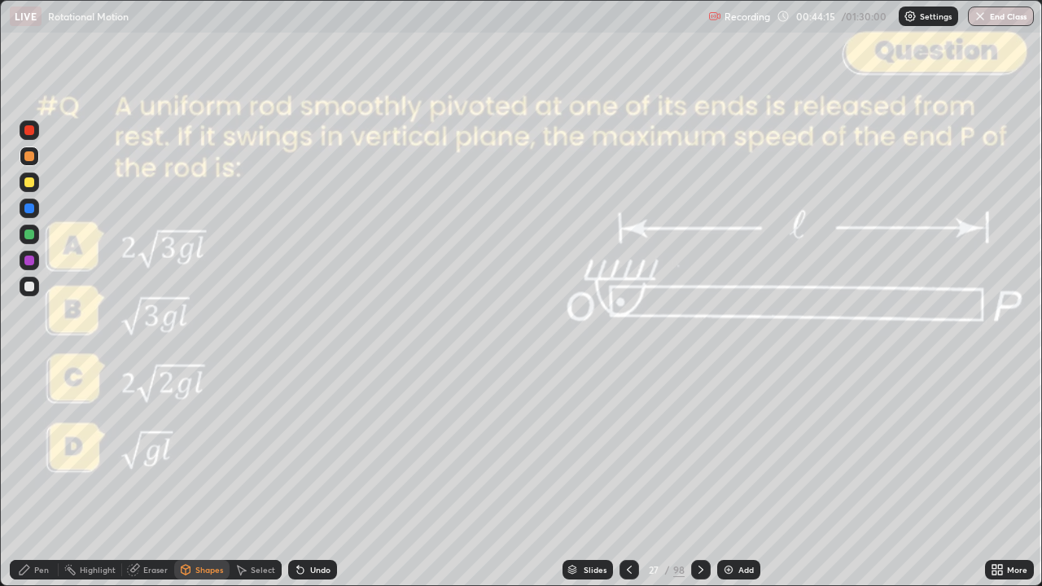
click at [33, 129] on div at bounding box center [29, 130] width 10 height 10
click at [628, 476] on icon at bounding box center [629, 569] width 13 height 13
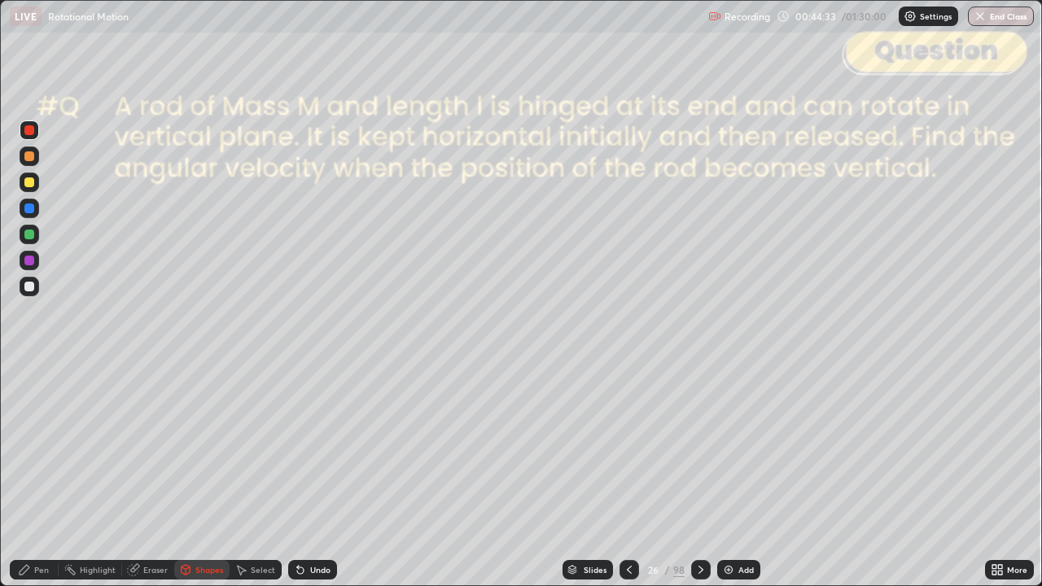
click at [634, 476] on div at bounding box center [630, 570] width 20 height 20
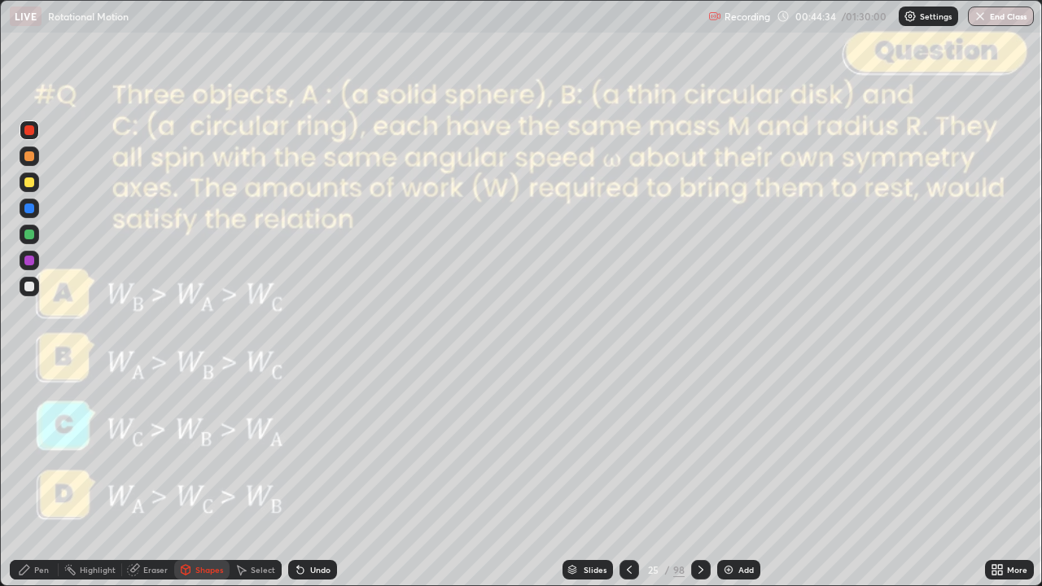
click at [700, 476] on icon at bounding box center [701, 569] width 13 height 13
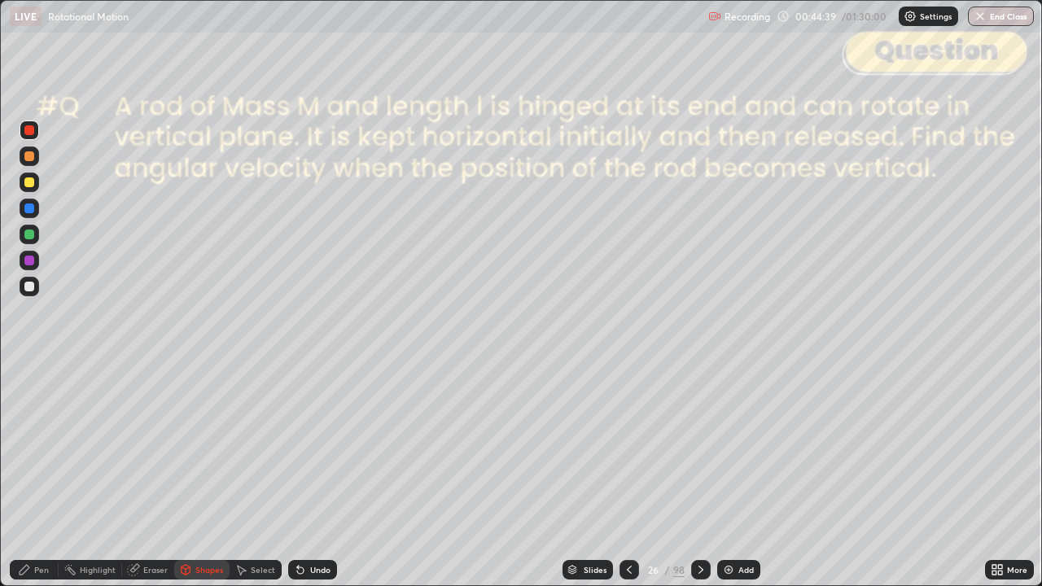
click at [697, 476] on icon at bounding box center [701, 569] width 13 height 13
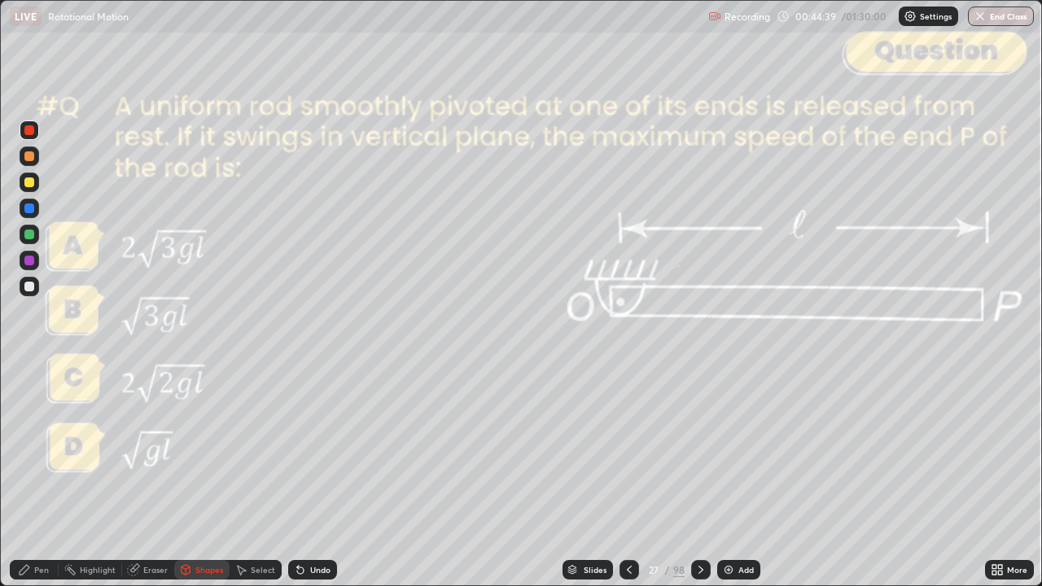
click at [699, 476] on icon at bounding box center [701, 569] width 13 height 13
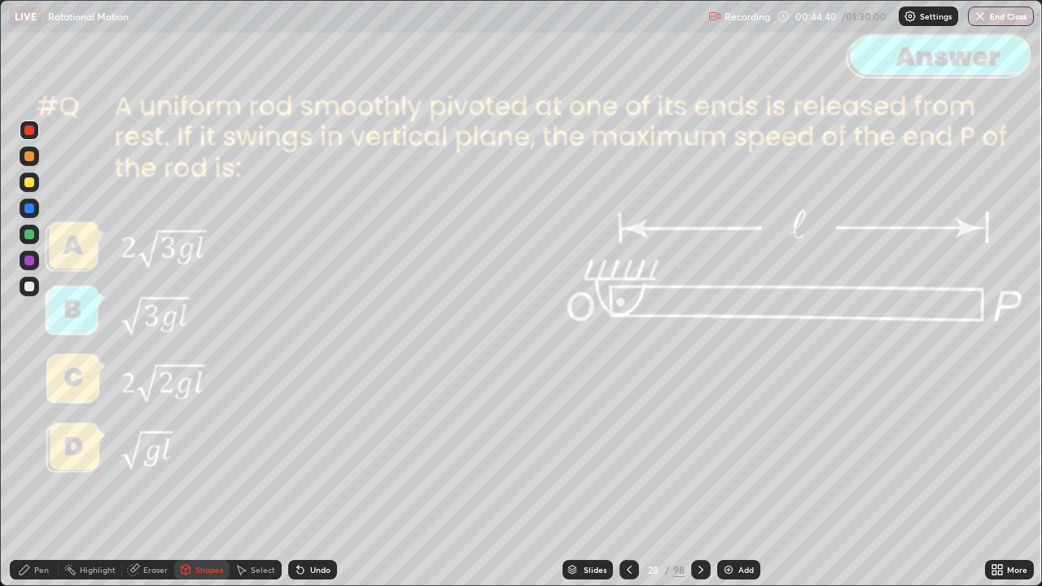
click at [692, 476] on div at bounding box center [701, 570] width 20 height 20
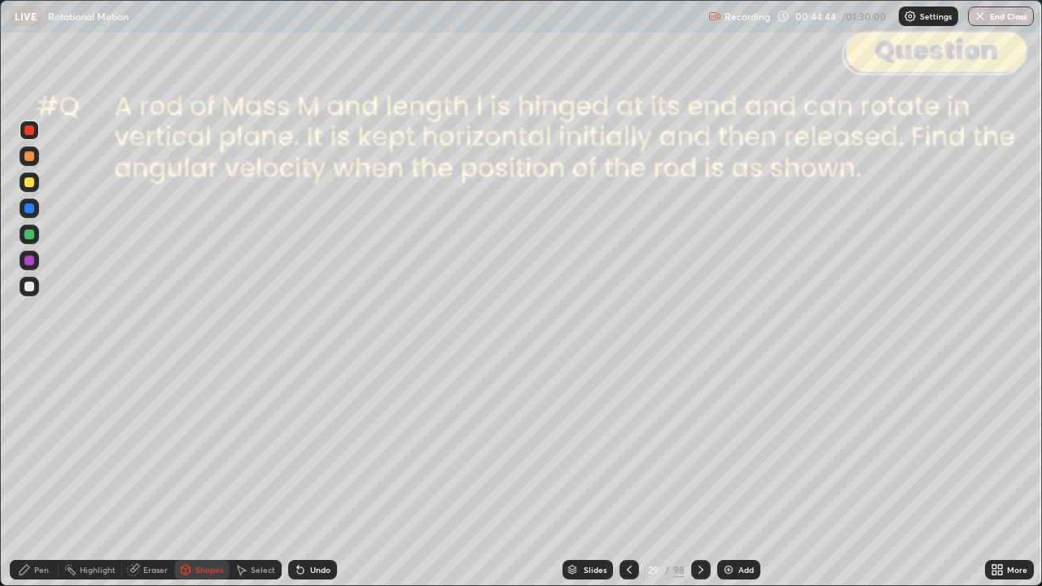
click at [699, 476] on icon at bounding box center [701, 569] width 13 height 13
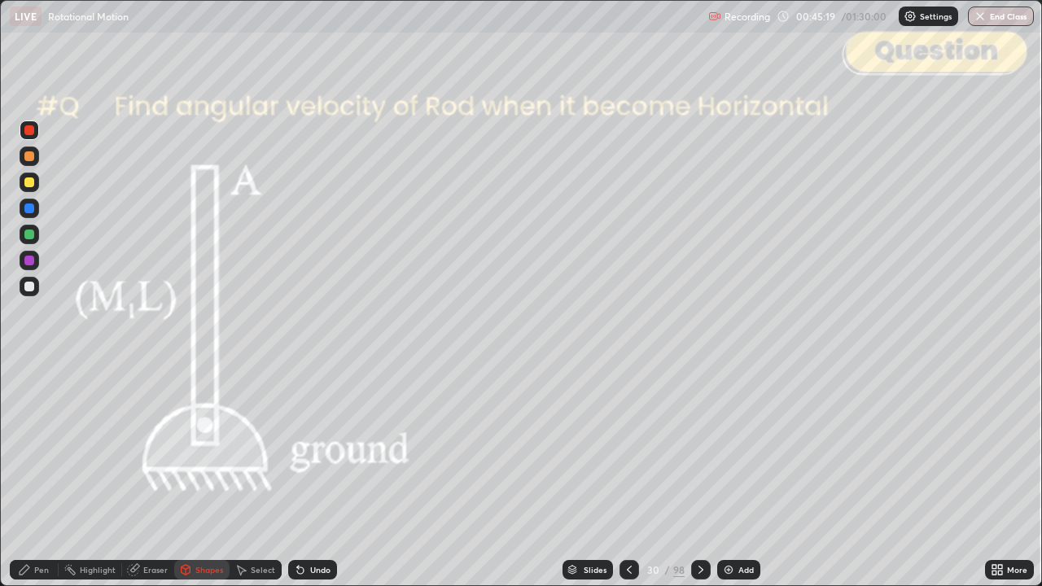
click at [699, 476] on icon at bounding box center [701, 569] width 13 height 13
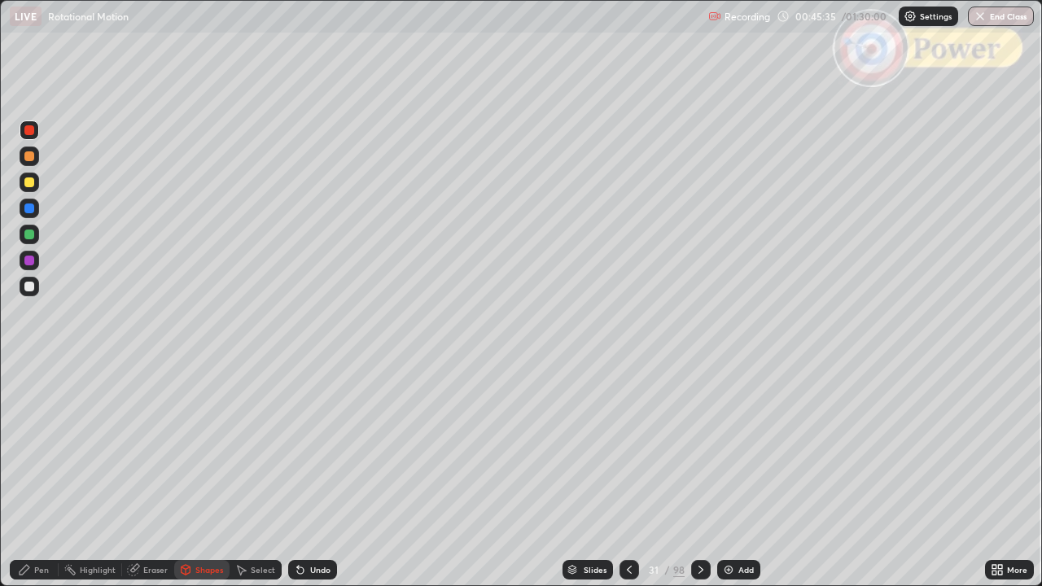
click at [28, 156] on div at bounding box center [29, 156] width 10 height 10
click at [37, 476] on div "Pen" at bounding box center [41, 570] width 15 height 8
click at [31, 237] on div at bounding box center [29, 235] width 10 height 10
click at [29, 155] on div at bounding box center [29, 156] width 10 height 10
click at [31, 233] on div at bounding box center [29, 235] width 10 height 10
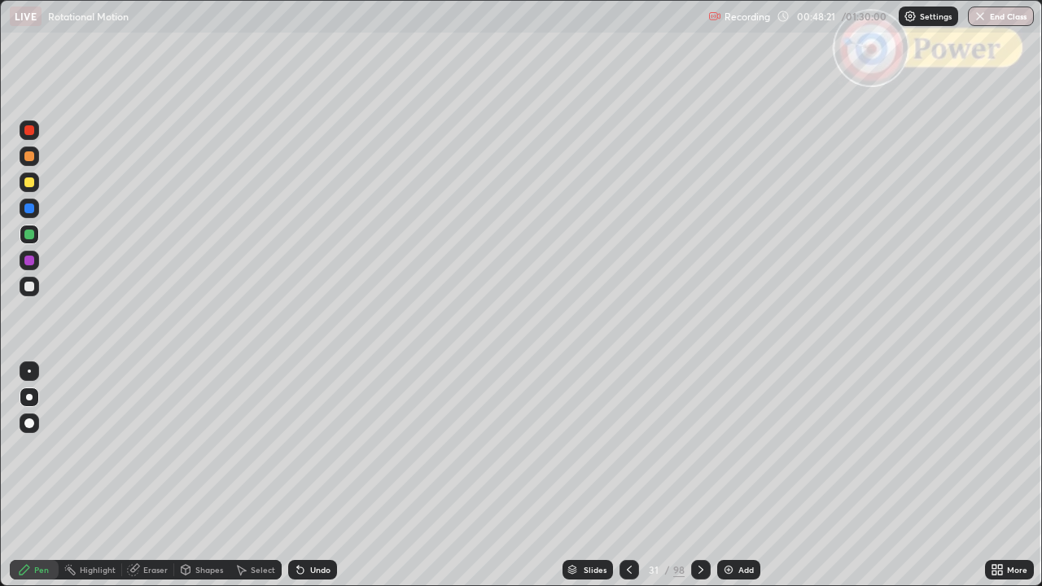
click at [609, 476] on div "Slides 31 / 98 Add" at bounding box center [661, 570] width 648 height 33
click at [598, 476] on div "Slides" at bounding box center [588, 570] width 50 height 20
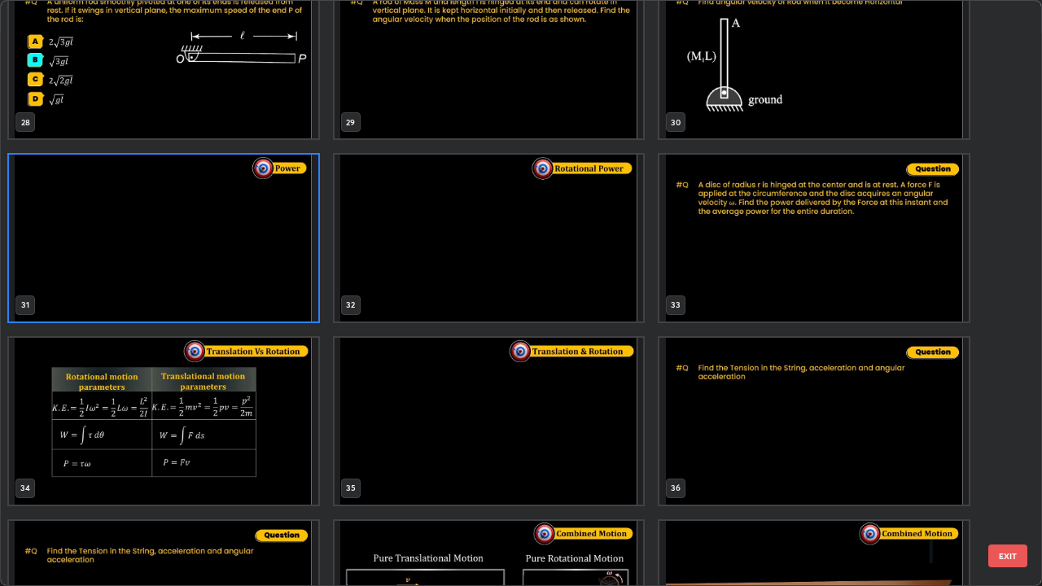
scroll to position [1741, 0]
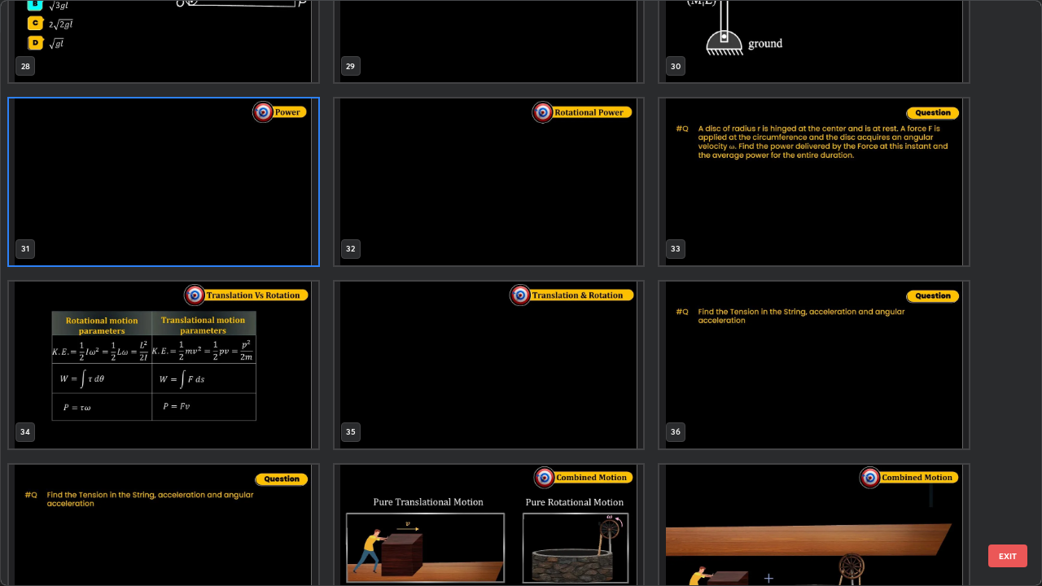
click at [1006, 476] on button "EXIT" at bounding box center [1008, 556] width 39 height 23
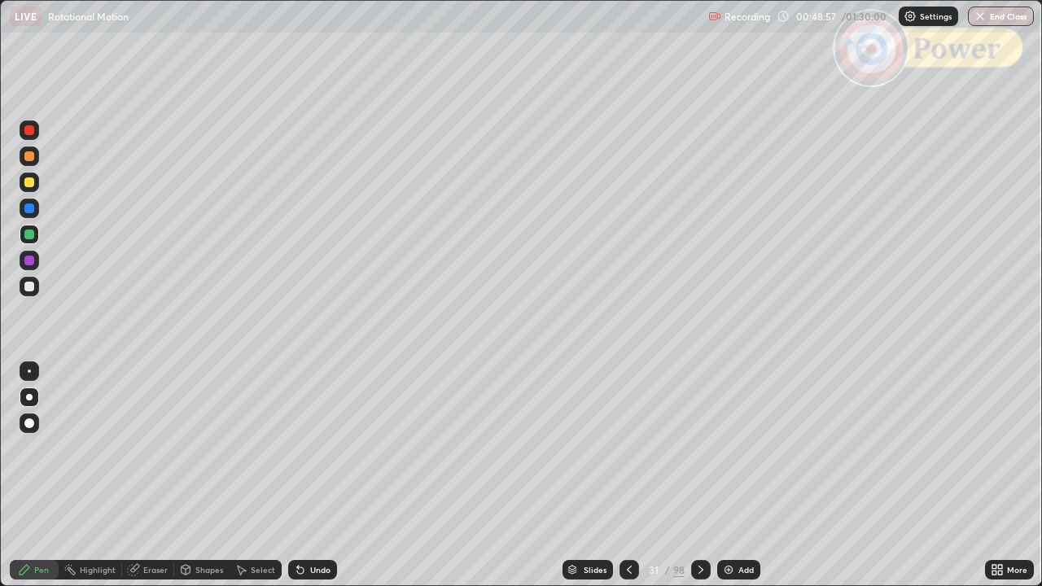
click at [702, 476] on icon at bounding box center [701, 569] width 13 height 13
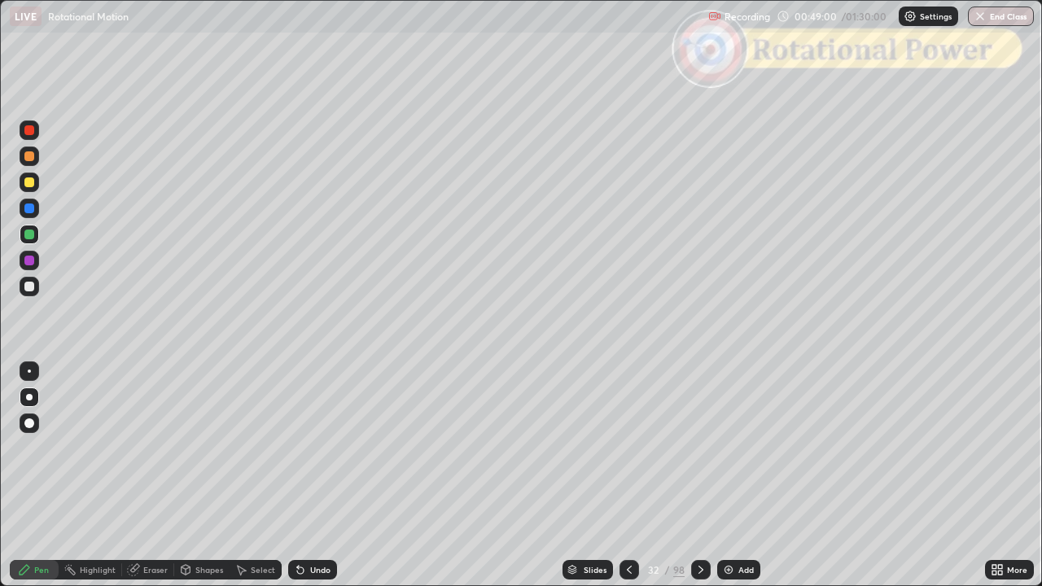
click at [700, 476] on icon at bounding box center [701, 569] width 13 height 13
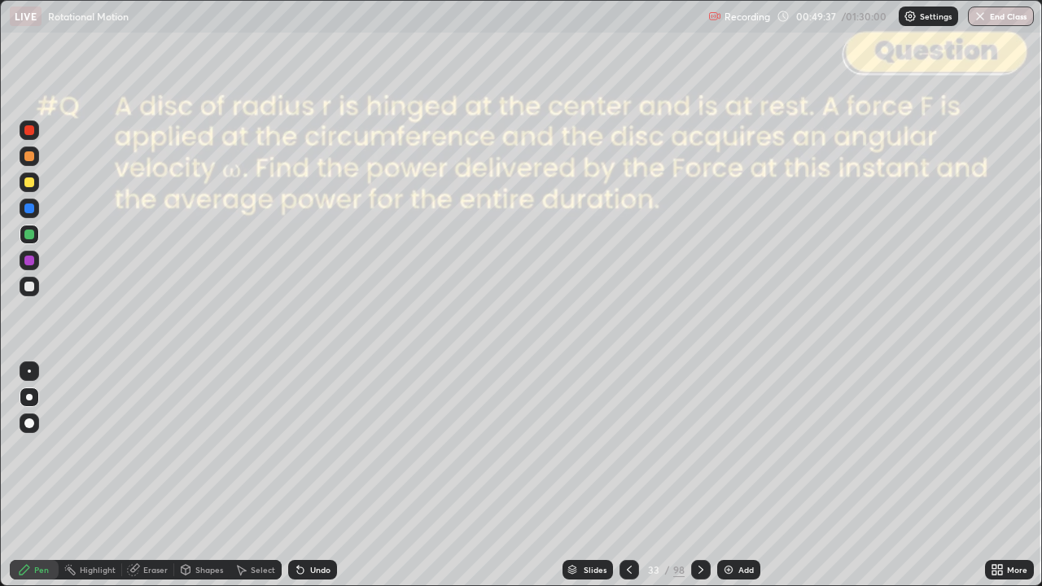
click at [32, 289] on div at bounding box center [29, 287] width 10 height 10
click at [601, 476] on div "Slides" at bounding box center [595, 570] width 23 height 8
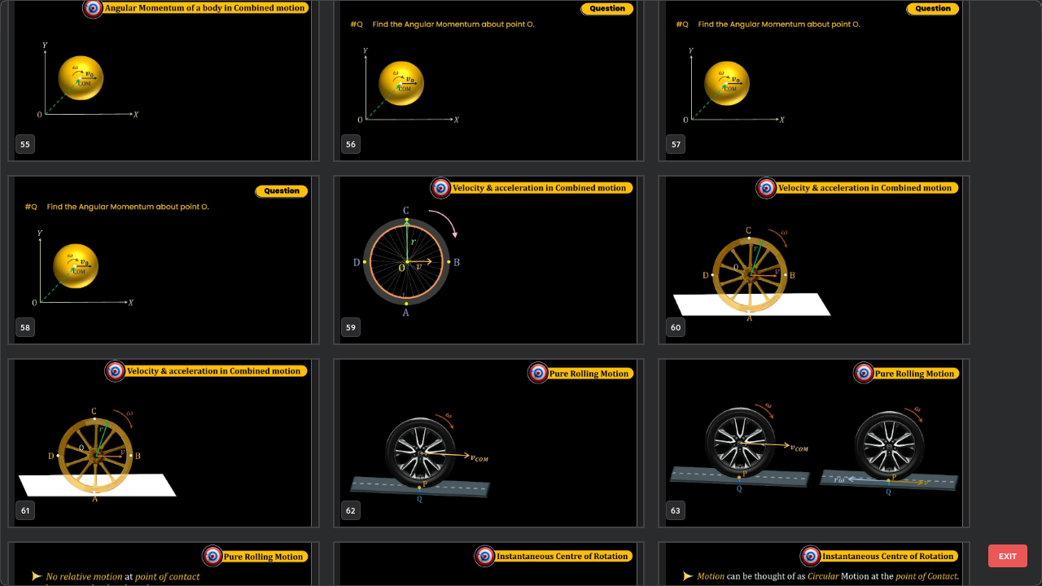
scroll to position [3390, 0]
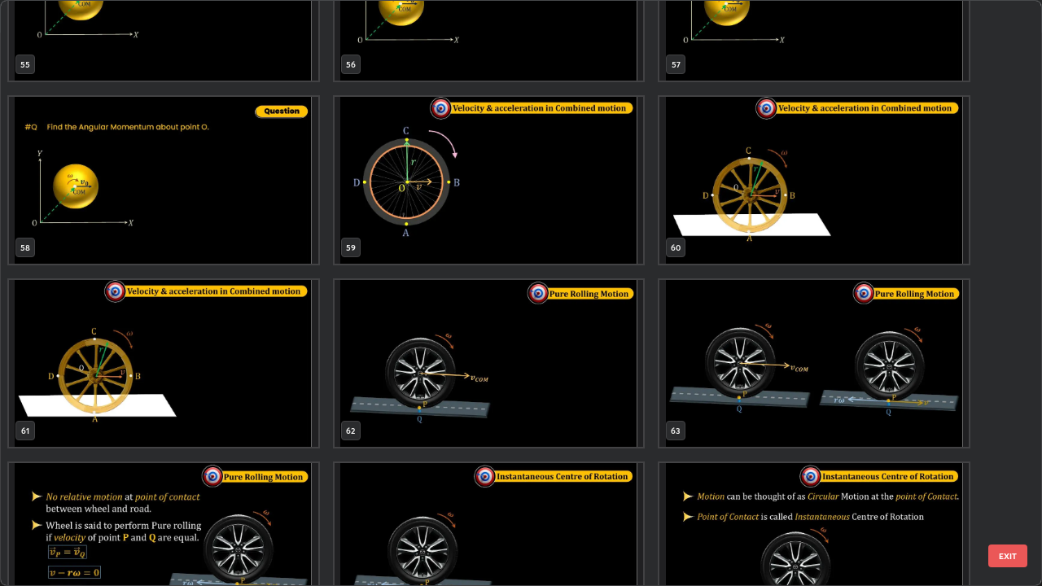
click at [1011, 476] on button "EXIT" at bounding box center [1008, 556] width 39 height 23
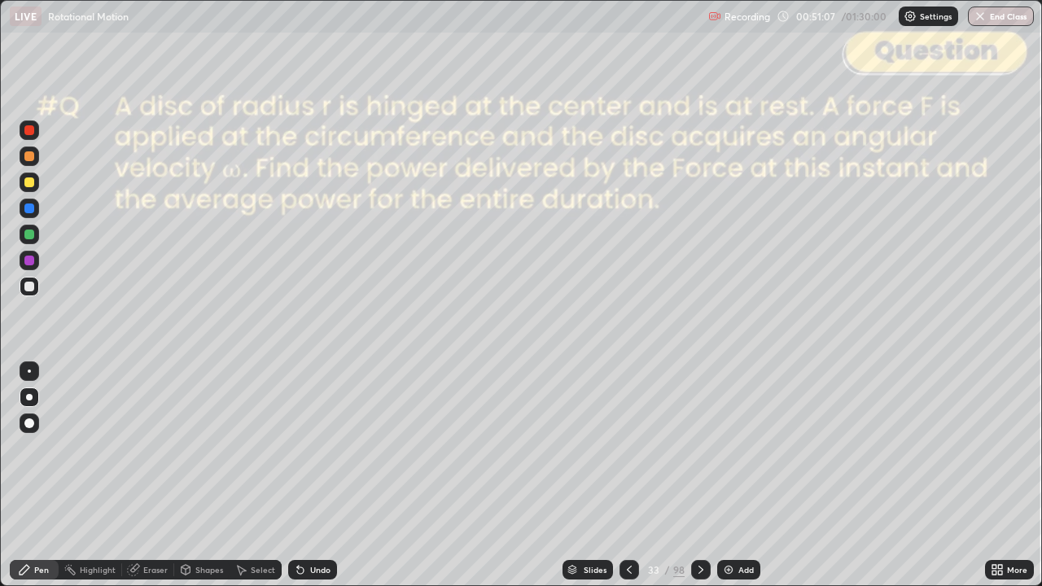
click at [197, 476] on div "Shapes" at bounding box center [201, 570] width 55 height 20
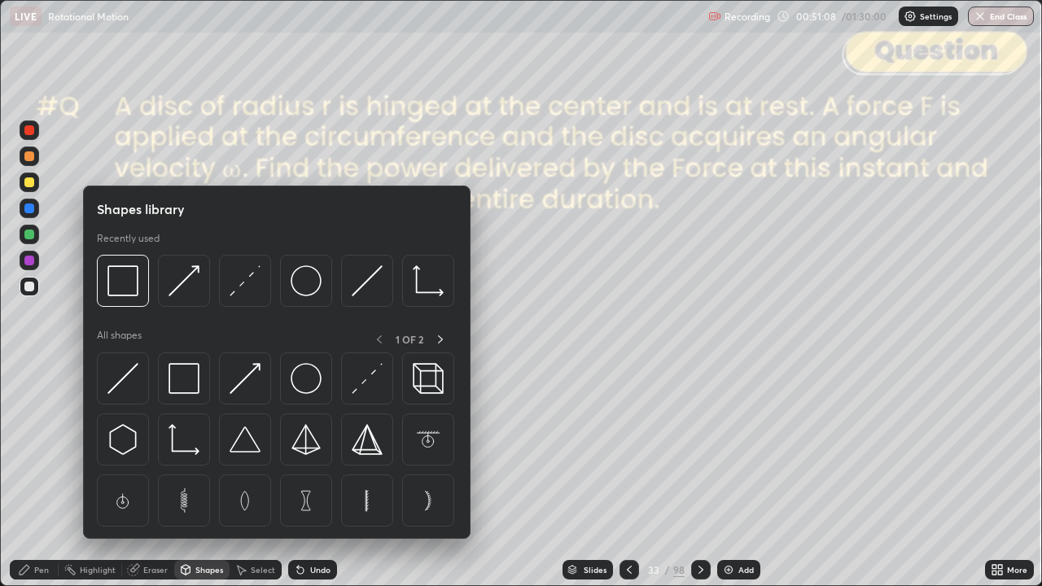
click at [28, 134] on div at bounding box center [29, 130] width 10 height 10
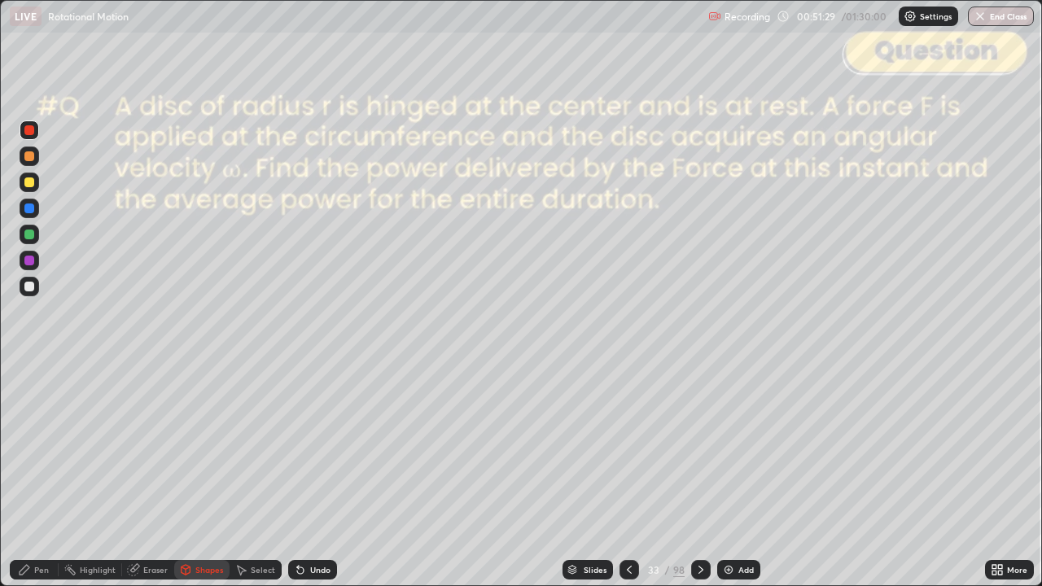
click at [210, 476] on div "Shapes" at bounding box center [209, 570] width 28 height 8
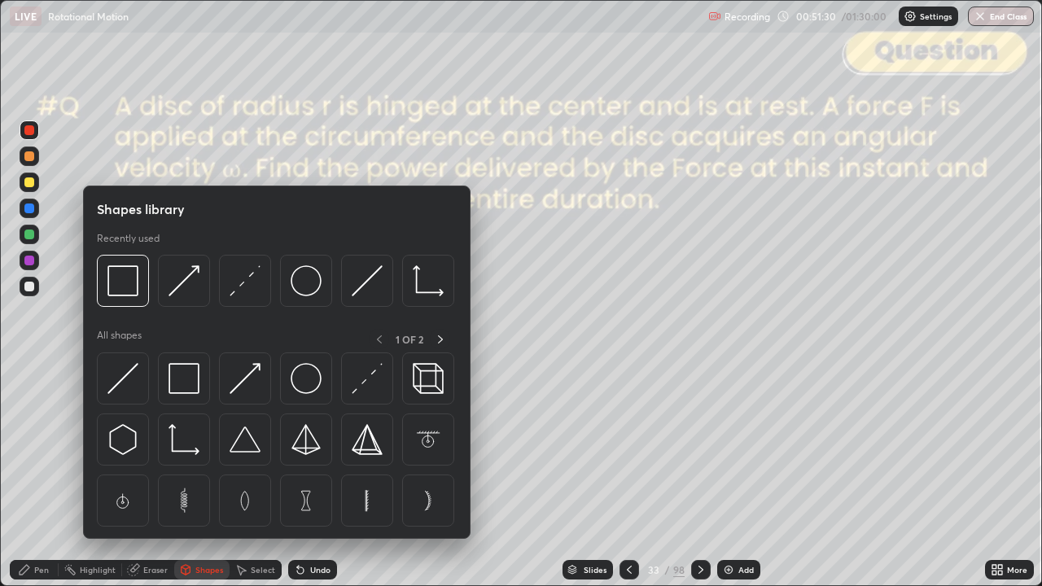
click at [246, 287] on img at bounding box center [245, 280] width 31 height 31
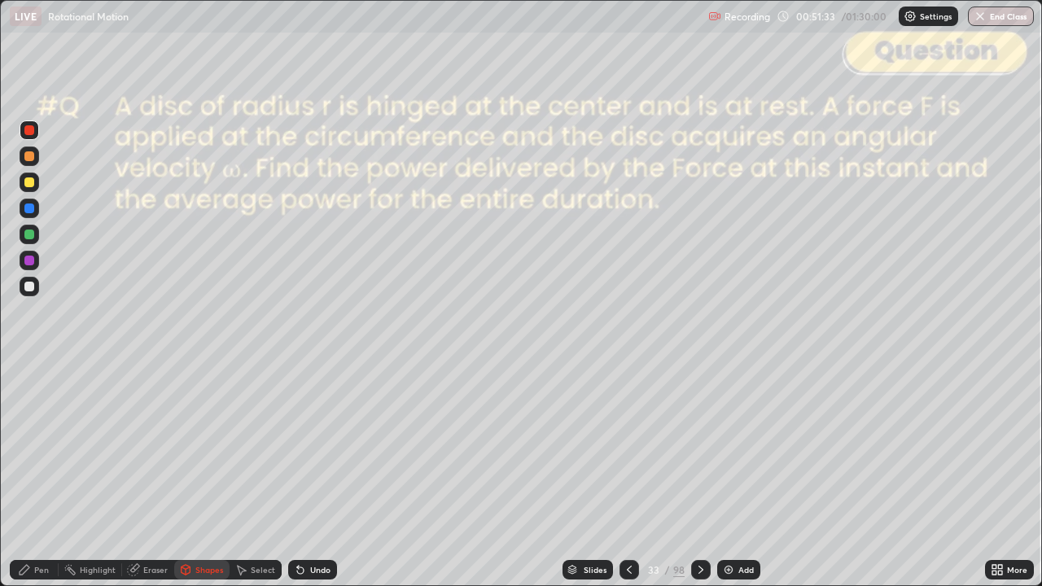
click at [39, 476] on div "Pen" at bounding box center [41, 570] width 15 height 8
click at [30, 160] on div at bounding box center [29, 156] width 10 height 10
click at [202, 476] on div "Shapes" at bounding box center [209, 570] width 28 height 8
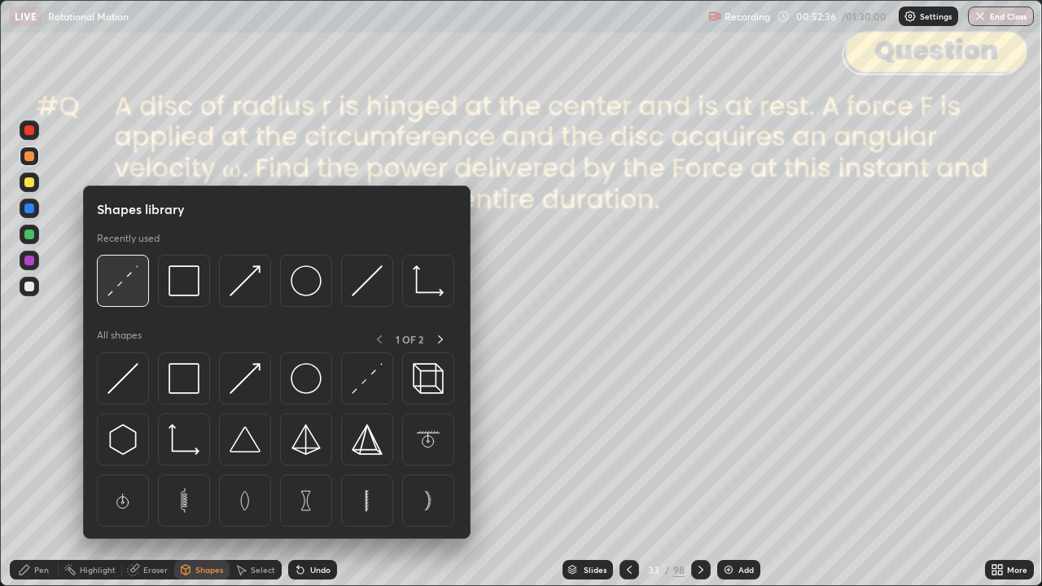
click at [126, 292] on img at bounding box center [122, 280] width 31 height 31
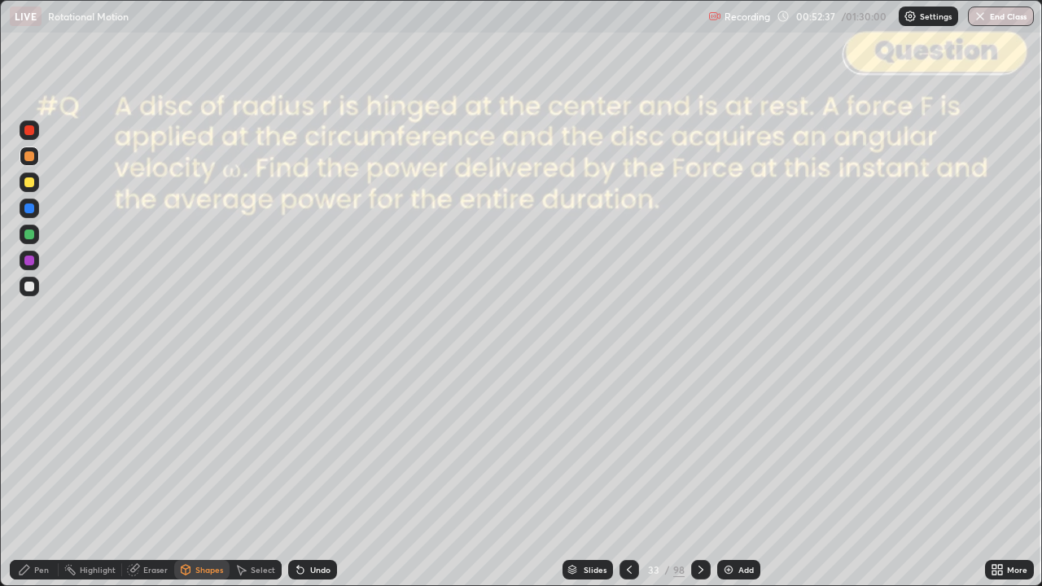
click at [31, 130] on div at bounding box center [29, 130] width 10 height 10
click at [39, 476] on div "Pen" at bounding box center [34, 570] width 49 height 20
click at [33, 235] on div at bounding box center [29, 235] width 10 height 10
click at [29, 160] on div at bounding box center [29, 156] width 10 height 10
click at [205, 476] on div "Shapes" at bounding box center [201, 570] width 55 height 20
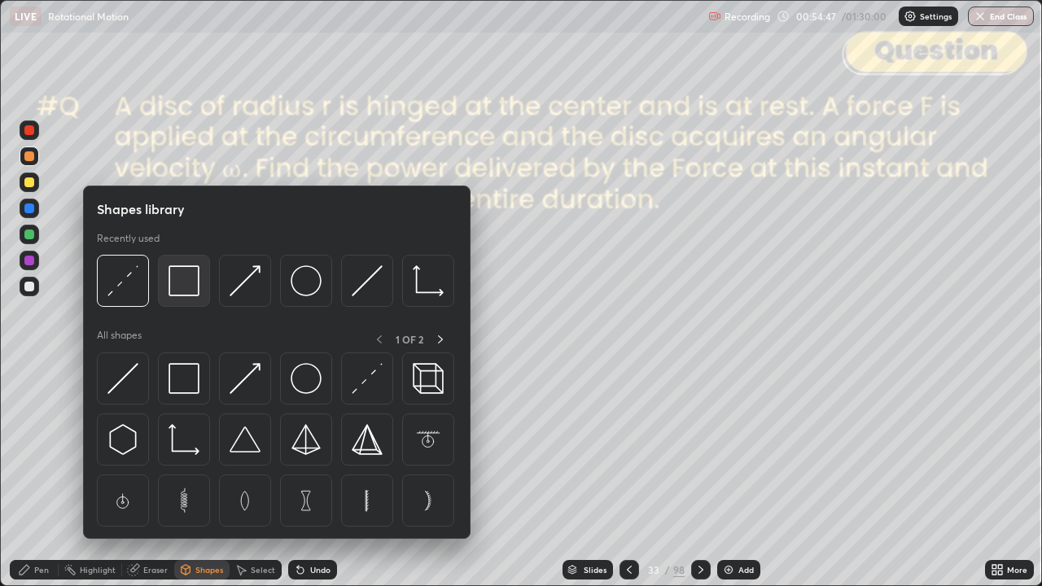
click at [189, 285] on img at bounding box center [184, 280] width 31 height 31
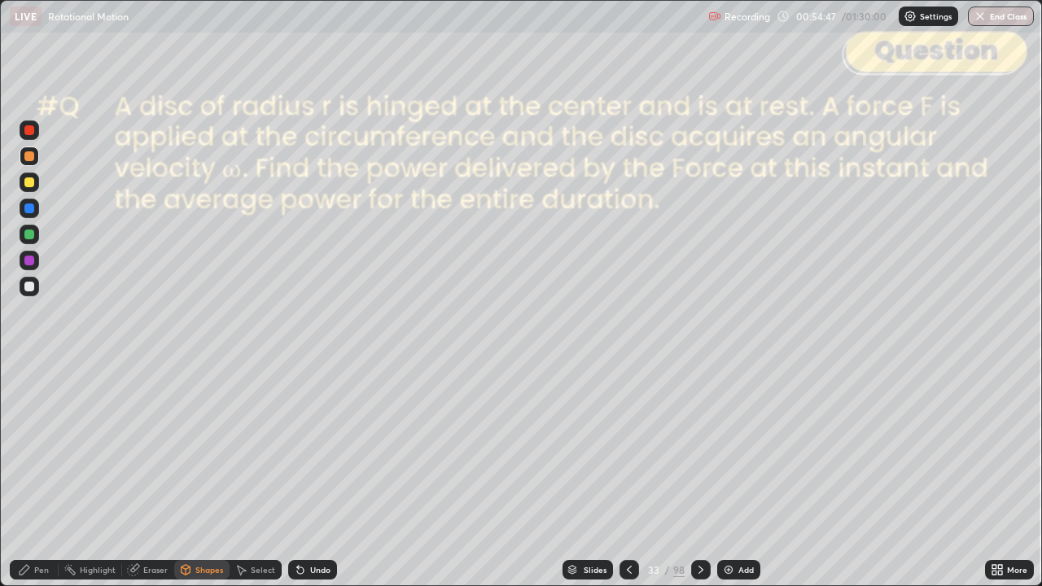
click at [35, 137] on div at bounding box center [30, 131] width 20 height 20
click at [41, 476] on div "Pen" at bounding box center [41, 570] width 15 height 8
click at [697, 476] on icon at bounding box center [701, 569] width 13 height 13
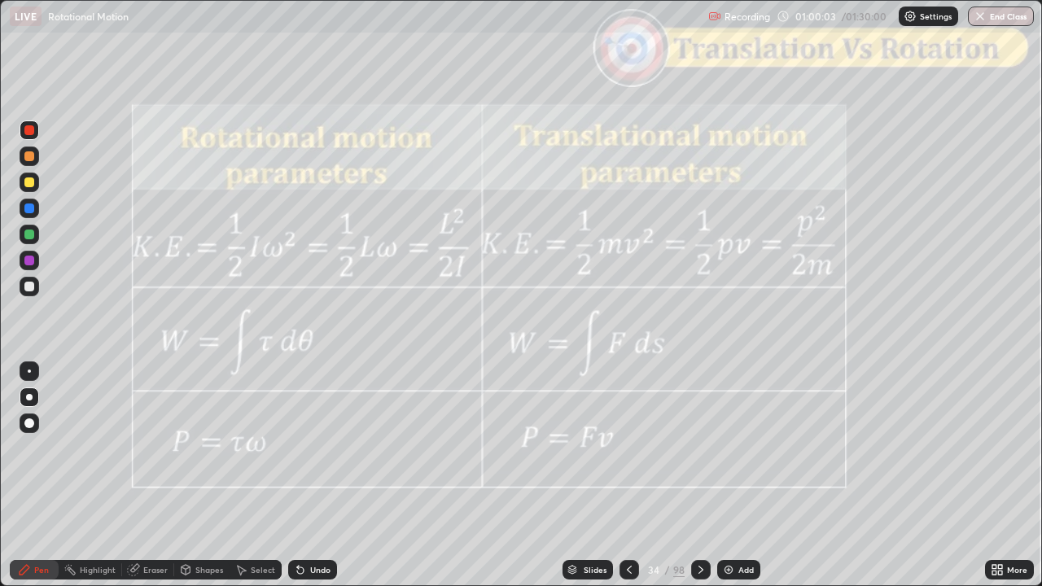
click at [700, 476] on icon at bounding box center [701, 570] width 5 height 8
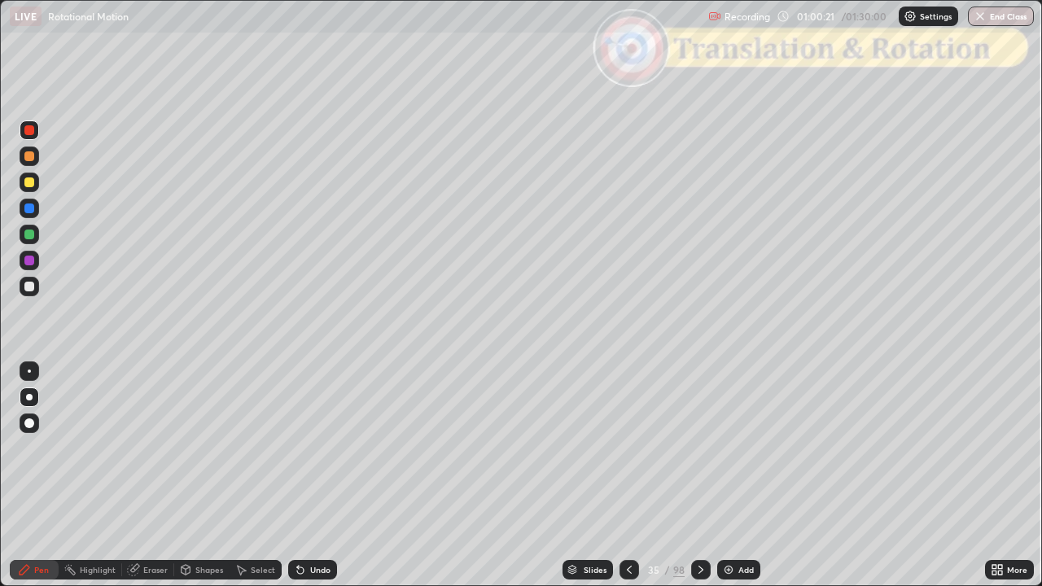
click at [702, 476] on icon at bounding box center [701, 569] width 13 height 13
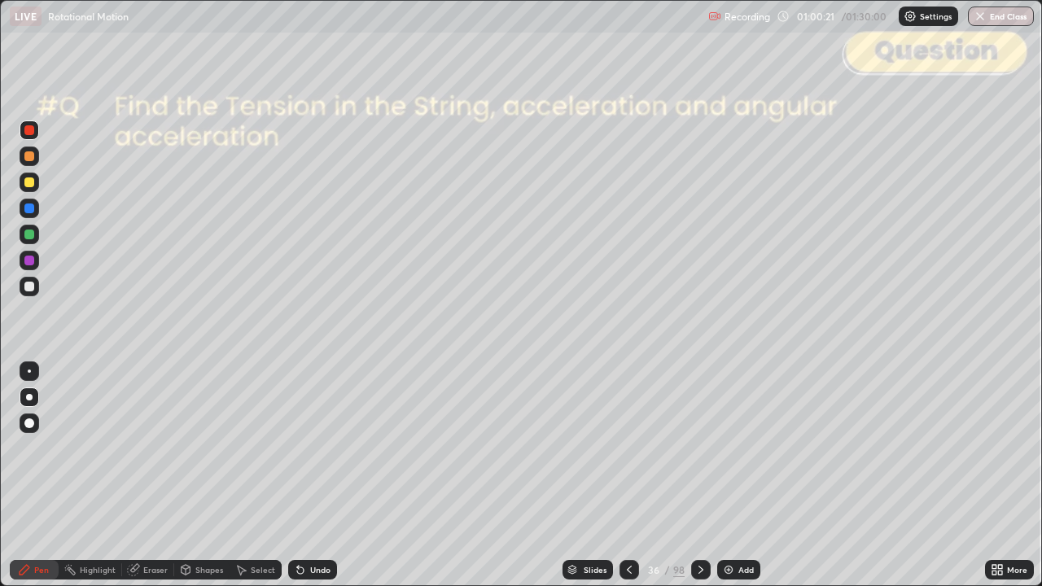
click at [704, 476] on div at bounding box center [701, 570] width 20 height 20
click at [699, 476] on icon at bounding box center [701, 569] width 13 height 13
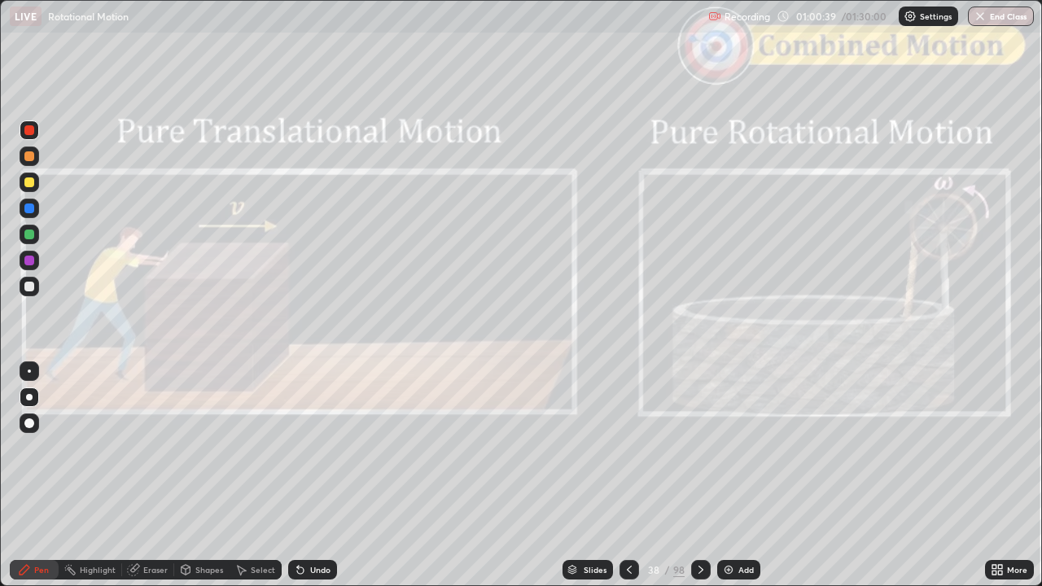
click at [698, 476] on icon at bounding box center [701, 569] width 13 height 13
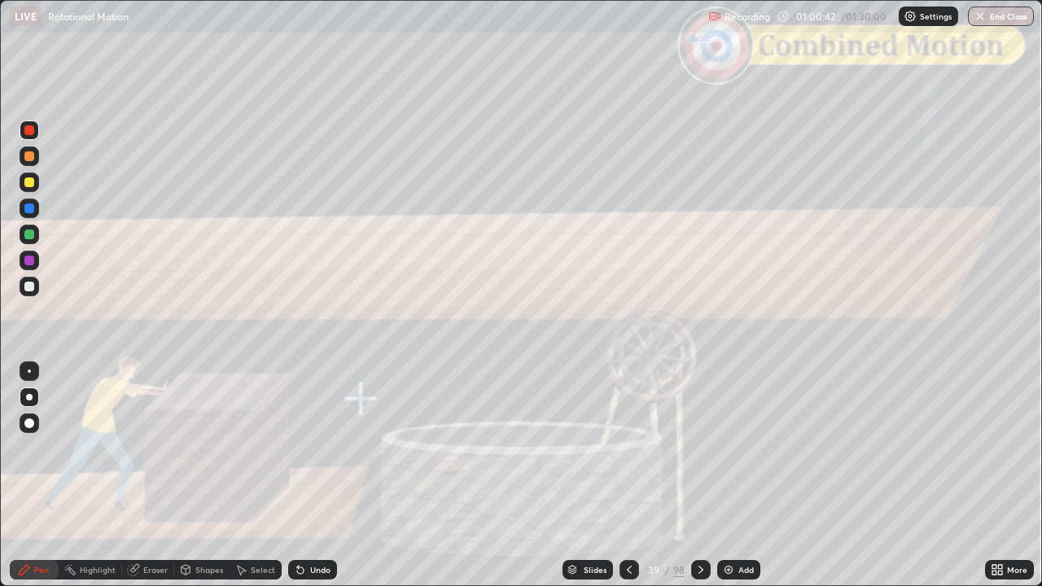
click at [699, 476] on icon at bounding box center [701, 569] width 13 height 13
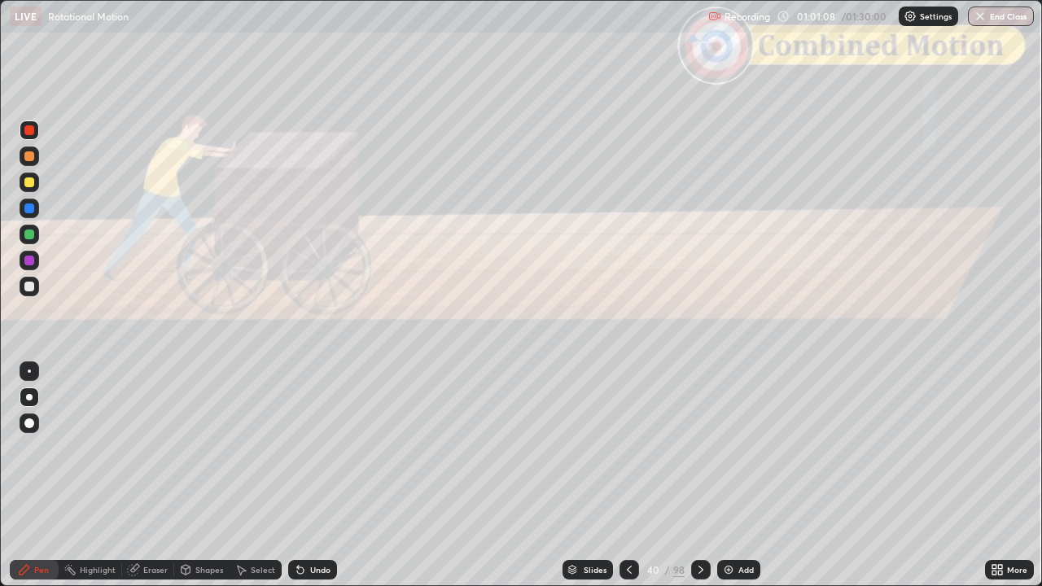
click at [699, 476] on icon at bounding box center [701, 569] width 13 height 13
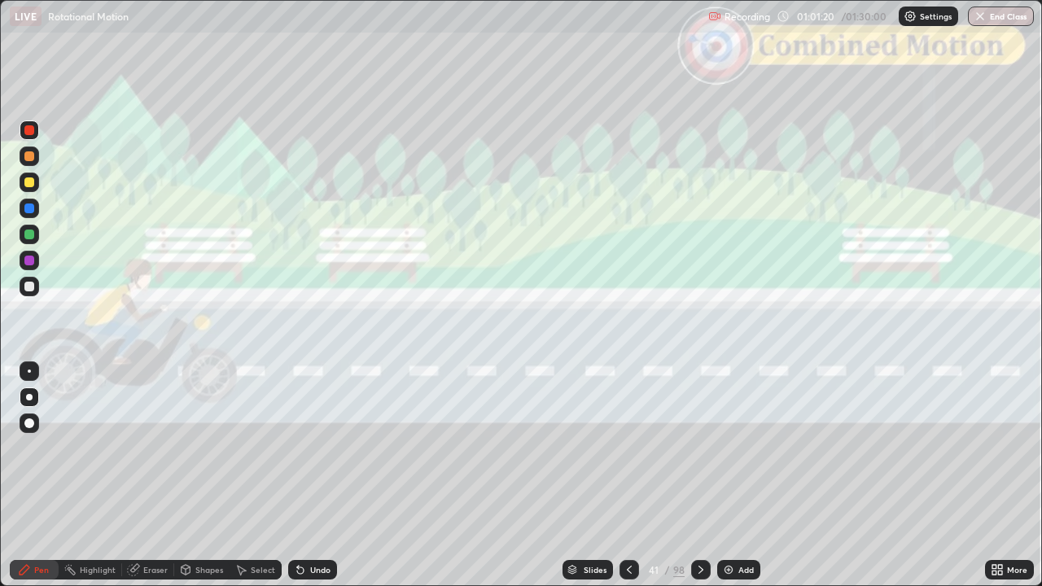
click at [700, 476] on icon at bounding box center [701, 569] width 13 height 13
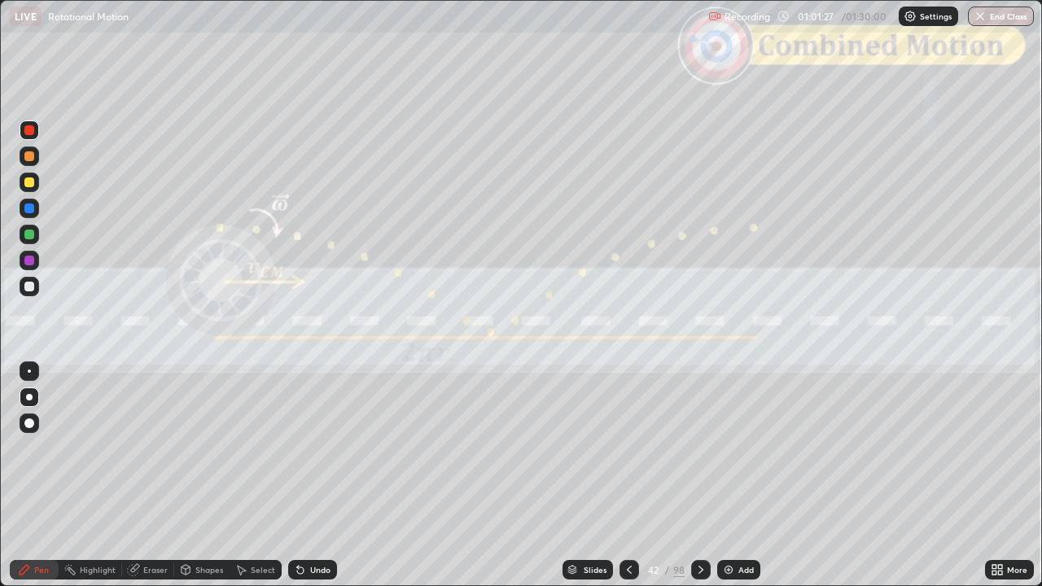
click at [200, 476] on div "Shapes" at bounding box center [209, 570] width 28 height 8
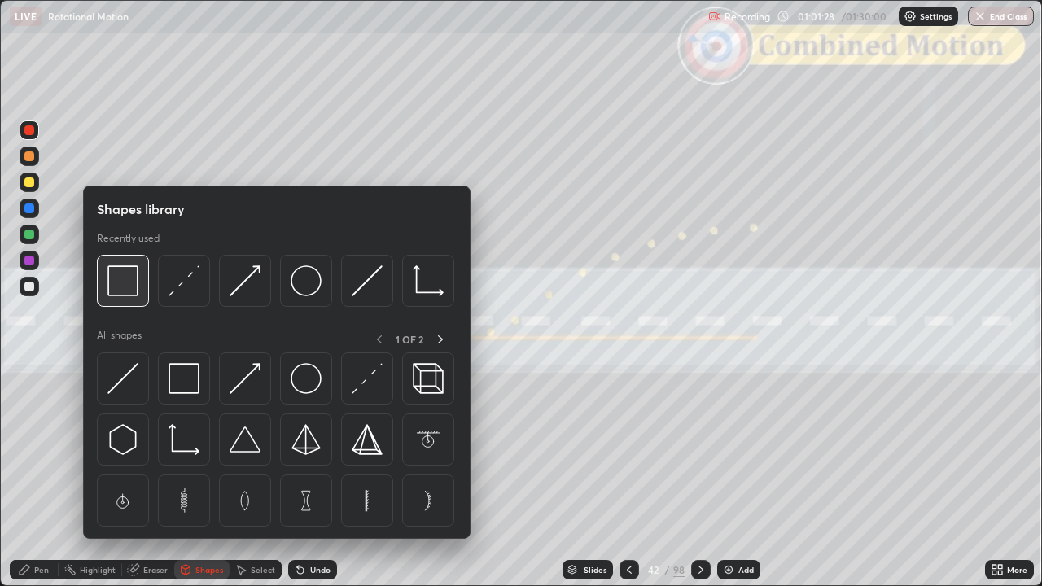
click at [130, 293] on img at bounding box center [122, 280] width 31 height 31
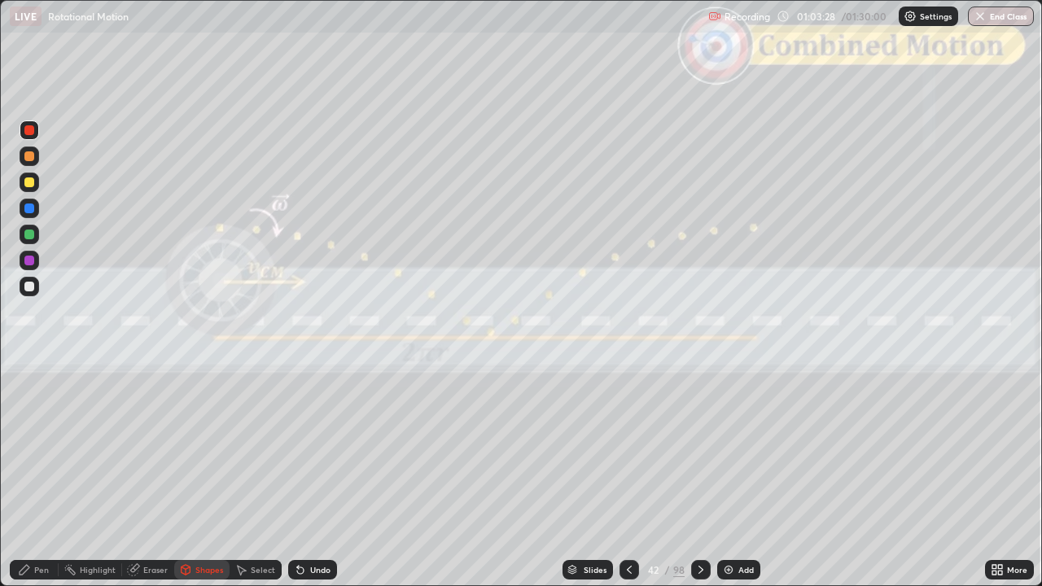
click at [701, 476] on icon at bounding box center [701, 569] width 13 height 13
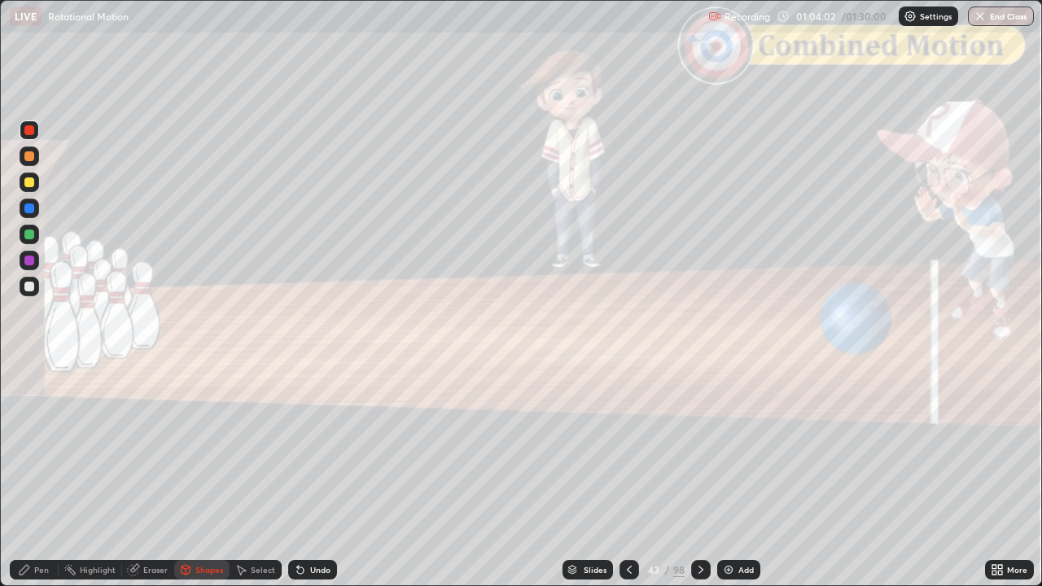
click at [697, 476] on icon at bounding box center [701, 569] width 13 height 13
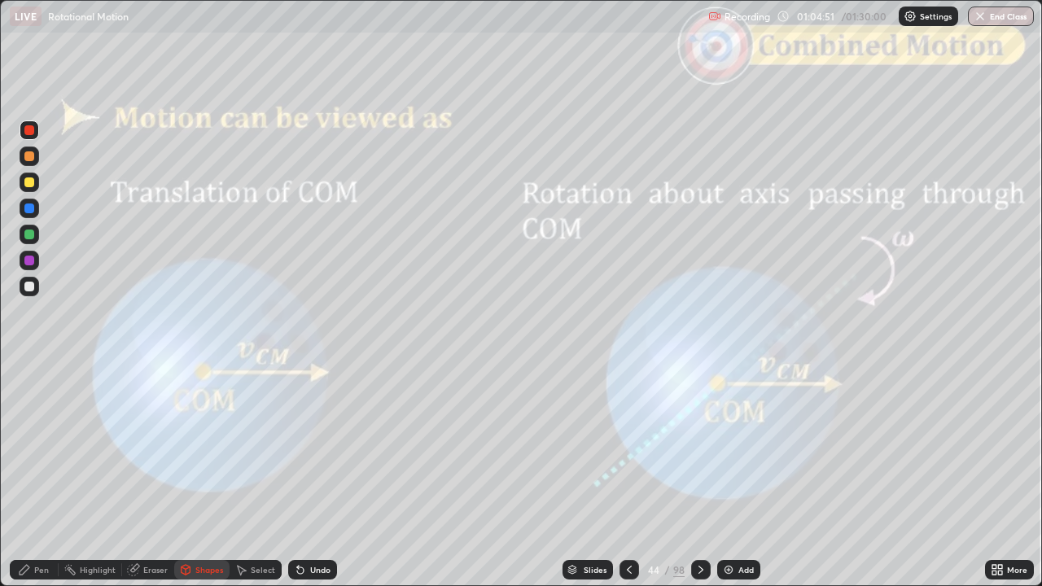
click at [700, 476] on icon at bounding box center [701, 569] width 13 height 13
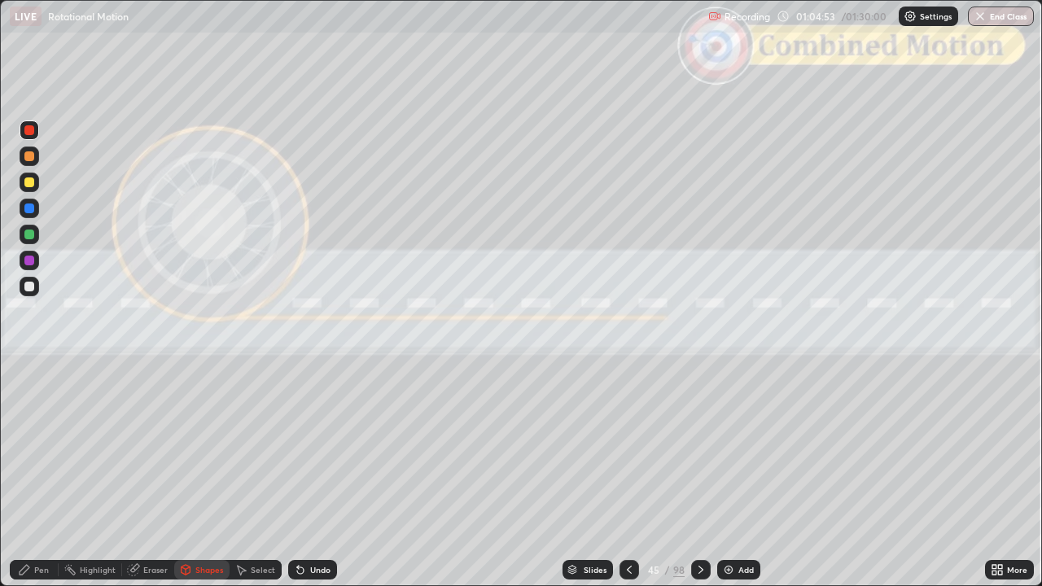
click at [699, 476] on icon at bounding box center [701, 569] width 13 height 13
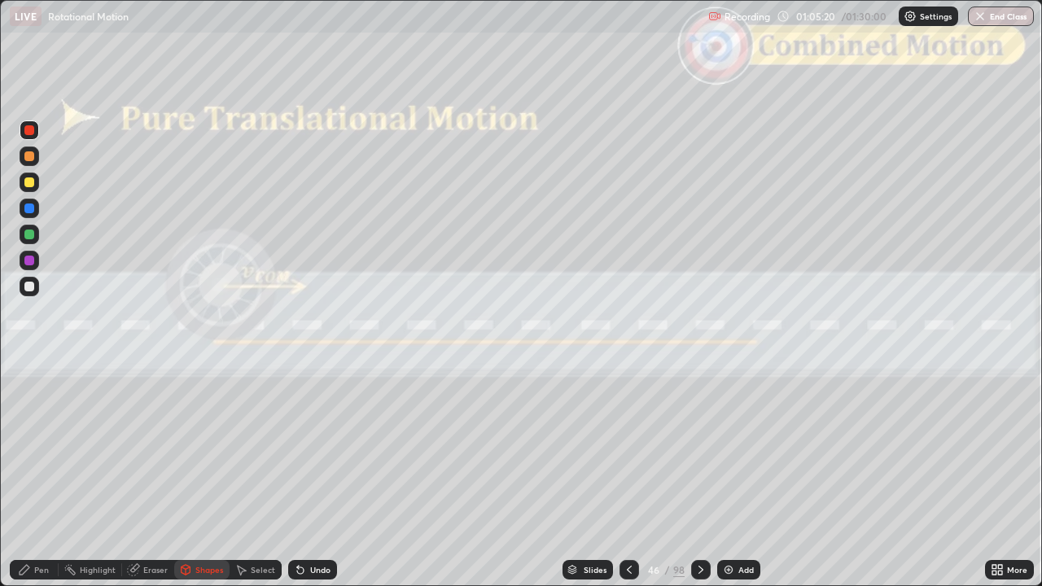
click at [700, 476] on icon at bounding box center [701, 569] width 13 height 13
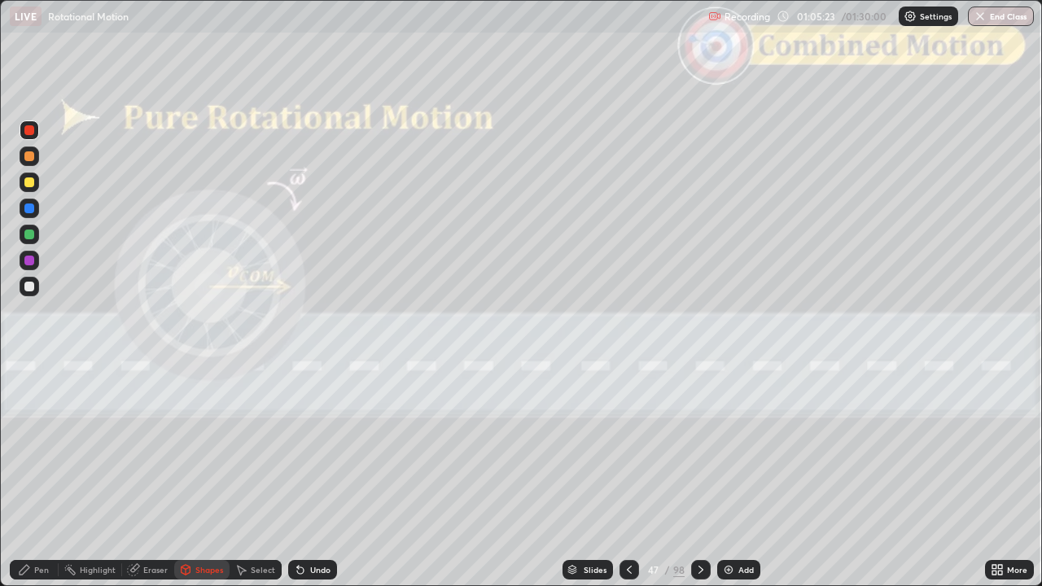
click at [699, 476] on icon at bounding box center [701, 570] width 5 height 8
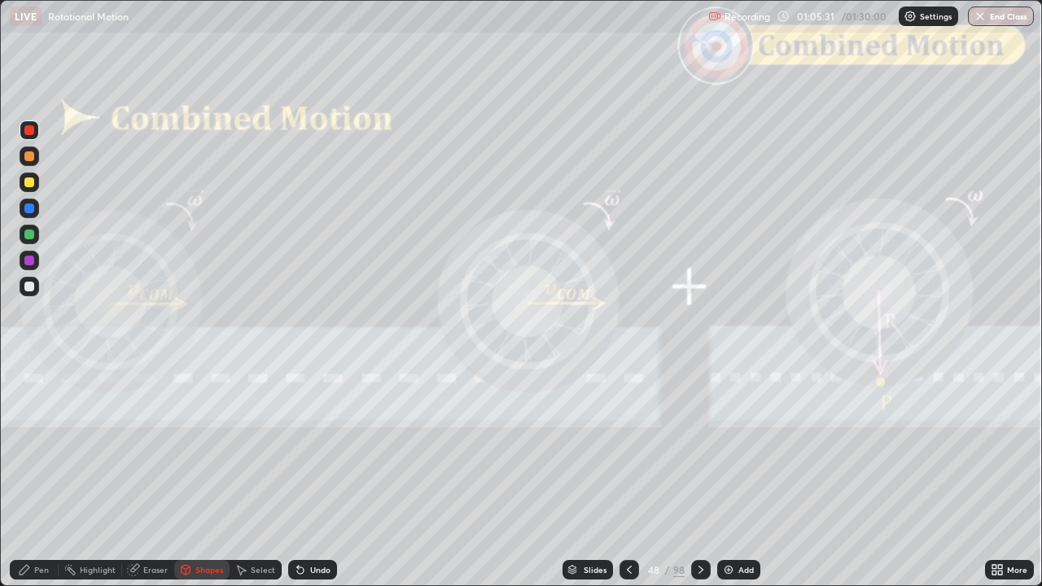
click at [699, 476] on icon at bounding box center [701, 569] width 13 height 13
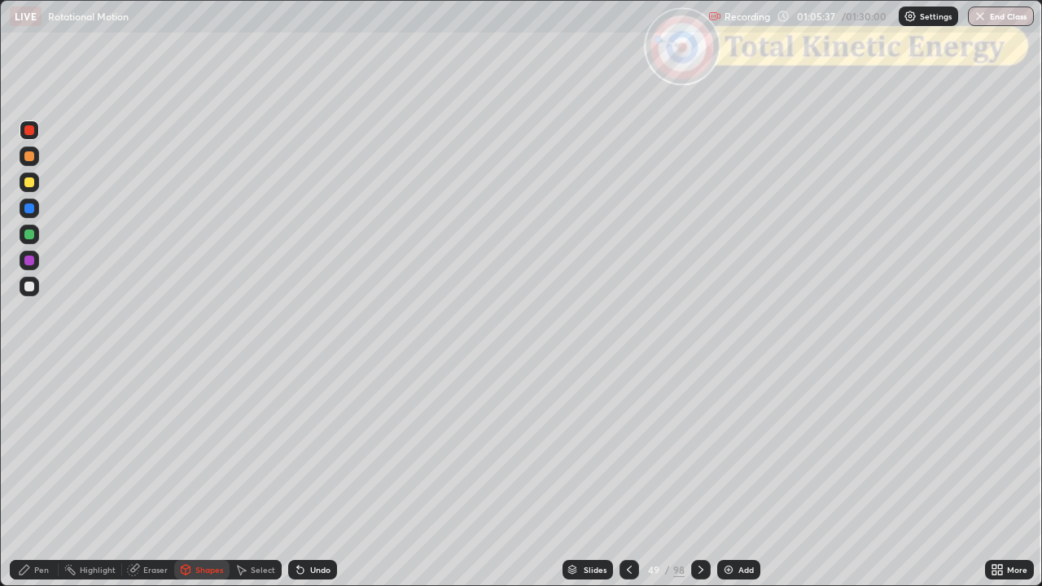
click at [42, 476] on div "Pen" at bounding box center [41, 570] width 15 height 8
click at [31, 286] on div at bounding box center [29, 287] width 10 height 10
click at [322, 476] on div "Undo" at bounding box center [320, 570] width 20 height 8
click at [324, 476] on div "Undo" at bounding box center [312, 570] width 49 height 20
click at [326, 476] on div "Undo" at bounding box center [309, 570] width 55 height 33
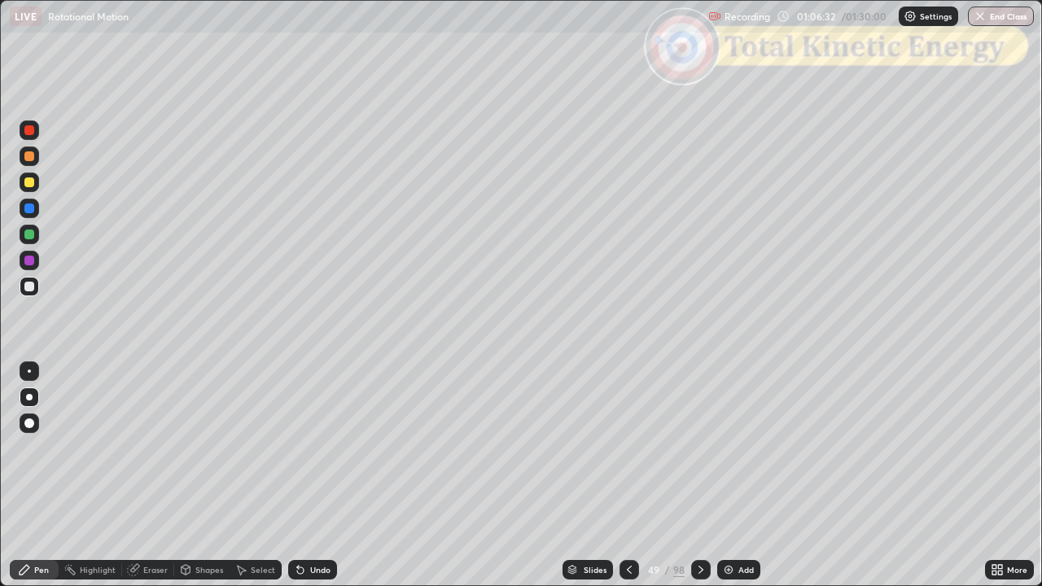
click at [215, 476] on div "Shapes" at bounding box center [209, 570] width 28 height 8
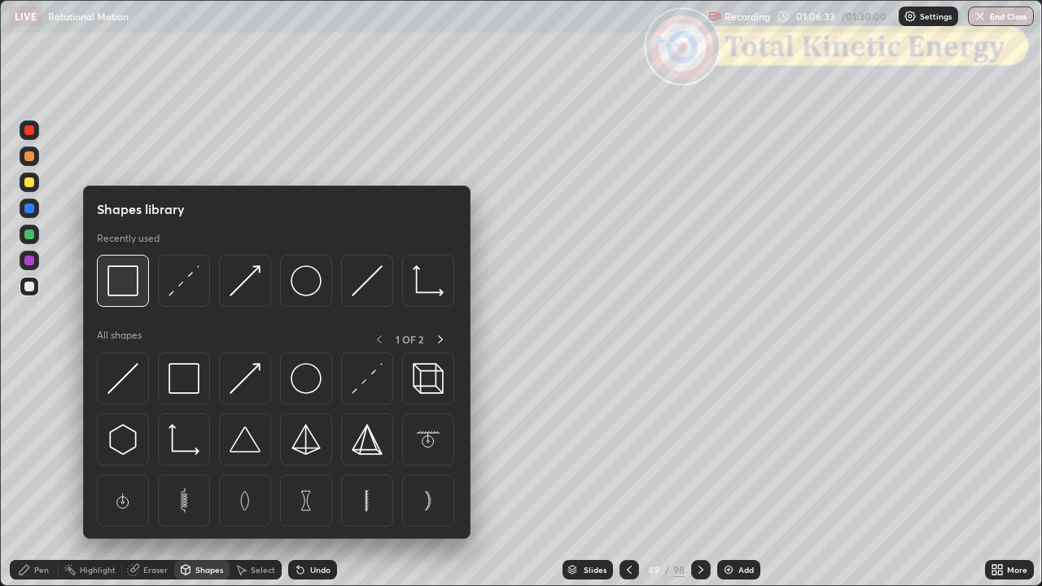
click at [124, 287] on img at bounding box center [122, 280] width 31 height 31
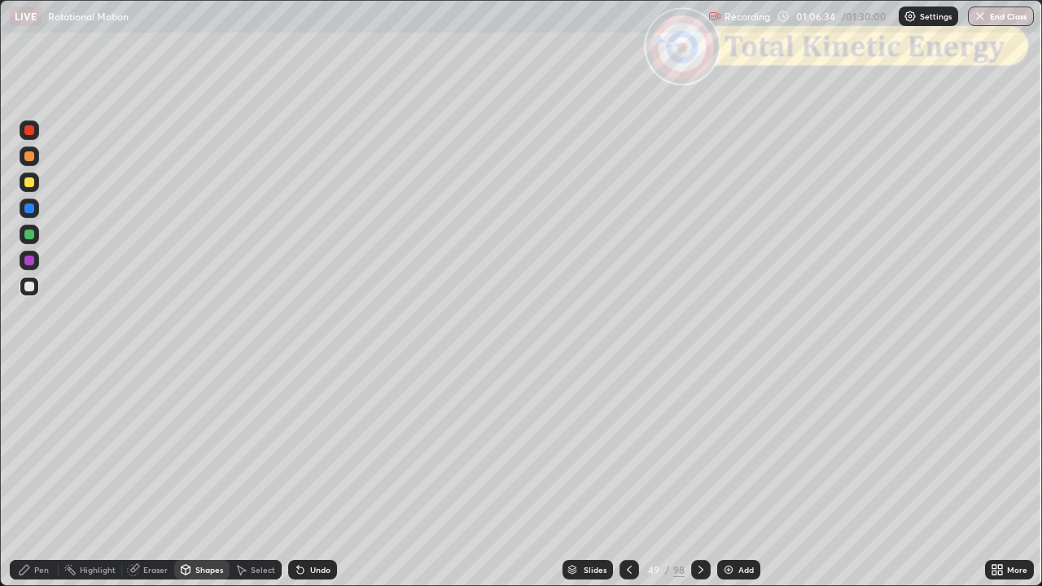
click at [29, 128] on div at bounding box center [29, 130] width 10 height 10
click at [597, 476] on div "Slides" at bounding box center [595, 570] width 23 height 8
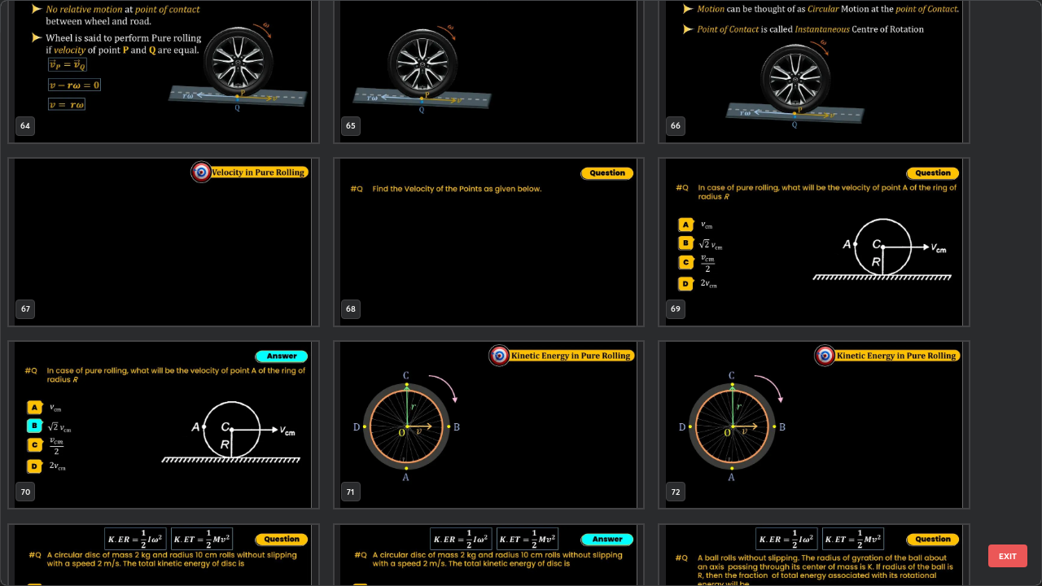
scroll to position [3944, 0]
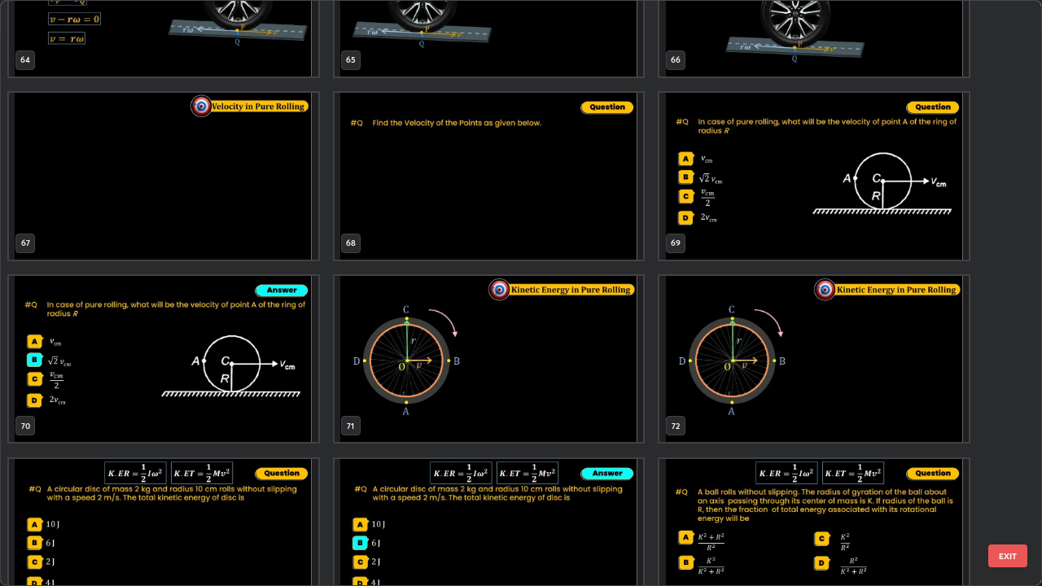
click at [1008, 476] on button "EXIT" at bounding box center [1008, 556] width 39 height 23
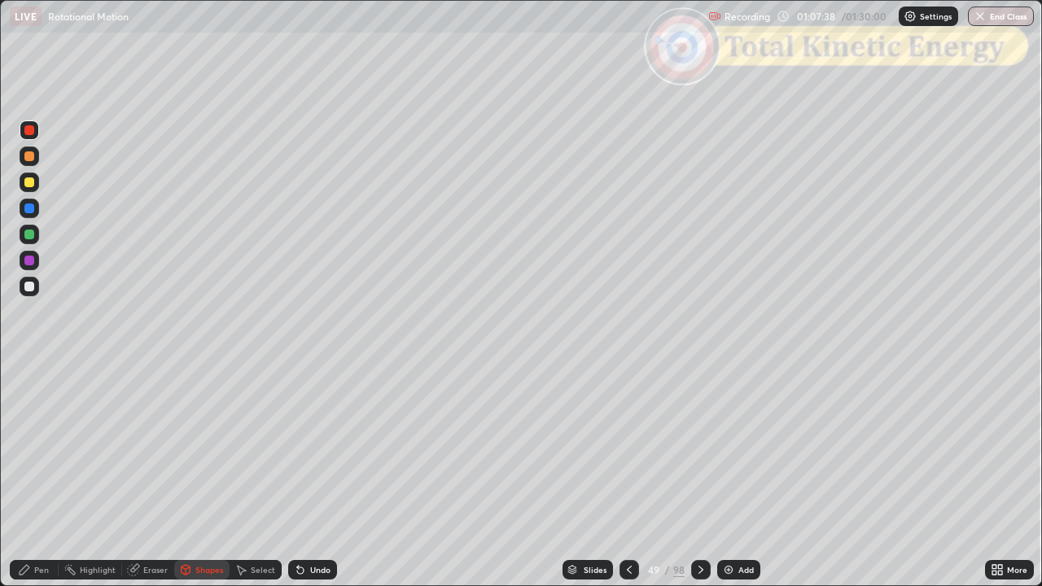
click at [700, 476] on div at bounding box center [701, 570] width 20 height 20
click at [695, 476] on div at bounding box center [701, 570] width 20 height 20
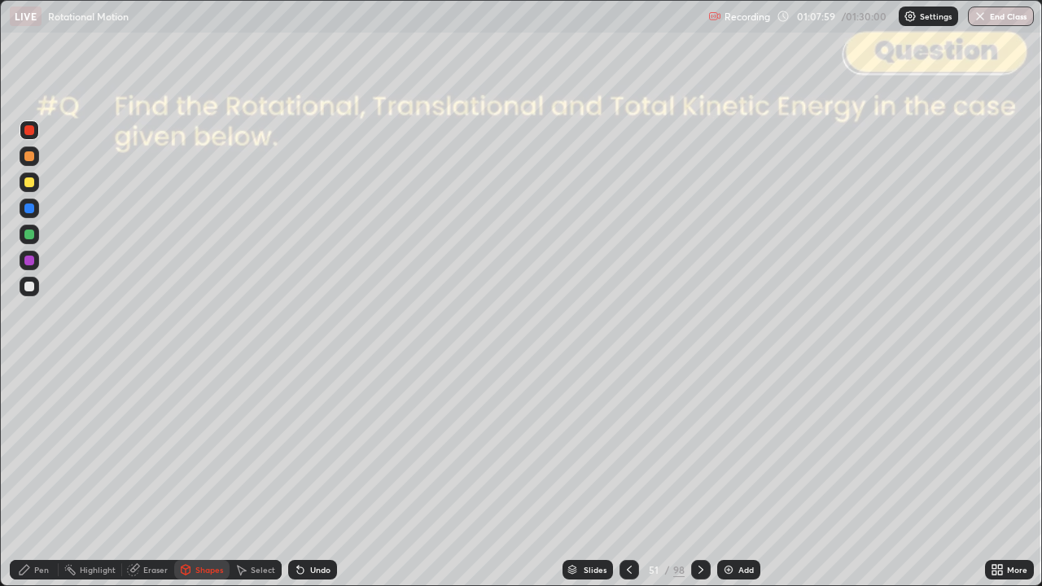
click at [44, 476] on div "Pen" at bounding box center [41, 570] width 15 height 8
click at [29, 287] on div at bounding box center [29, 287] width 10 height 10
click at [208, 476] on div "Shapes" at bounding box center [209, 570] width 28 height 8
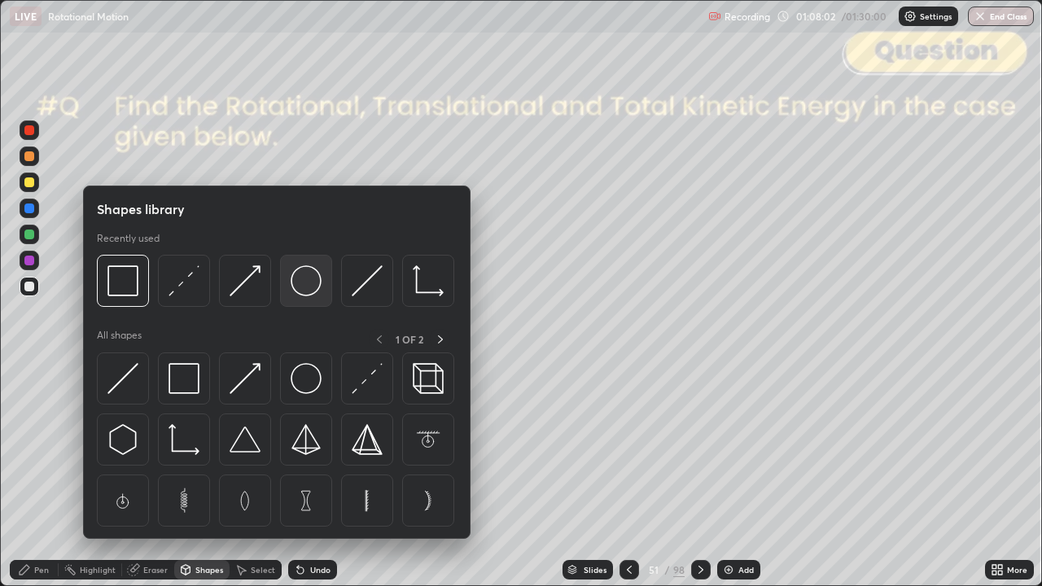
click at [308, 285] on img at bounding box center [306, 280] width 31 height 31
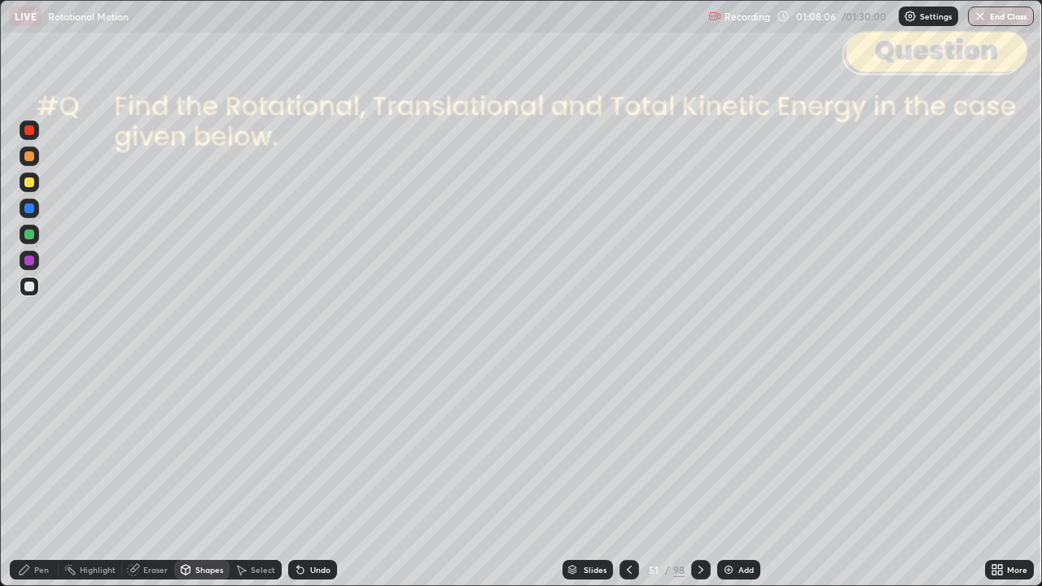
click at [205, 476] on div "Shapes" at bounding box center [209, 570] width 28 height 8
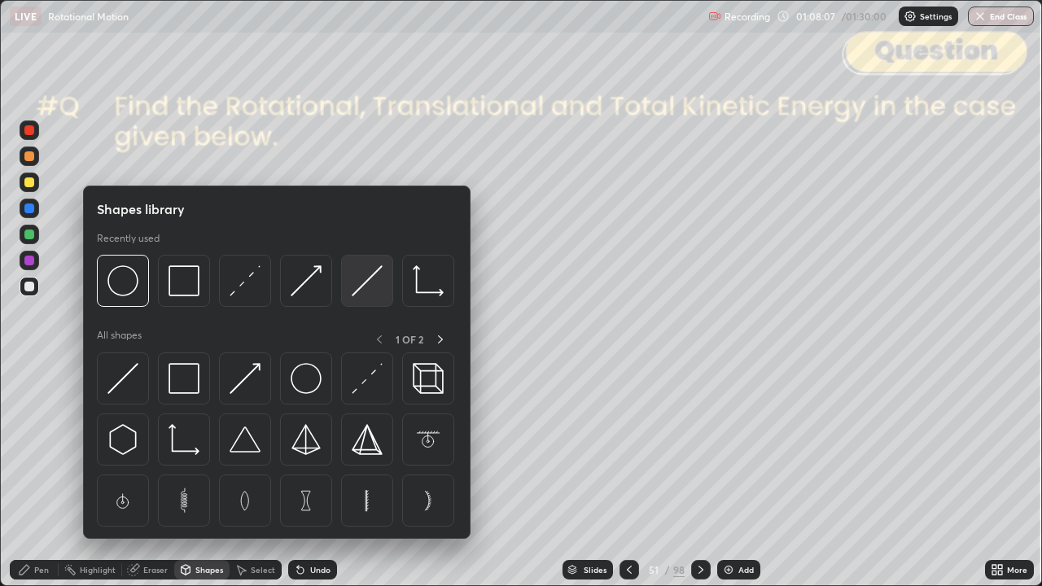
click at [365, 284] on img at bounding box center [367, 280] width 31 height 31
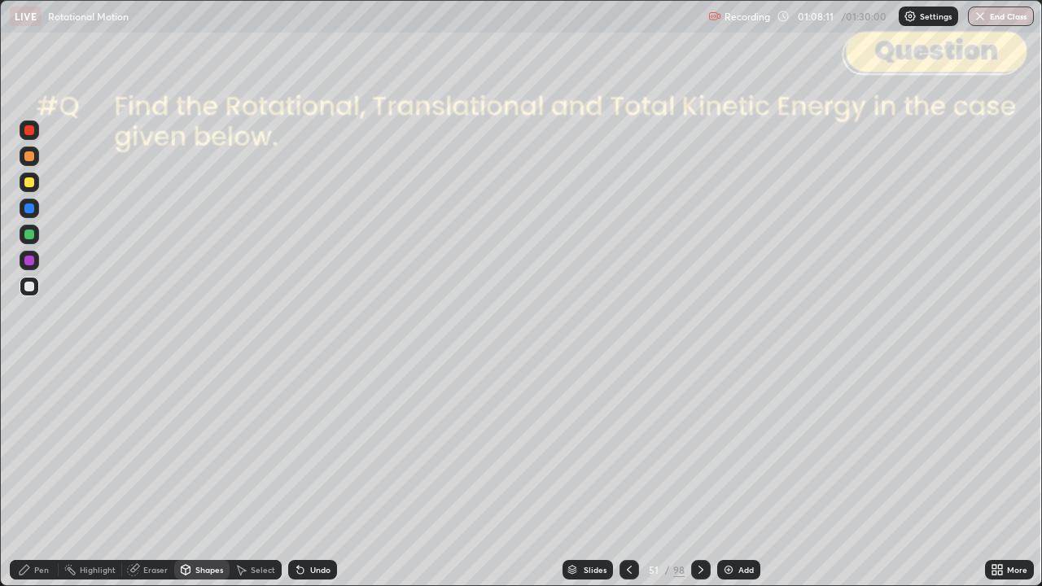
click at [38, 476] on div "Pen" at bounding box center [41, 570] width 15 height 8
click at [201, 476] on div "Shapes" at bounding box center [209, 570] width 28 height 8
click at [29, 159] on div at bounding box center [29, 156] width 10 height 10
click at [199, 476] on div "Shapes" at bounding box center [209, 570] width 28 height 8
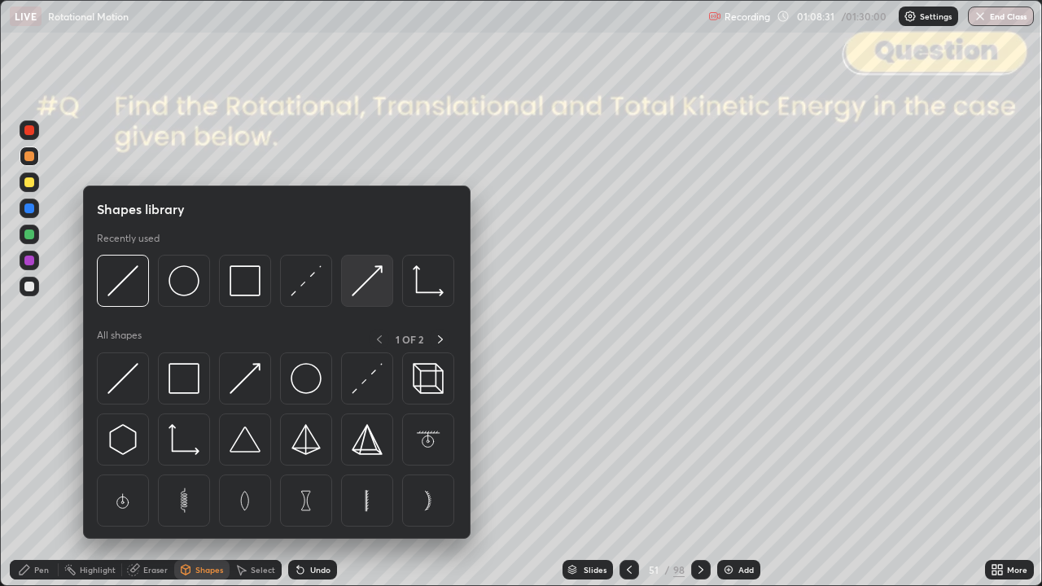
click at [373, 280] on img at bounding box center [367, 280] width 31 height 31
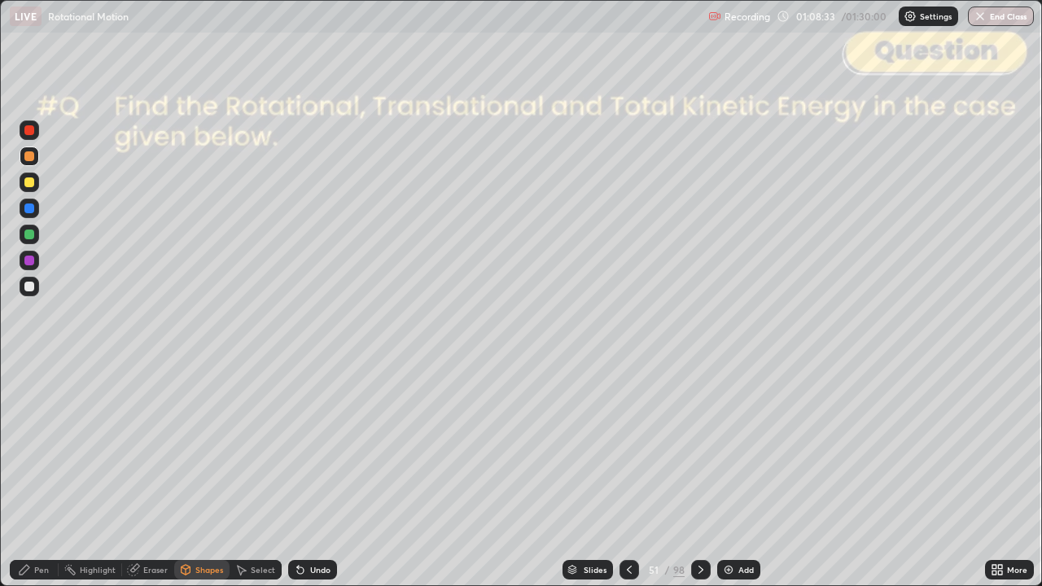
click at [325, 476] on div "Undo" at bounding box center [320, 570] width 20 height 8
click at [28, 476] on div "Pen" at bounding box center [34, 570] width 49 height 20
click at [31, 236] on div at bounding box center [29, 235] width 10 height 10
click at [203, 476] on div "Shapes" at bounding box center [209, 570] width 28 height 8
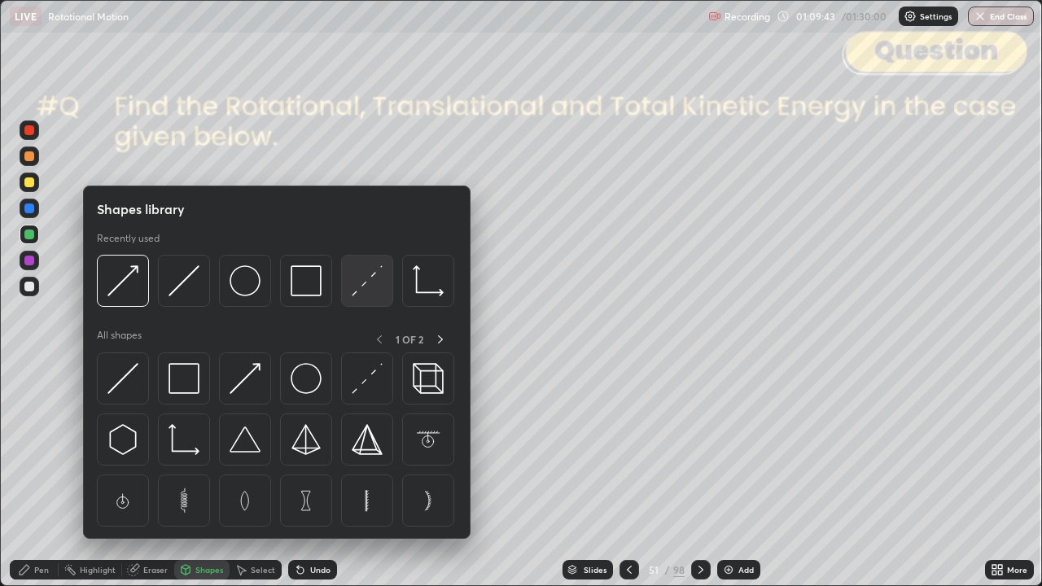
click at [363, 285] on img at bounding box center [367, 280] width 31 height 31
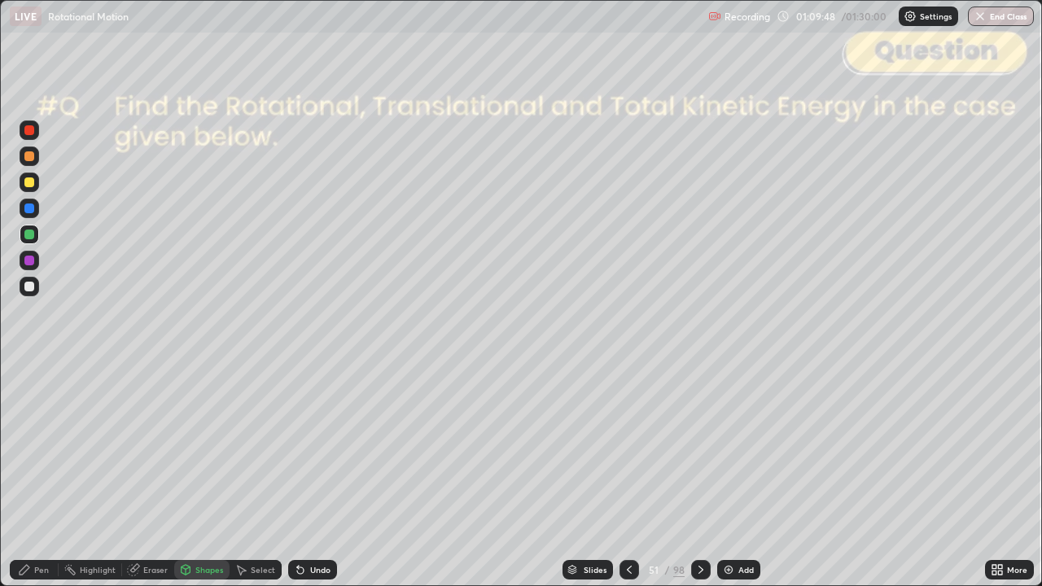
click at [316, 476] on div "Undo" at bounding box center [312, 570] width 49 height 20
click at [30, 131] on div at bounding box center [29, 130] width 10 height 10
click at [35, 476] on div "Pen" at bounding box center [34, 570] width 49 height 20
click at [26, 156] on div at bounding box center [29, 156] width 10 height 10
click at [29, 235] on div at bounding box center [29, 235] width 10 height 10
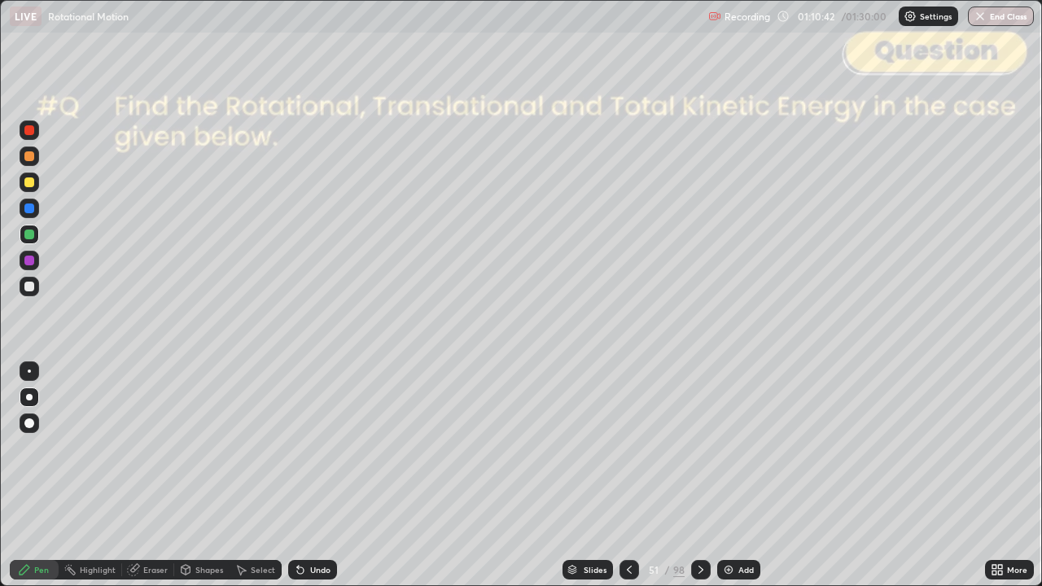
click at [29, 136] on div at bounding box center [30, 131] width 20 height 20
click at [29, 184] on div at bounding box center [29, 183] width 10 height 10
click at [207, 476] on div "Shapes" at bounding box center [209, 570] width 28 height 8
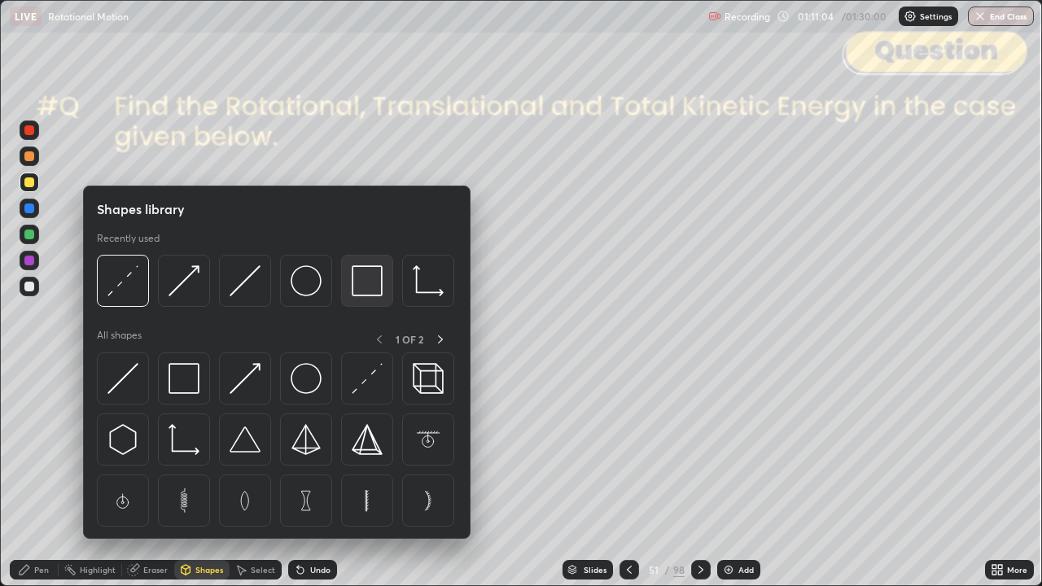
click at [350, 283] on div at bounding box center [367, 281] width 52 height 52
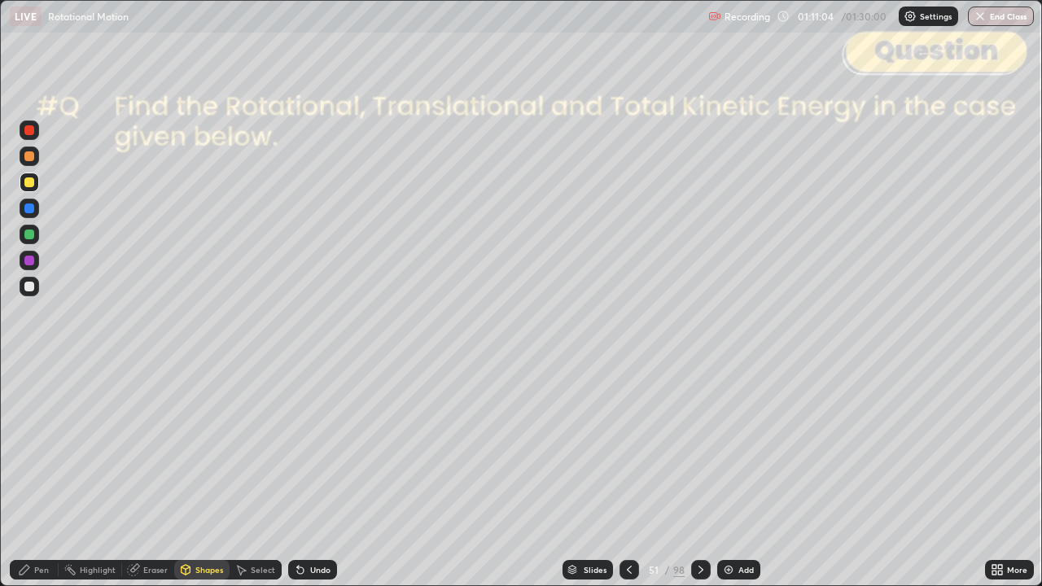
click at [28, 130] on div at bounding box center [29, 130] width 10 height 10
click at [34, 476] on div "Pen" at bounding box center [34, 570] width 49 height 20
click at [205, 476] on div "Shapes" at bounding box center [209, 570] width 28 height 8
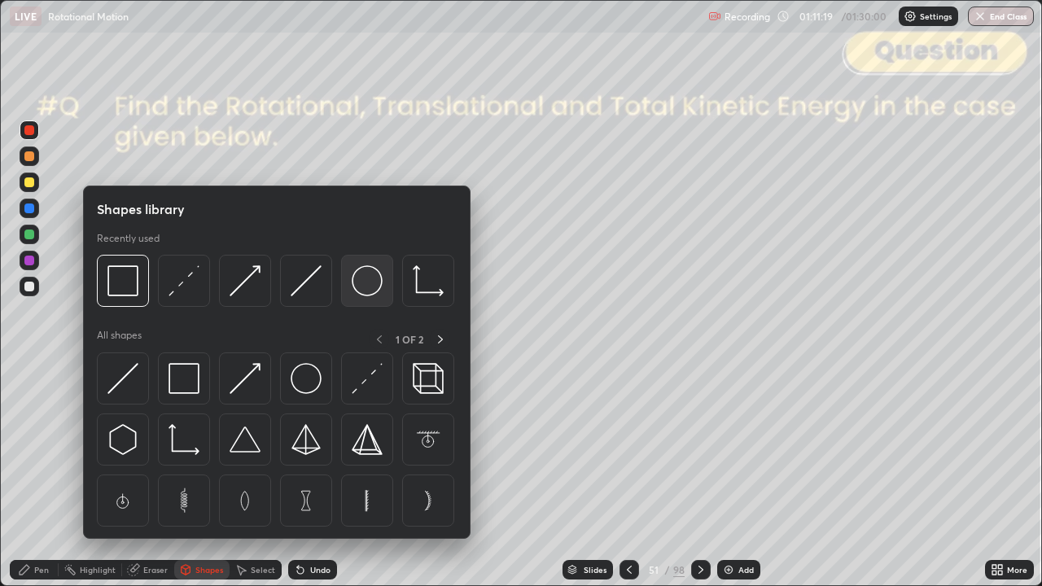
click at [367, 280] on img at bounding box center [367, 280] width 31 height 31
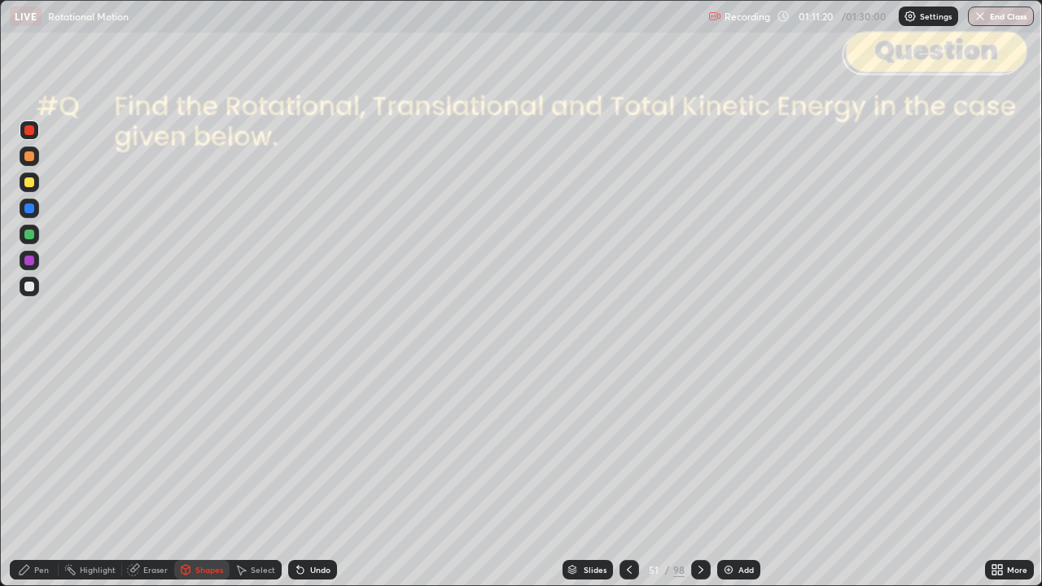
click at [30, 285] on div at bounding box center [29, 287] width 10 height 10
click at [204, 476] on div "Shapes" at bounding box center [209, 570] width 28 height 8
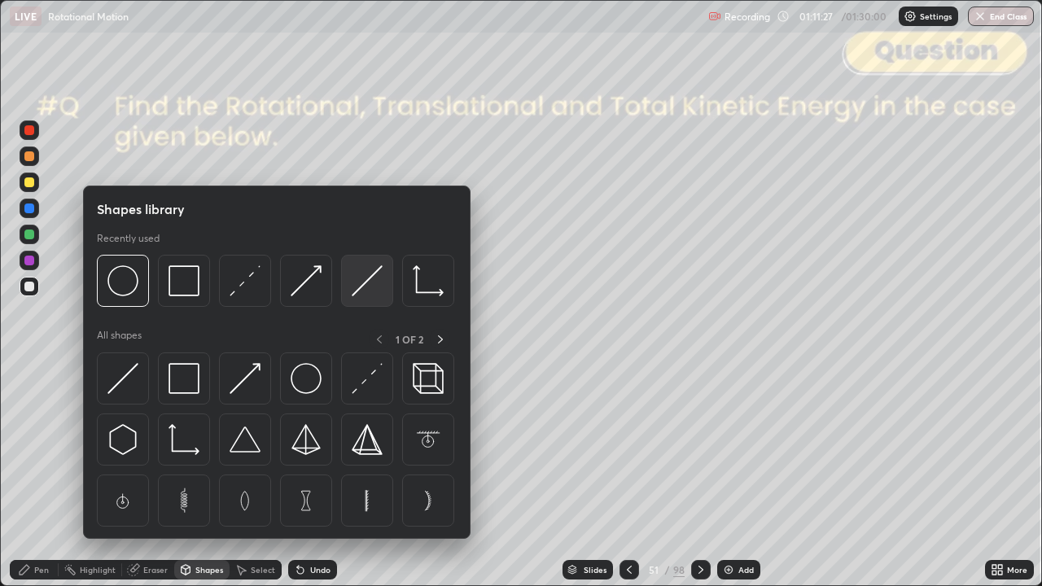
click at [363, 278] on img at bounding box center [367, 280] width 31 height 31
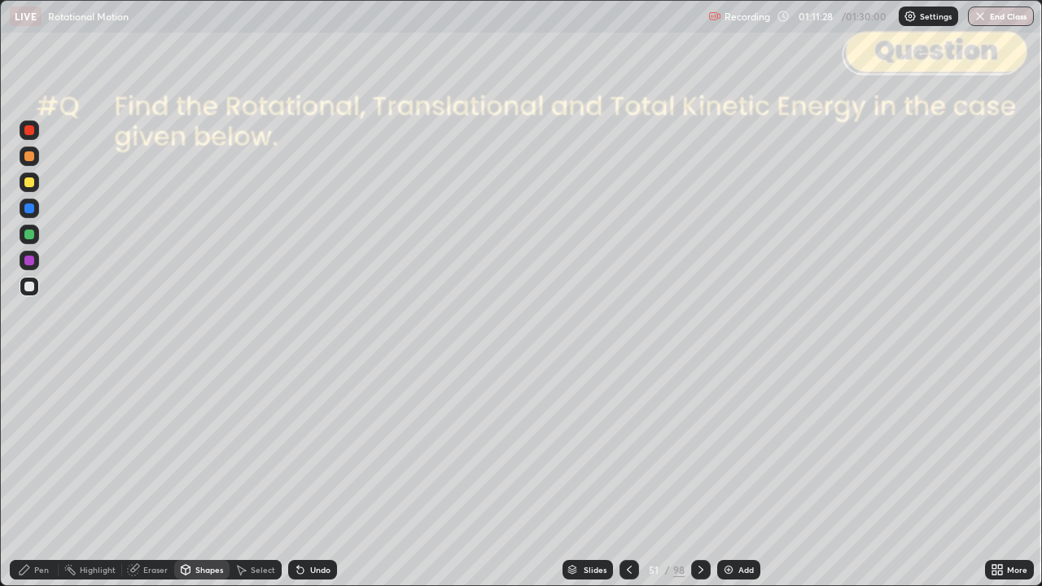
click at [37, 476] on div "Pen" at bounding box center [41, 570] width 15 height 8
click at [208, 476] on div "Shapes" at bounding box center [201, 570] width 55 height 20
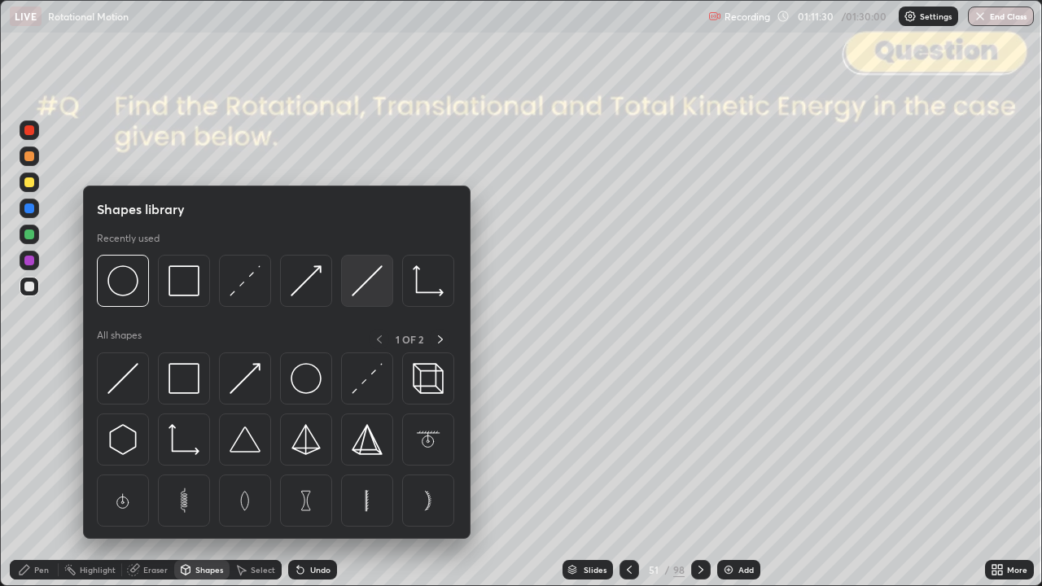
click at [370, 290] on img at bounding box center [367, 280] width 31 height 31
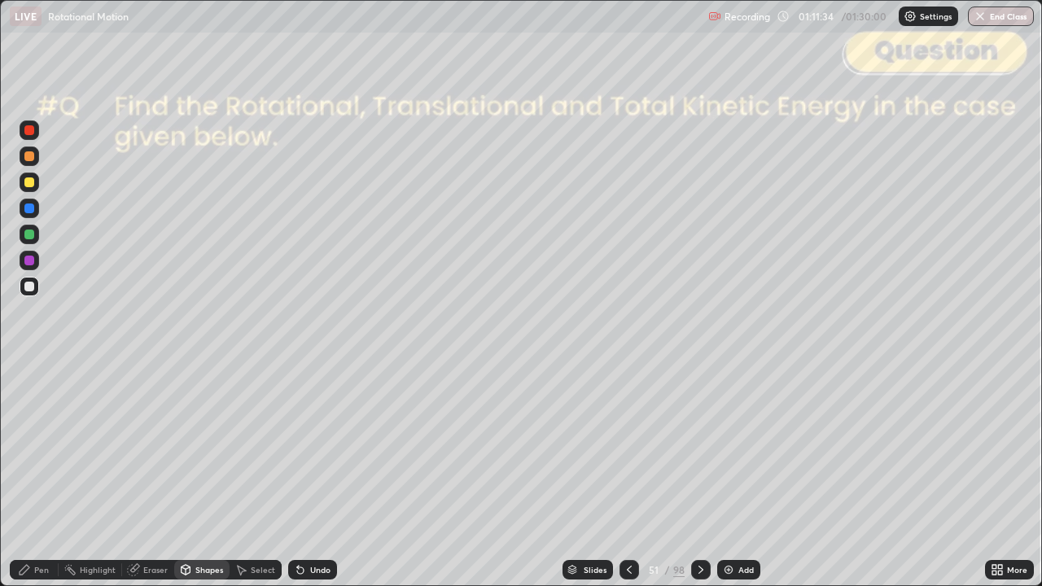
click at [28, 476] on icon at bounding box center [24, 569] width 13 height 13
click at [213, 476] on div "Shapes" at bounding box center [209, 570] width 28 height 8
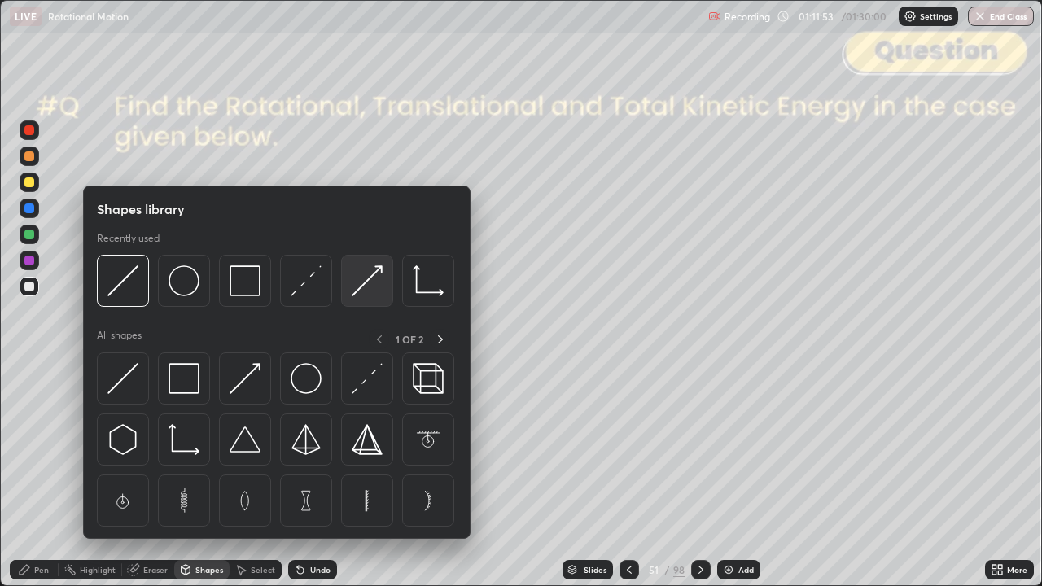
click at [366, 286] on img at bounding box center [367, 280] width 31 height 31
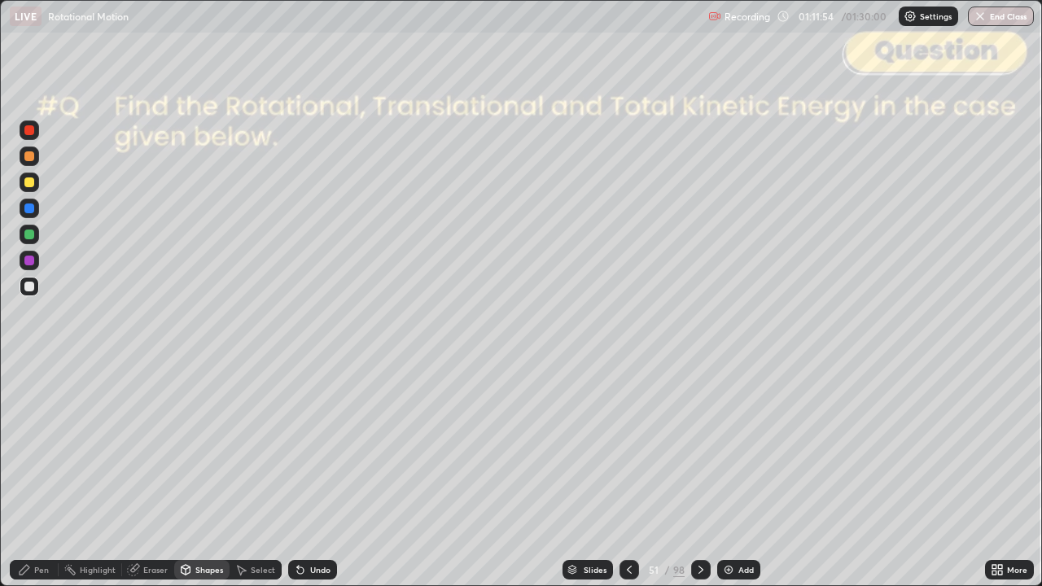
click at [26, 158] on div at bounding box center [29, 156] width 10 height 10
click at [206, 476] on div "Shapes" at bounding box center [201, 570] width 55 height 20
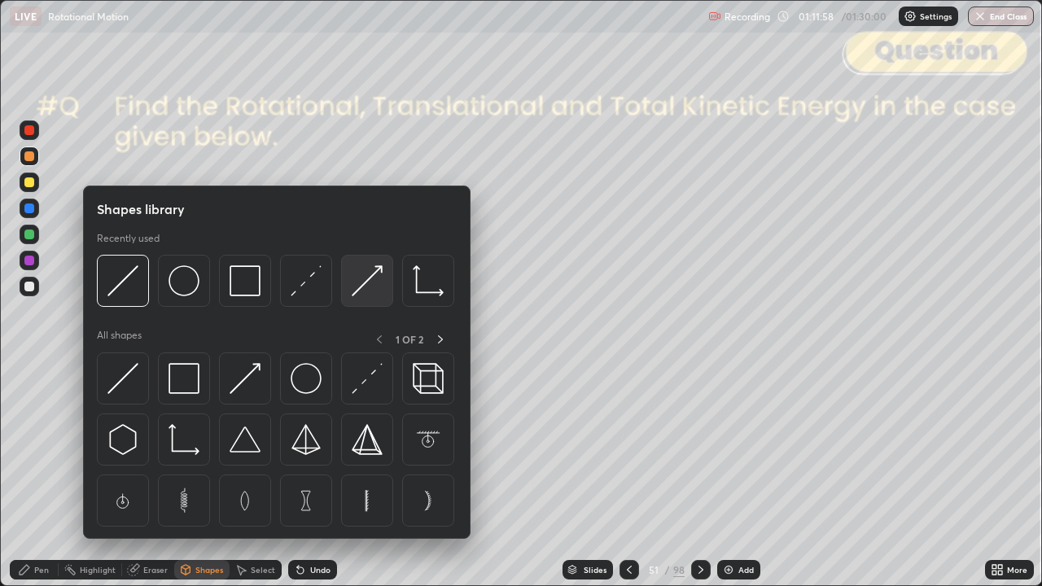
click at [367, 289] on img at bounding box center [367, 280] width 31 height 31
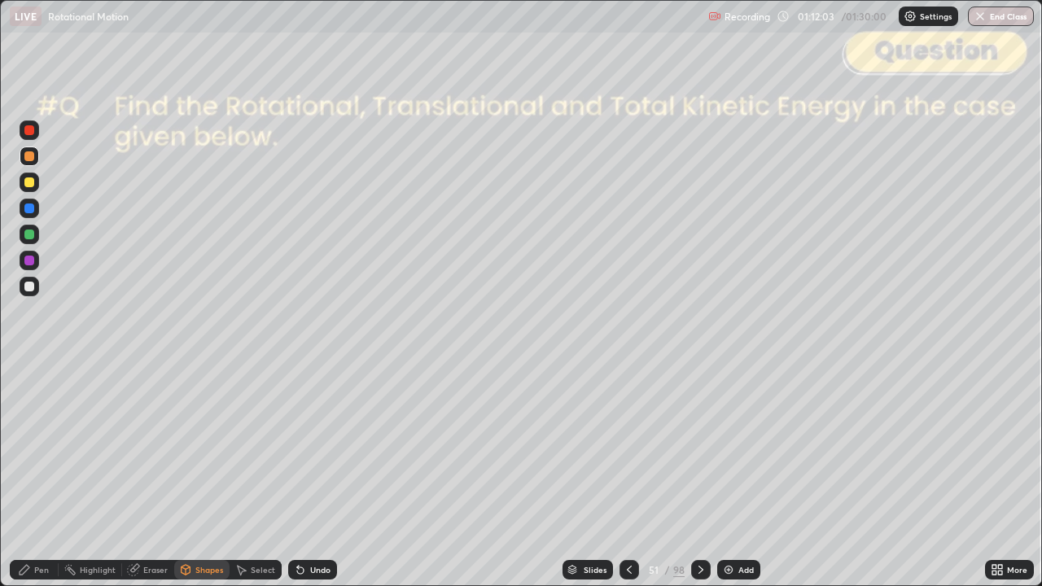
click at [41, 476] on div "Pen" at bounding box center [41, 570] width 15 height 8
click at [31, 237] on div at bounding box center [29, 235] width 10 height 10
click at [29, 157] on div at bounding box center [29, 156] width 10 height 10
click at [31, 239] on div at bounding box center [29, 235] width 10 height 10
click at [33, 134] on div at bounding box center [29, 130] width 10 height 10
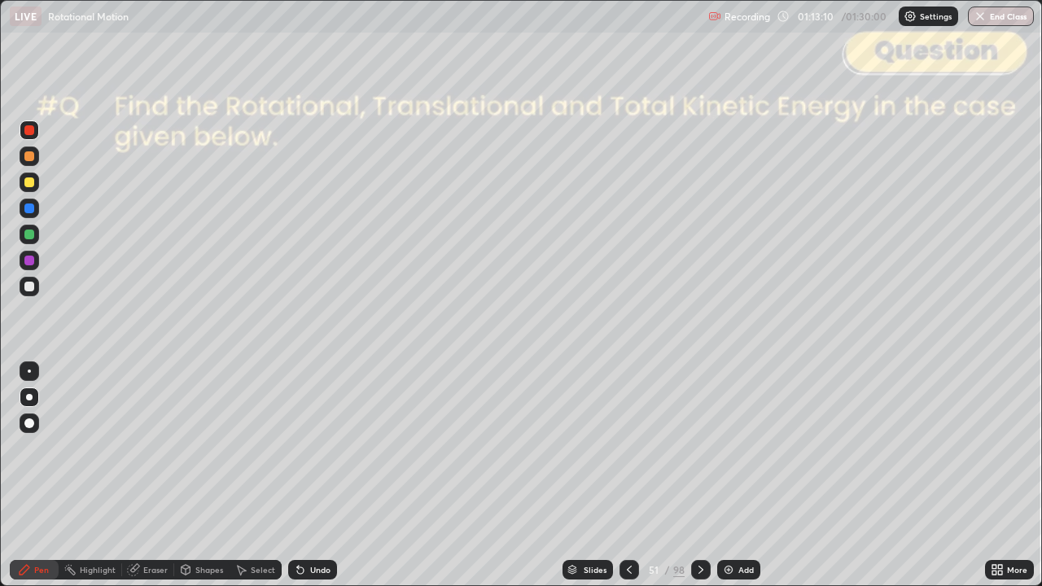
click at [33, 183] on div at bounding box center [29, 183] width 10 height 10
click at [207, 476] on div "Shapes" at bounding box center [209, 570] width 28 height 8
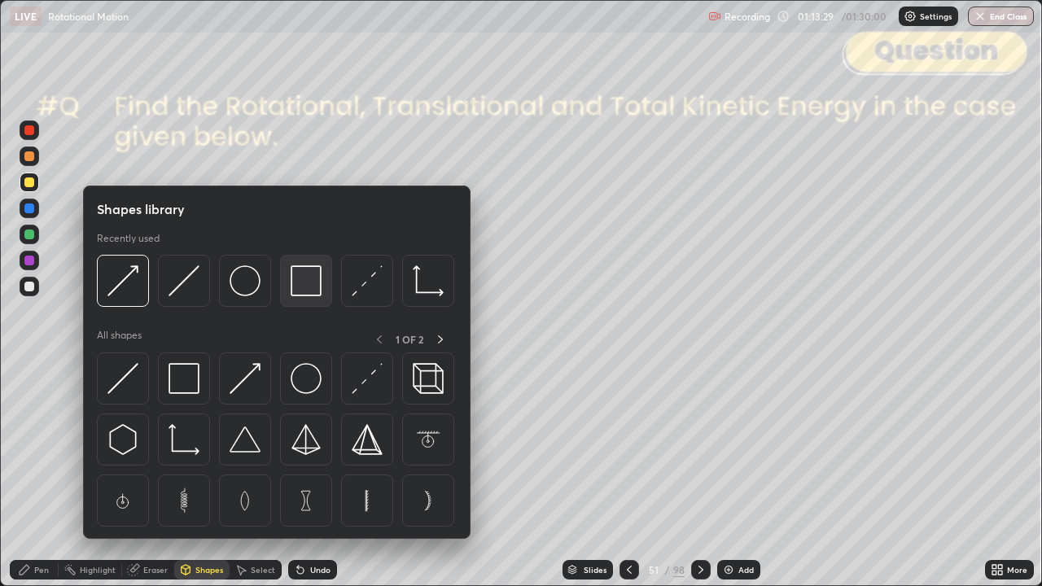
click at [301, 277] on img at bounding box center [306, 280] width 31 height 31
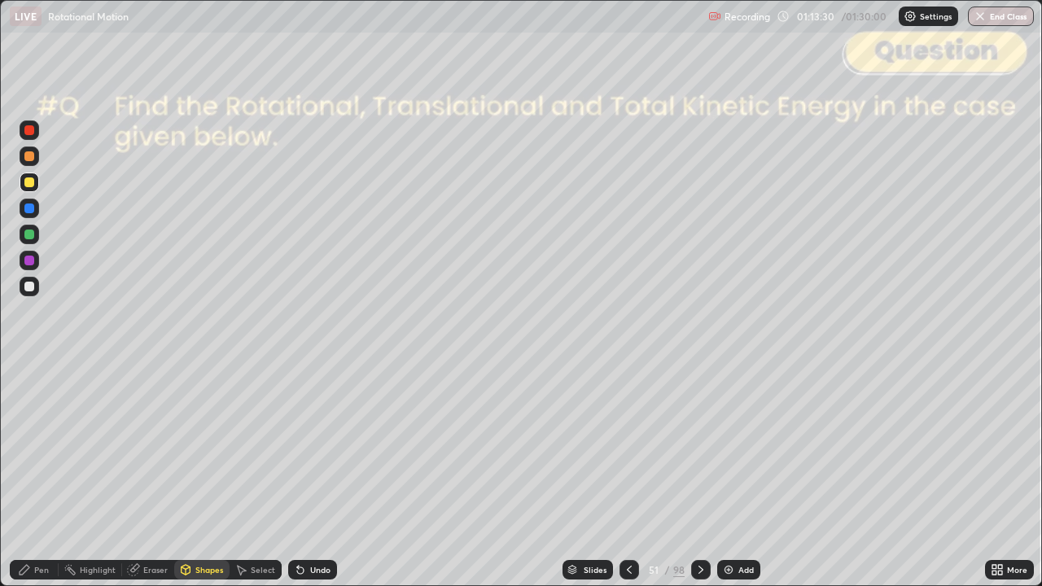
click at [29, 137] on div at bounding box center [30, 131] width 20 height 20
click at [697, 476] on icon at bounding box center [701, 569] width 13 height 13
click at [699, 476] on icon at bounding box center [701, 569] width 13 height 13
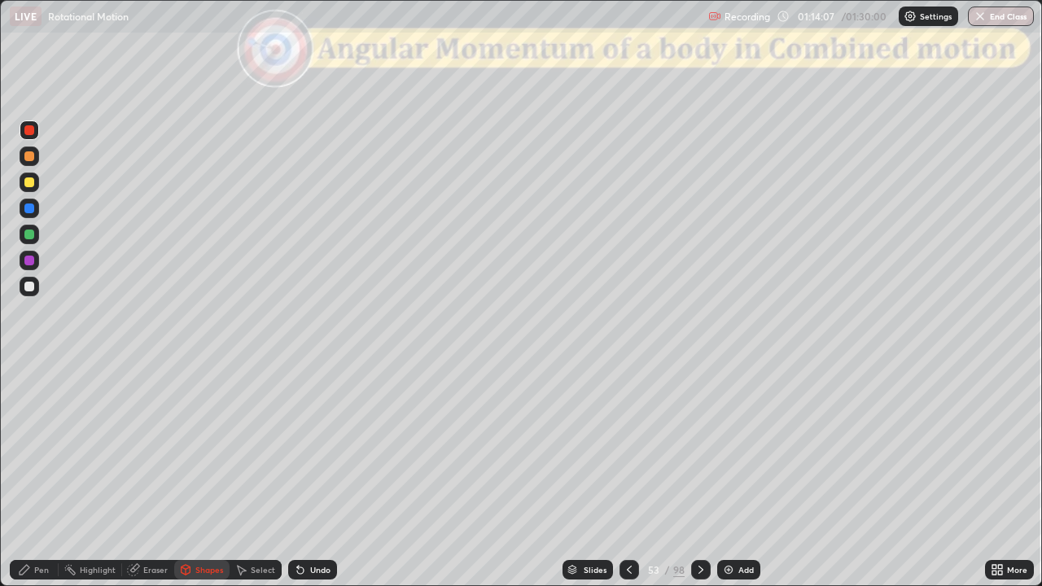
click at [46, 476] on div "Pen" at bounding box center [34, 570] width 49 height 20
click at [625, 476] on icon at bounding box center [629, 569] width 13 height 13
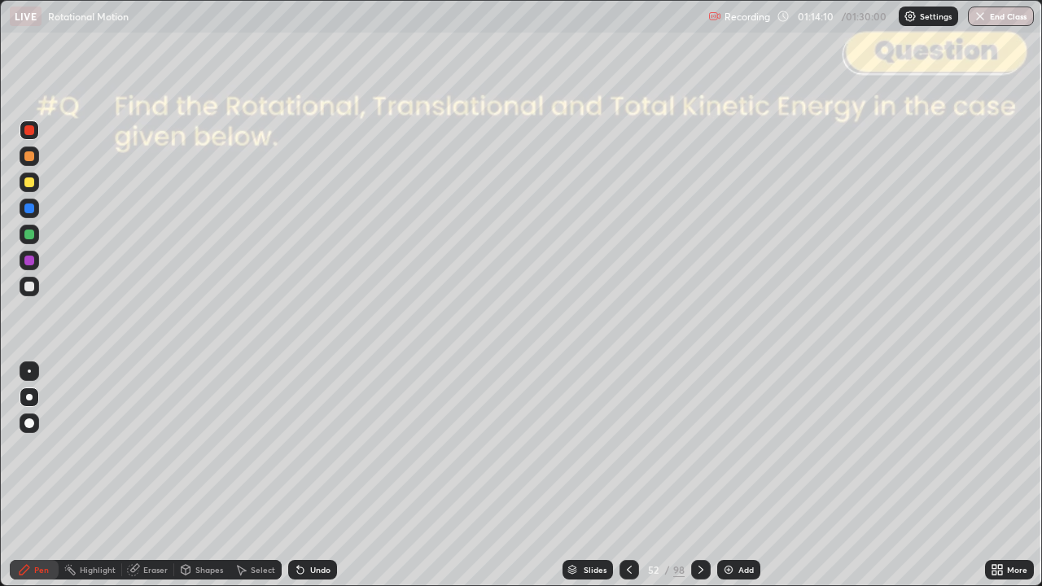
click at [625, 476] on icon at bounding box center [629, 569] width 13 height 13
click at [620, 476] on div at bounding box center [630, 570] width 20 height 20
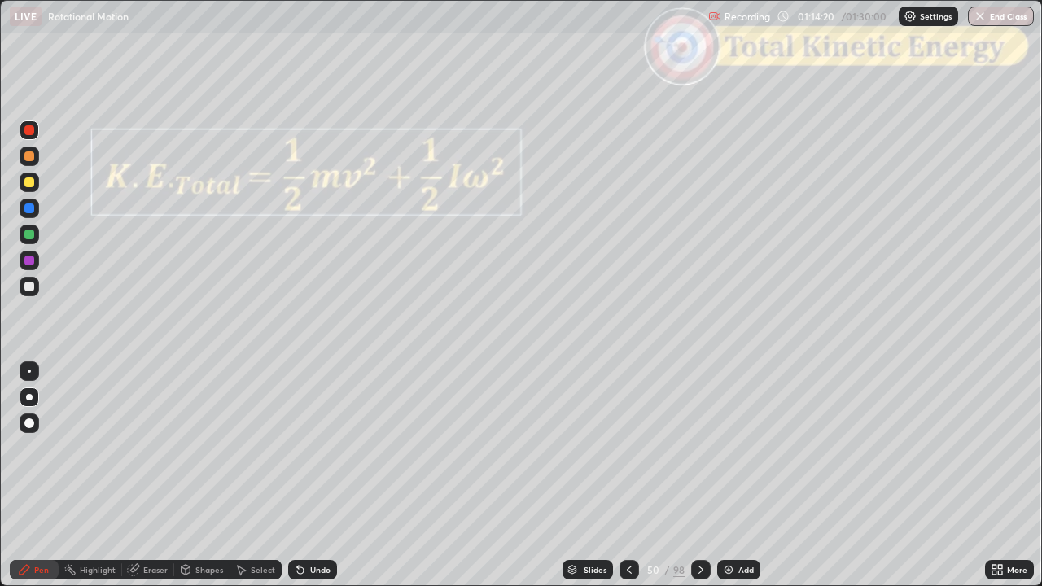
click at [694, 476] on div at bounding box center [701, 570] width 20 height 20
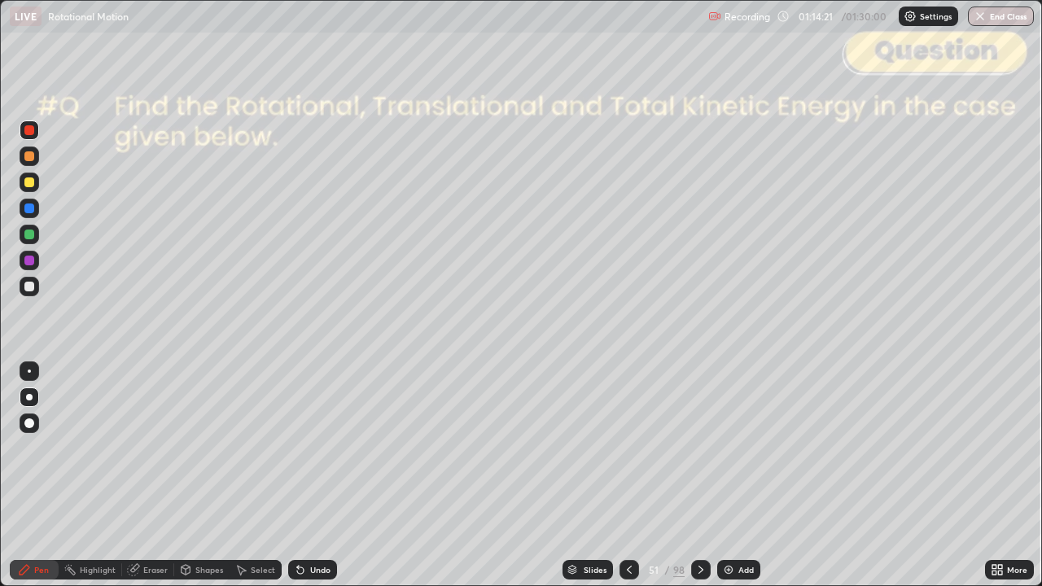
click at [699, 476] on icon at bounding box center [701, 569] width 13 height 13
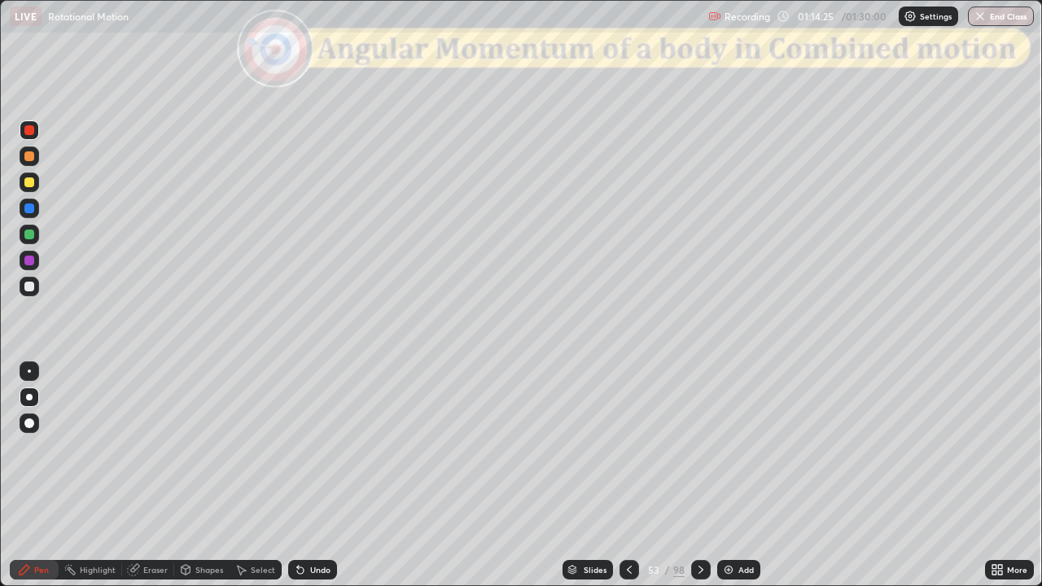
click at [33, 289] on div at bounding box center [29, 287] width 10 height 10
click at [316, 476] on div "Undo" at bounding box center [320, 570] width 20 height 8
click at [314, 476] on div "Undo" at bounding box center [320, 570] width 20 height 8
click at [316, 476] on div "Undo" at bounding box center [312, 570] width 49 height 20
click at [316, 476] on div "Undo" at bounding box center [320, 570] width 20 height 8
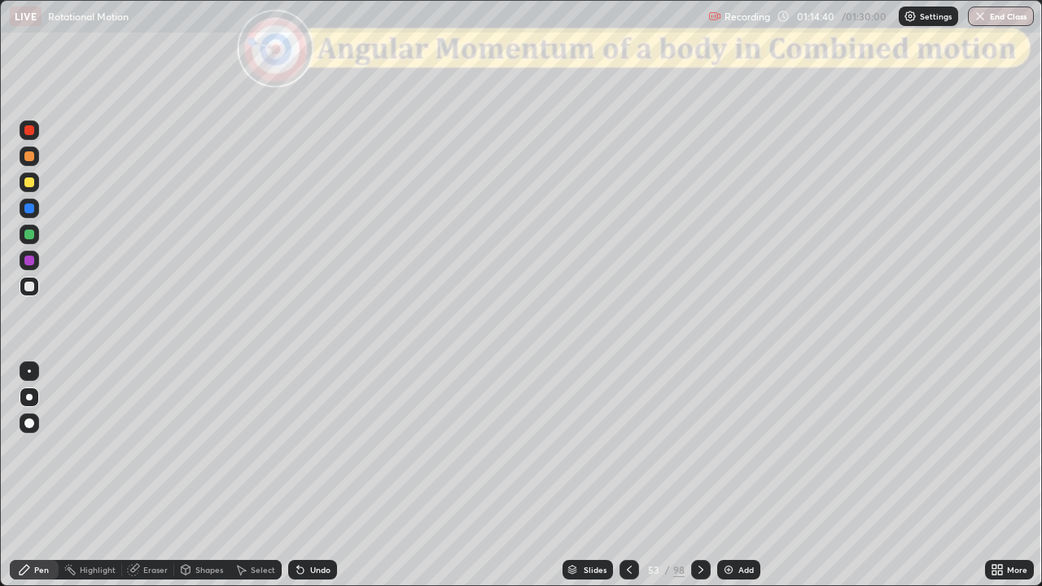
click at [314, 476] on div "Undo" at bounding box center [320, 570] width 20 height 8
click at [316, 476] on div "Undo" at bounding box center [320, 570] width 20 height 8
click at [29, 159] on div at bounding box center [29, 156] width 10 height 10
click at [197, 476] on div "Shapes" at bounding box center [201, 570] width 55 height 20
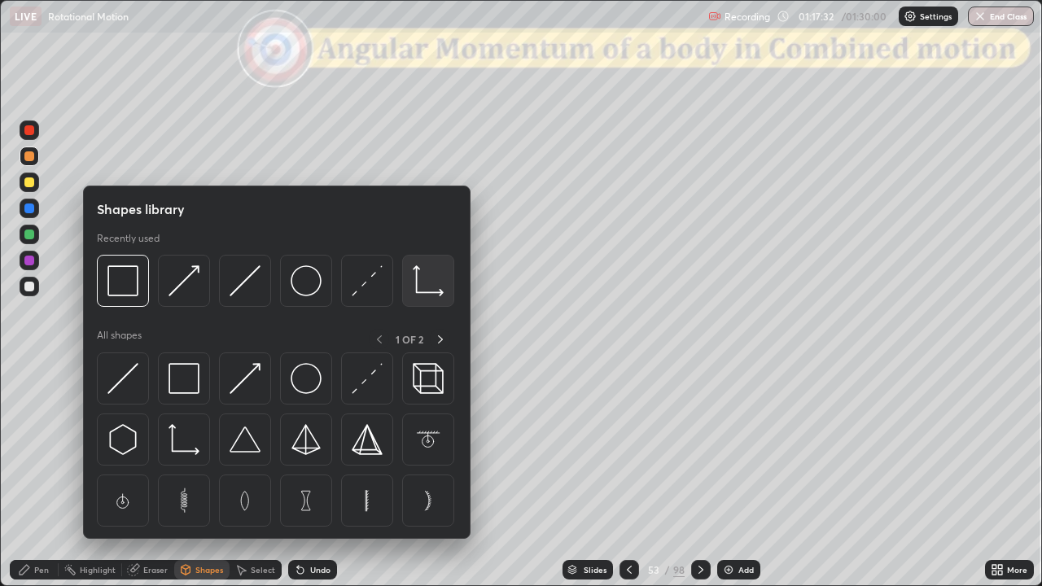
click at [414, 282] on img at bounding box center [428, 280] width 31 height 31
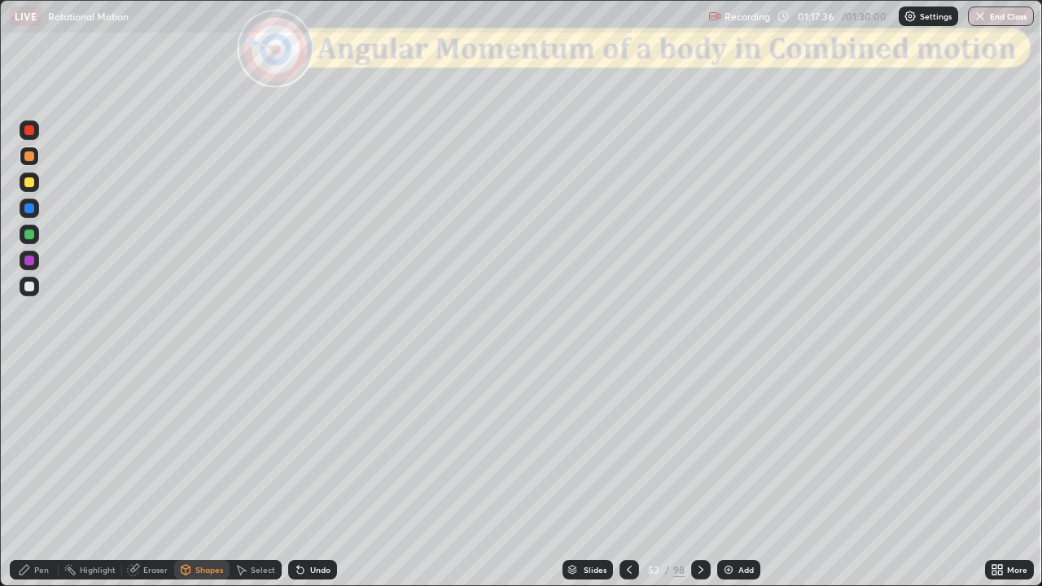
click at [320, 476] on div "Undo" at bounding box center [312, 570] width 49 height 20
click at [30, 286] on div at bounding box center [29, 287] width 10 height 10
click at [42, 476] on div "Pen" at bounding box center [34, 570] width 49 height 20
click at [32, 282] on div at bounding box center [29, 287] width 10 height 10
click at [30, 156] on div at bounding box center [29, 156] width 10 height 10
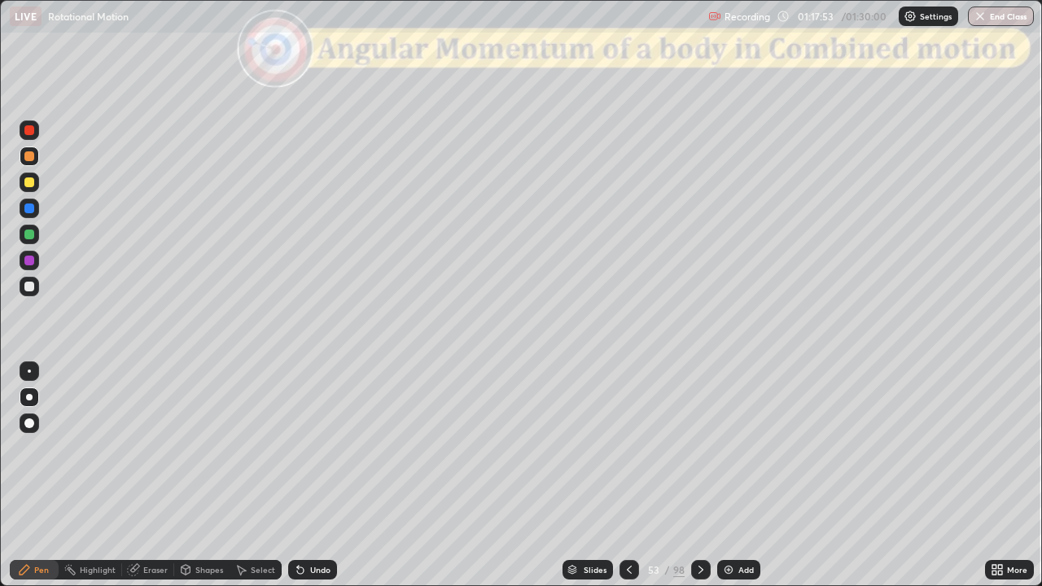
click at [210, 476] on div "Shapes" at bounding box center [209, 570] width 28 height 8
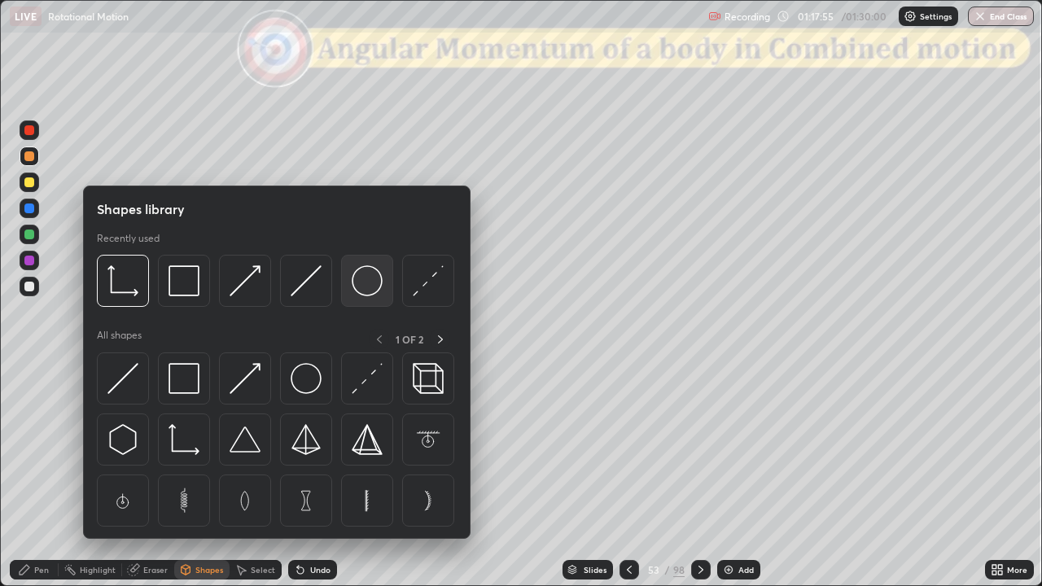
click at [366, 282] on img at bounding box center [367, 280] width 31 height 31
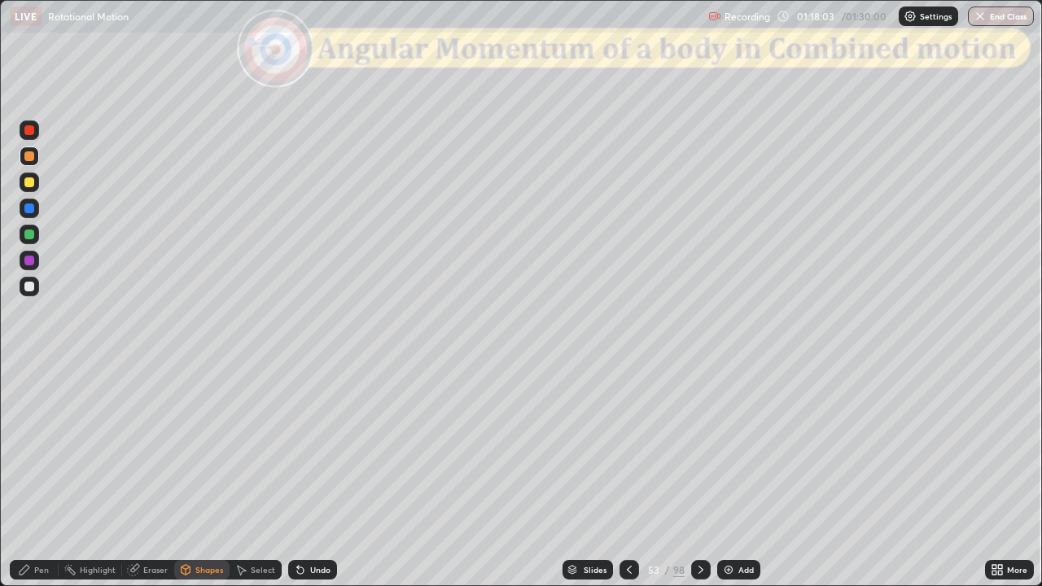
click at [42, 476] on div "Pen" at bounding box center [34, 570] width 49 height 20
click at [29, 236] on div at bounding box center [29, 235] width 10 height 10
click at [29, 182] on div at bounding box center [29, 183] width 10 height 10
click at [29, 156] on div at bounding box center [29, 156] width 10 height 10
click at [32, 287] on div at bounding box center [29, 287] width 10 height 10
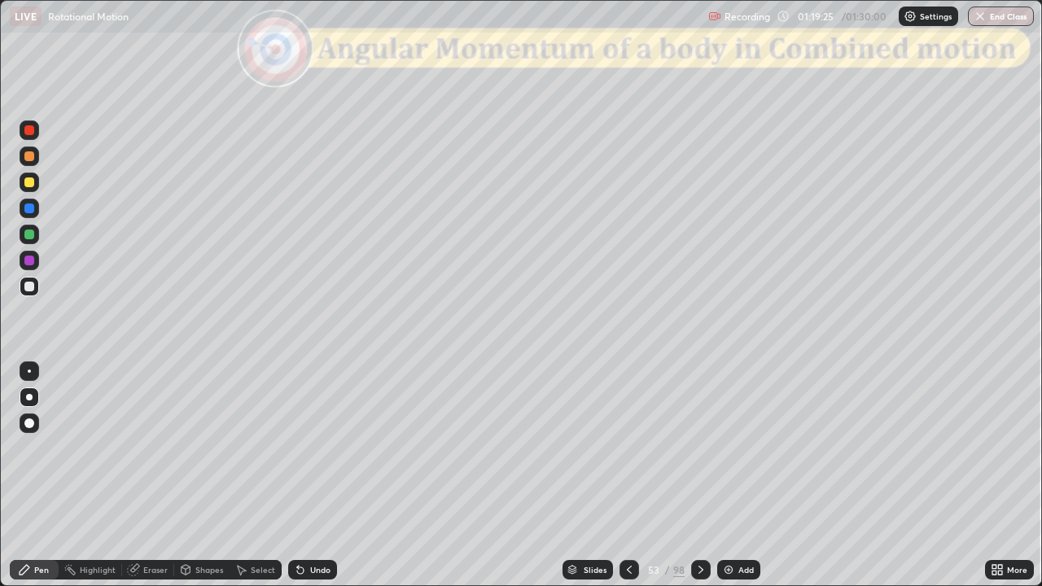
click at [207, 476] on div "Shapes" at bounding box center [209, 570] width 28 height 8
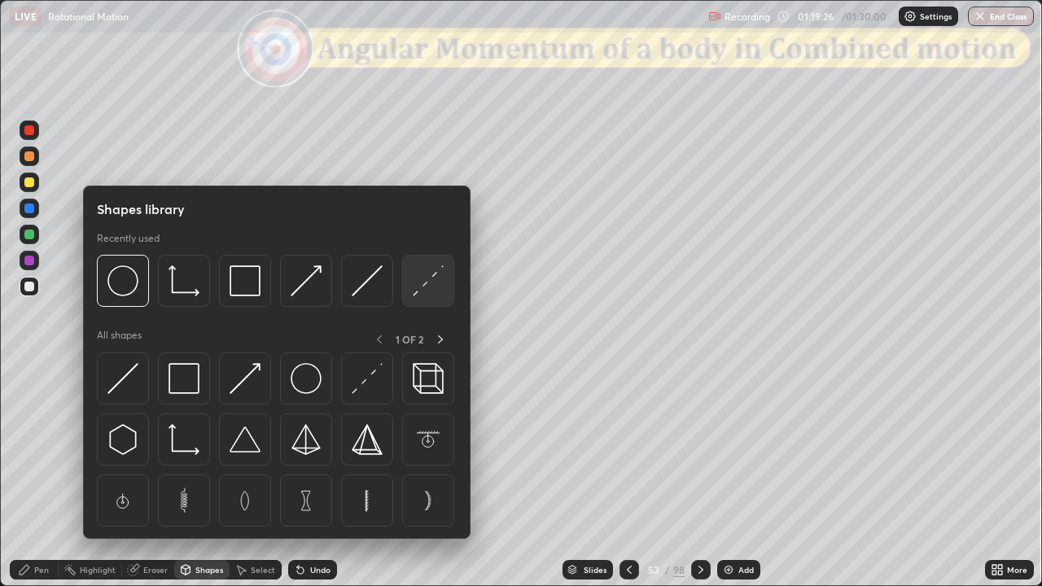
click at [414, 283] on img at bounding box center [428, 280] width 31 height 31
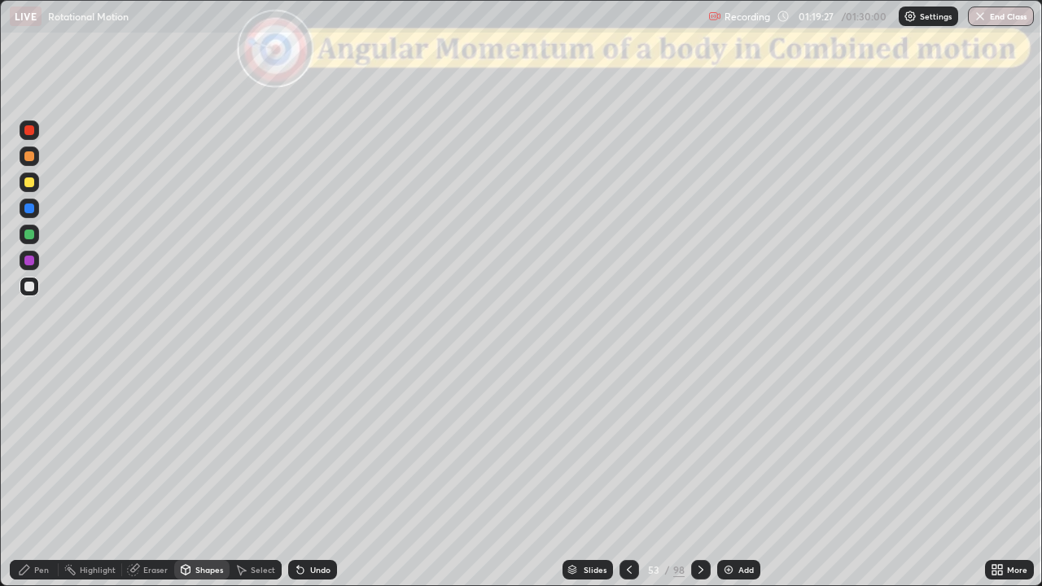
click at [30, 235] on div at bounding box center [29, 235] width 10 height 10
click at [37, 476] on div "Pen" at bounding box center [34, 570] width 49 height 20
click at [32, 287] on div at bounding box center [29, 287] width 10 height 10
click at [32, 159] on div at bounding box center [29, 156] width 10 height 10
click at [31, 236] on div at bounding box center [29, 235] width 10 height 10
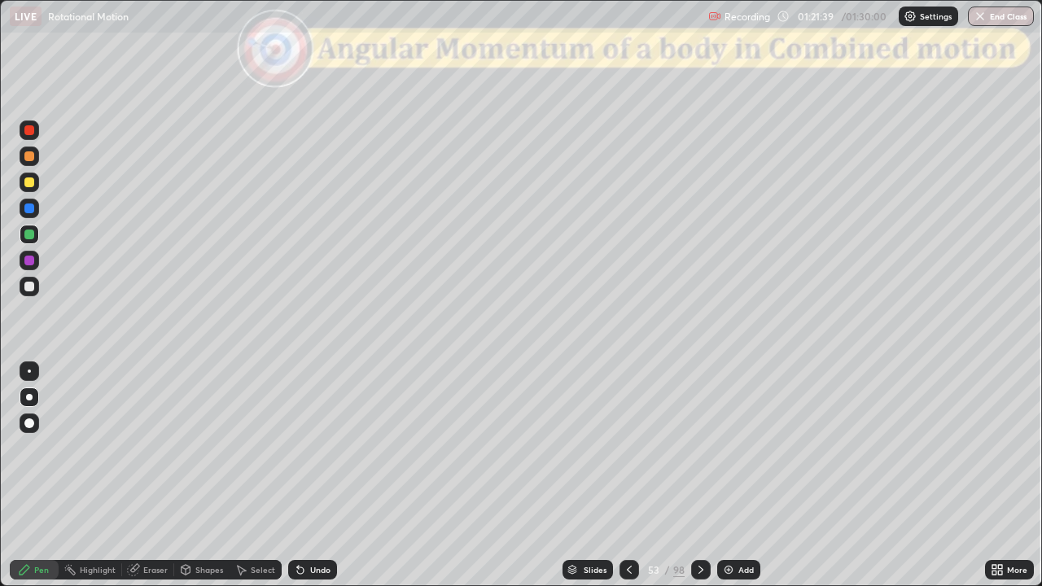
click at [200, 476] on div "Shapes" at bounding box center [209, 570] width 28 height 8
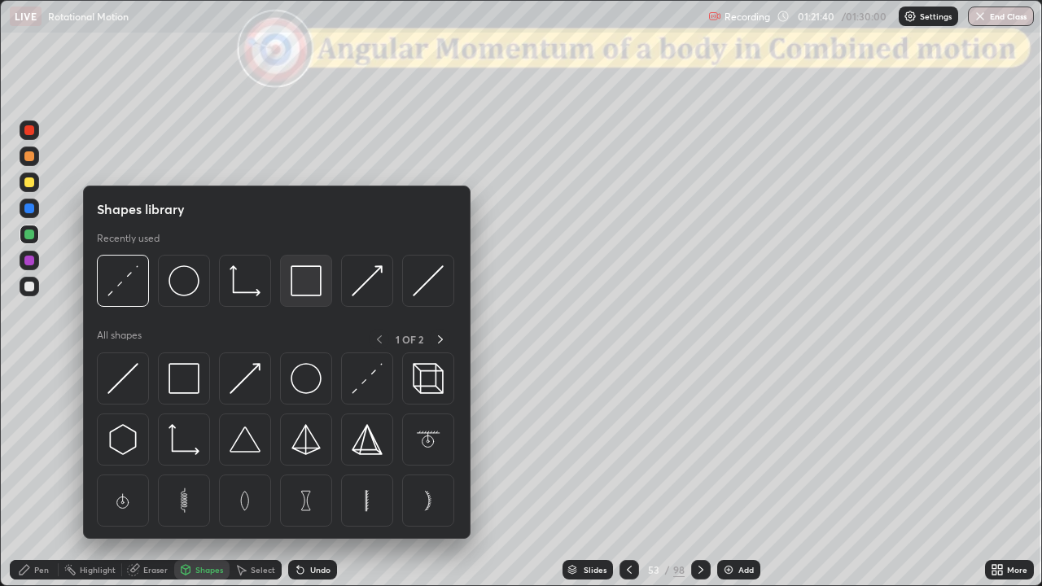
click at [312, 280] on img at bounding box center [306, 280] width 31 height 31
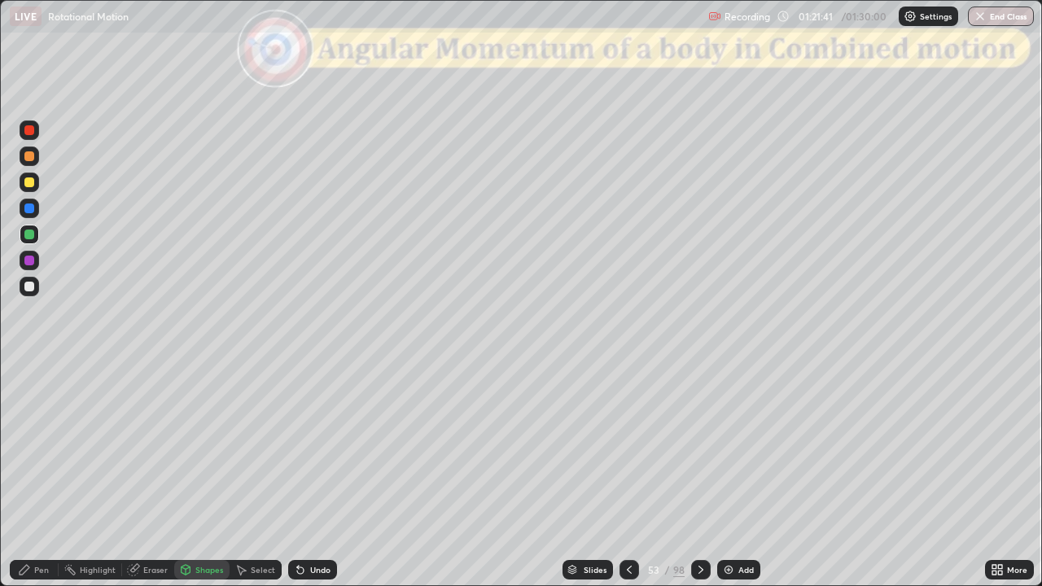
click at [27, 134] on div at bounding box center [29, 130] width 10 height 10
click at [698, 476] on icon at bounding box center [701, 569] width 13 height 13
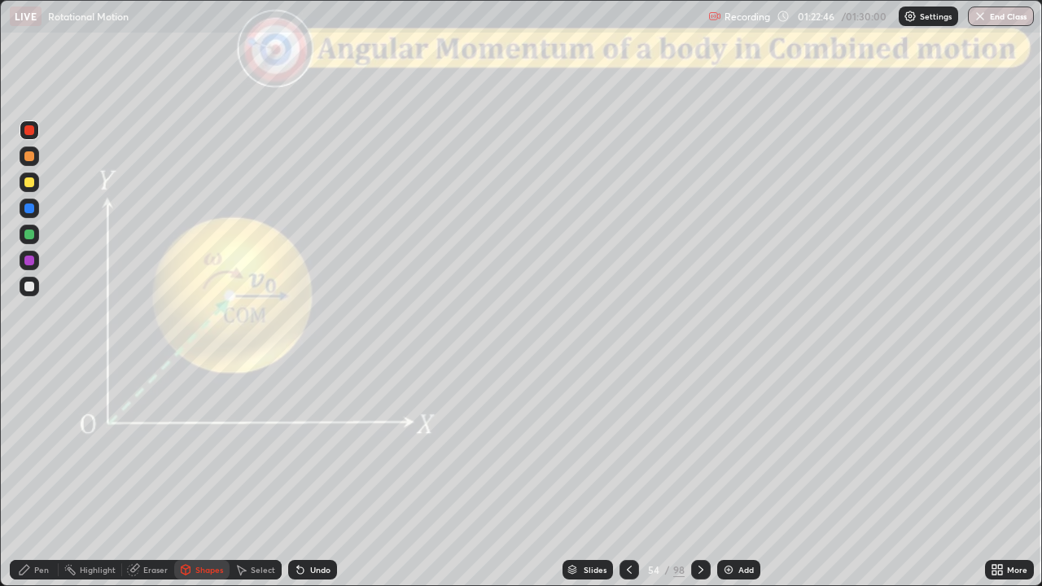
click at [691, 476] on div at bounding box center [701, 570] width 20 height 20
click at [698, 476] on icon at bounding box center [701, 569] width 13 height 13
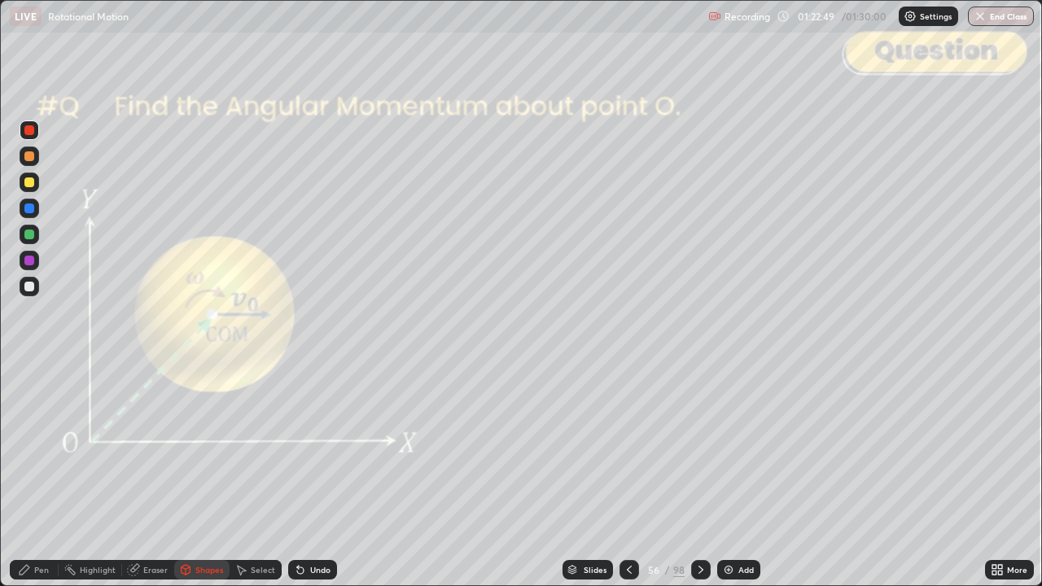
click at [699, 476] on icon at bounding box center [701, 570] width 5 height 8
click at [697, 476] on div at bounding box center [701, 570] width 20 height 20
click at [699, 476] on icon at bounding box center [701, 569] width 13 height 13
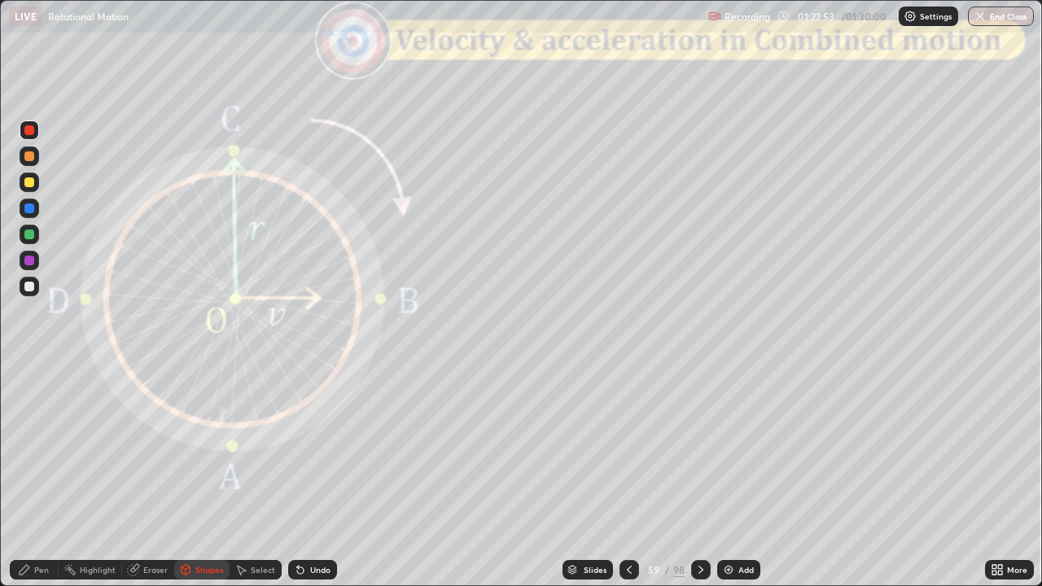
click at [628, 476] on icon at bounding box center [629, 569] width 13 height 13
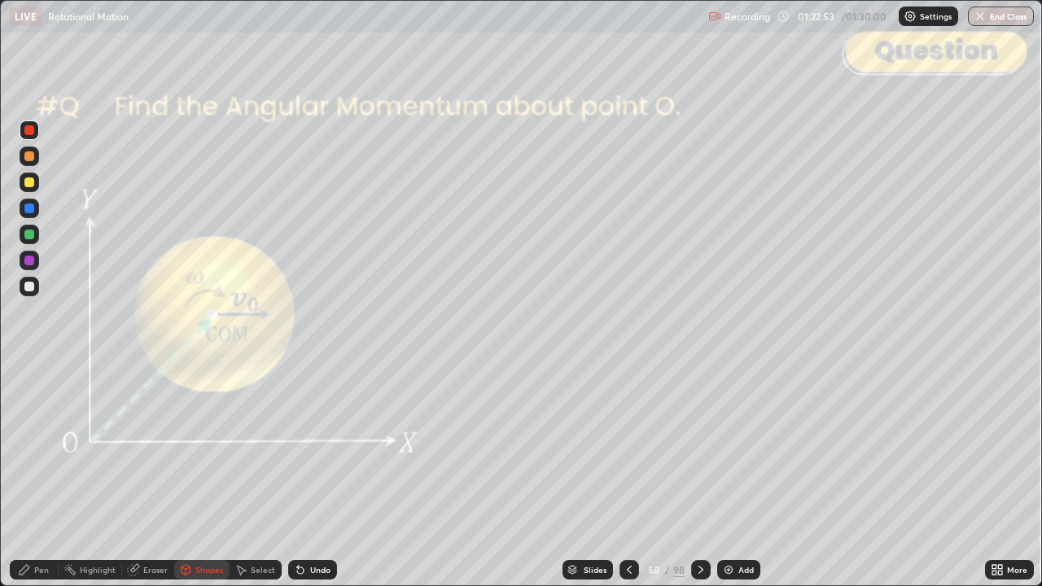
click at [735, 476] on div "Add" at bounding box center [738, 570] width 43 height 20
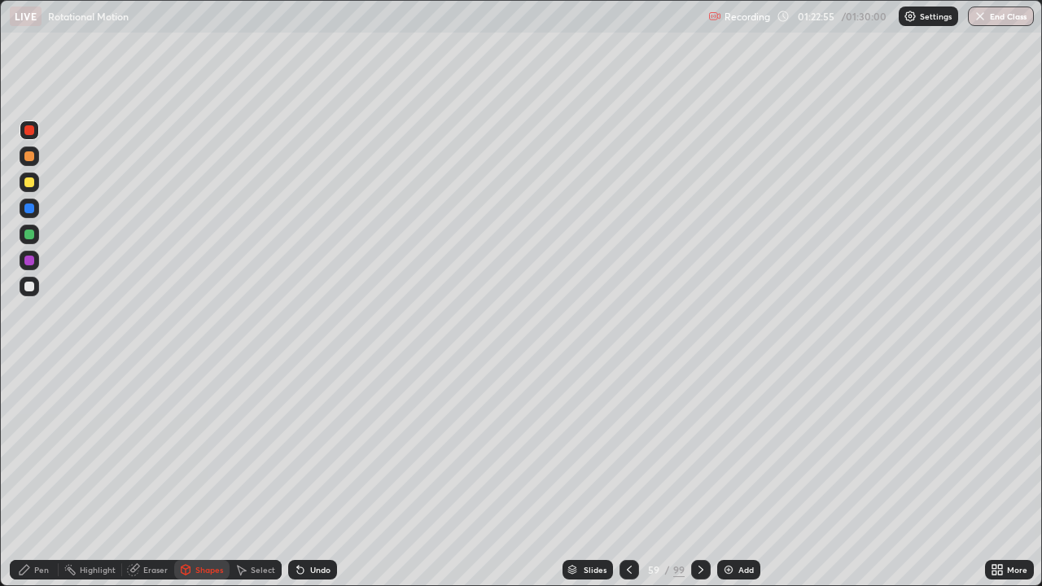
click at [207, 476] on div "Shapes" at bounding box center [209, 570] width 28 height 8
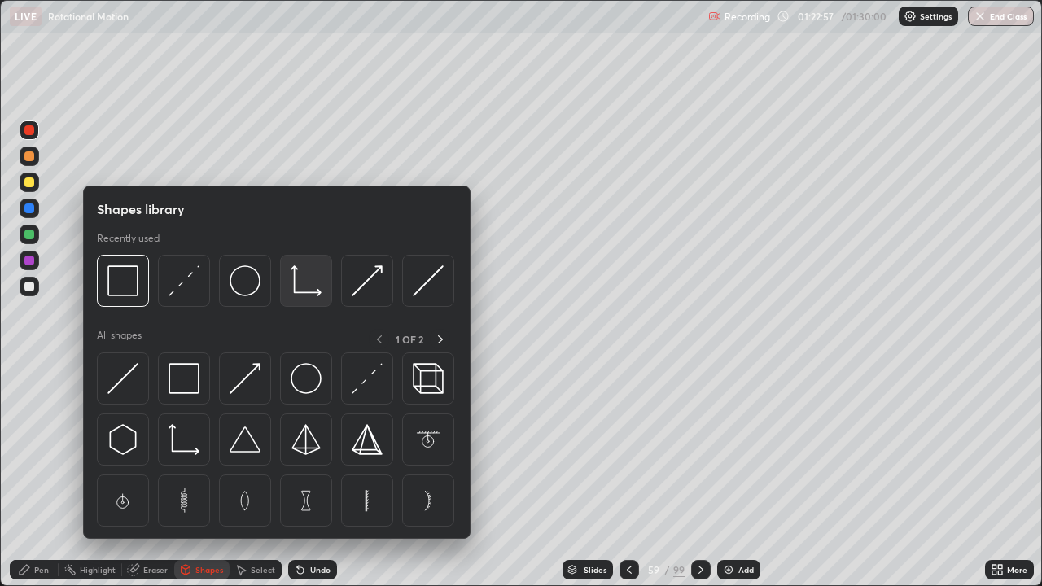
click at [309, 283] on img at bounding box center [306, 280] width 31 height 31
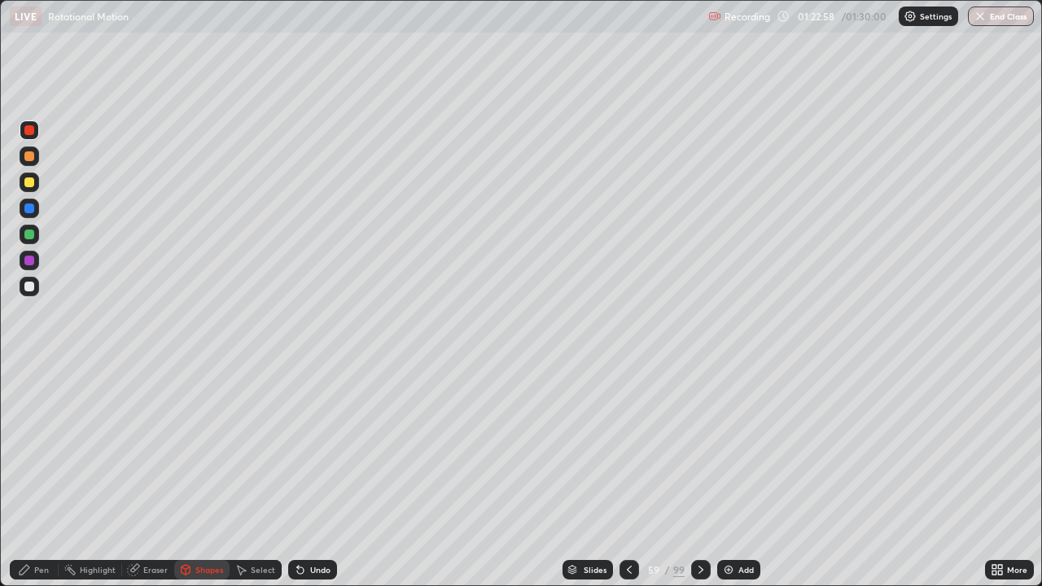
click at [32, 287] on div at bounding box center [29, 287] width 10 height 10
click at [204, 476] on div "Shapes" at bounding box center [209, 570] width 28 height 8
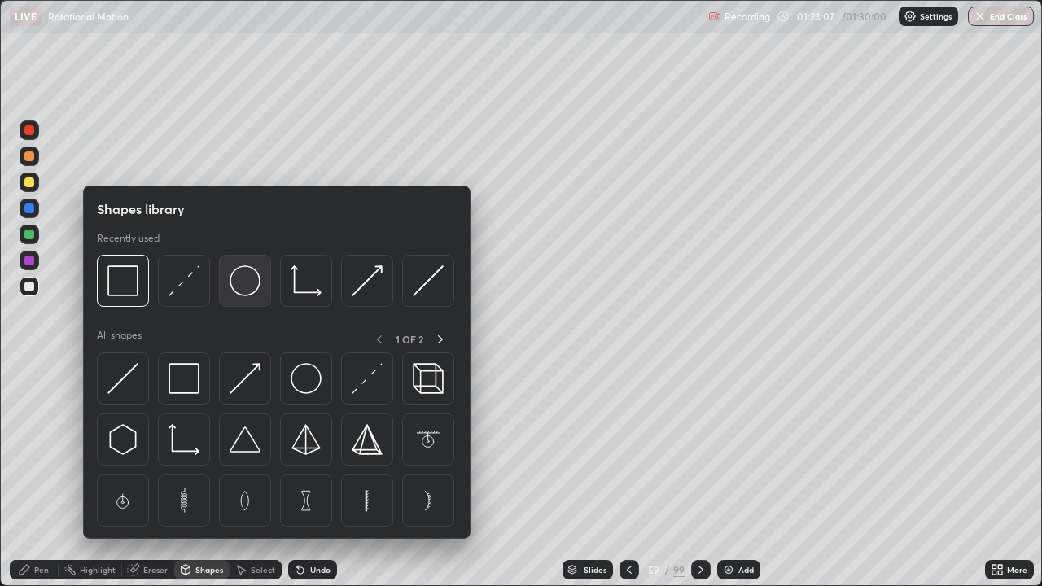
click at [249, 285] on img at bounding box center [245, 280] width 31 height 31
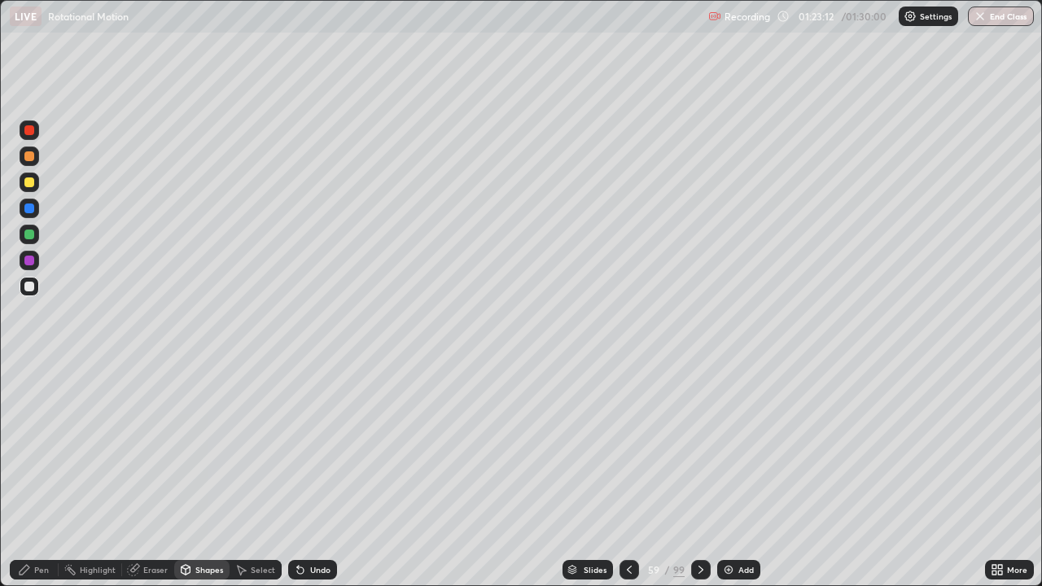
click at [28, 476] on icon at bounding box center [24, 569] width 13 height 13
click at [29, 158] on div at bounding box center [29, 156] width 10 height 10
click at [204, 476] on div "Shapes" at bounding box center [209, 570] width 28 height 8
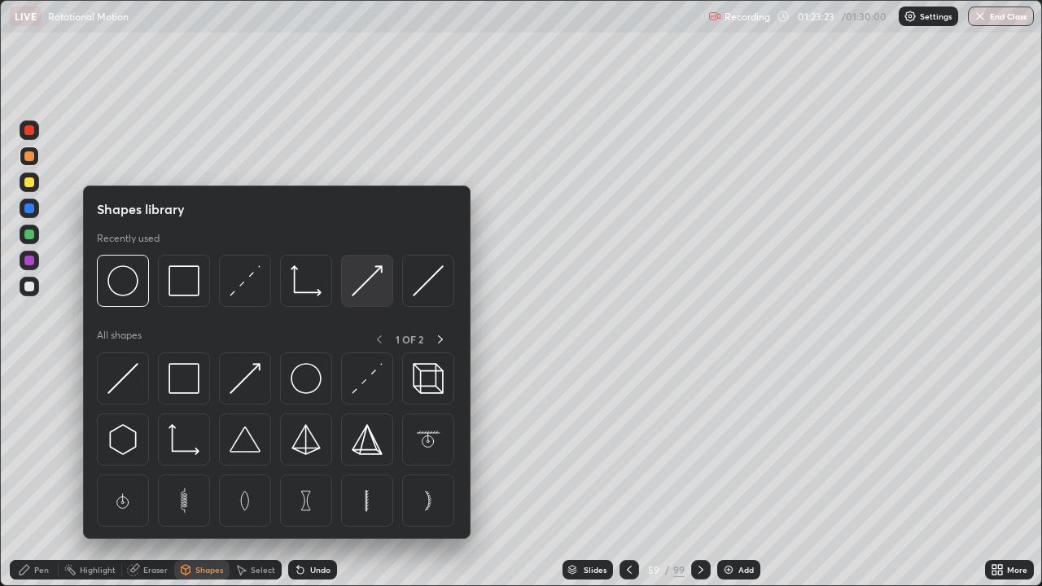
click at [370, 286] on img at bounding box center [367, 280] width 31 height 31
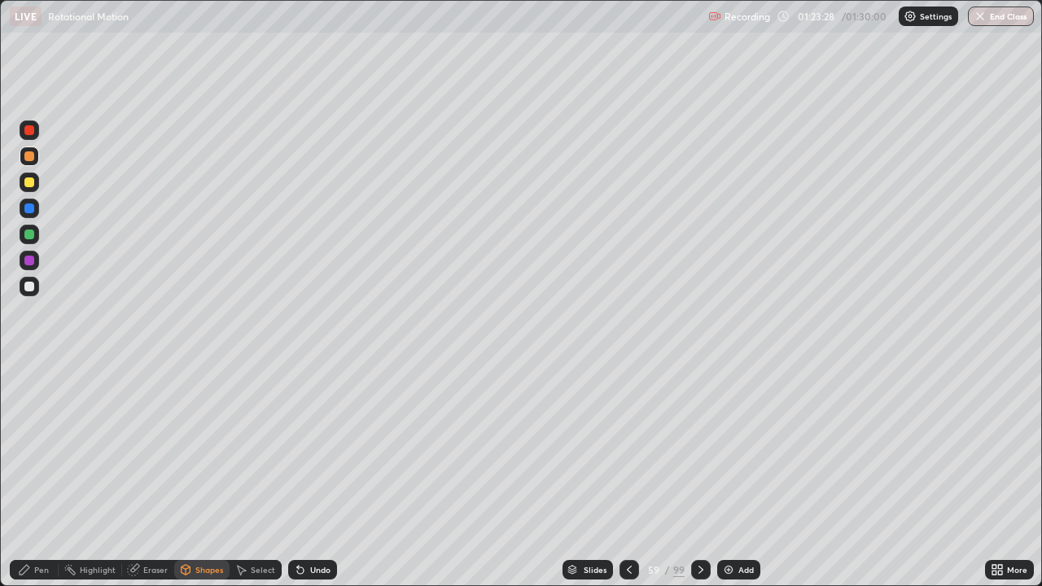
click at [324, 476] on div "Undo" at bounding box center [312, 570] width 49 height 20
click at [37, 476] on div "Pen" at bounding box center [34, 570] width 49 height 20
click at [31, 184] on div at bounding box center [29, 183] width 10 height 10
click at [31, 235] on div at bounding box center [29, 235] width 10 height 10
click at [29, 288] on div at bounding box center [29, 287] width 10 height 10
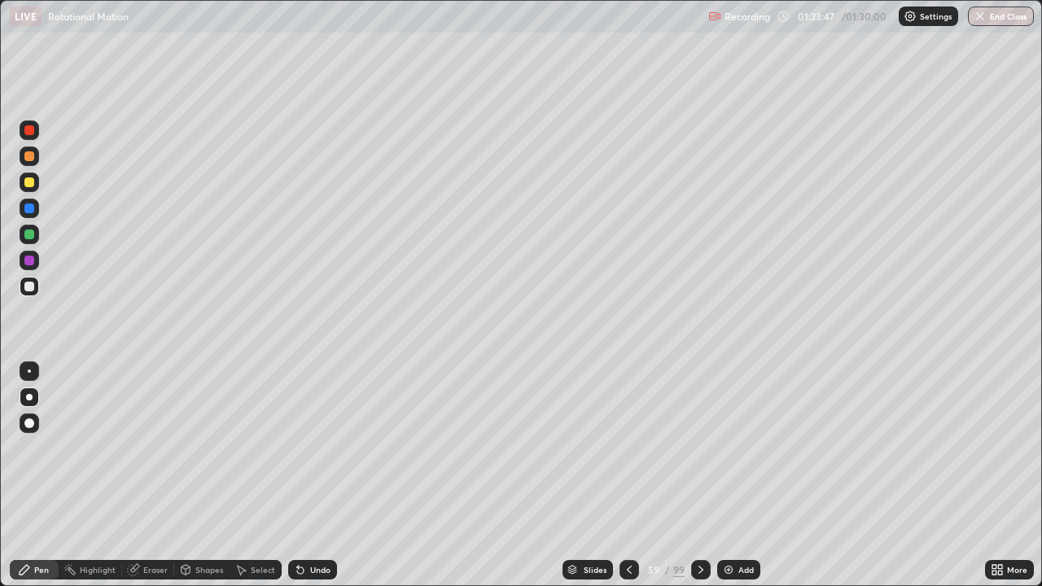
click at [29, 263] on div at bounding box center [29, 261] width 10 height 10
click at [31, 129] on div at bounding box center [29, 130] width 10 height 10
click at [200, 476] on div "Shapes" at bounding box center [209, 570] width 28 height 8
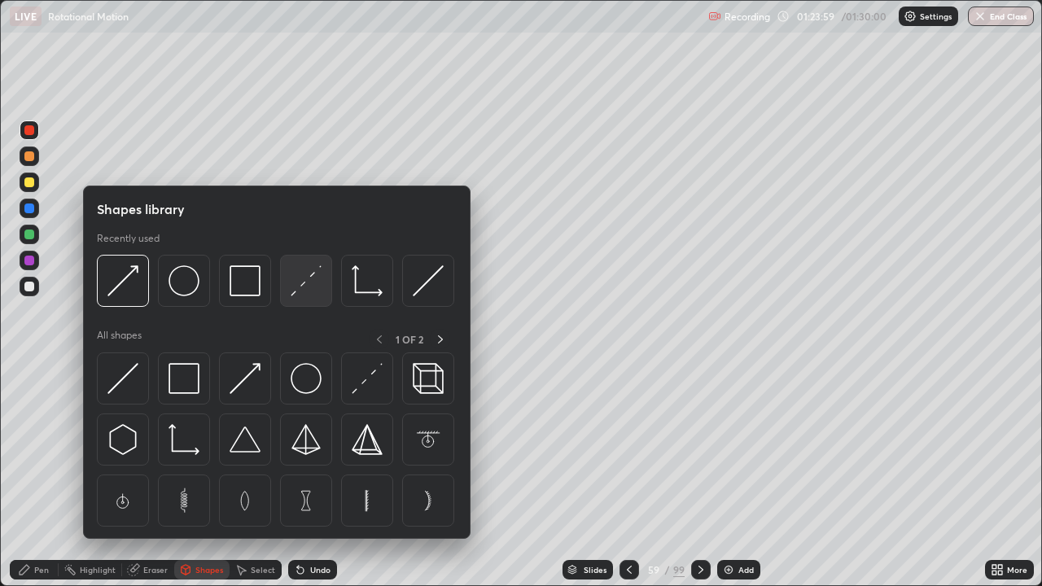
click at [307, 282] on img at bounding box center [306, 280] width 31 height 31
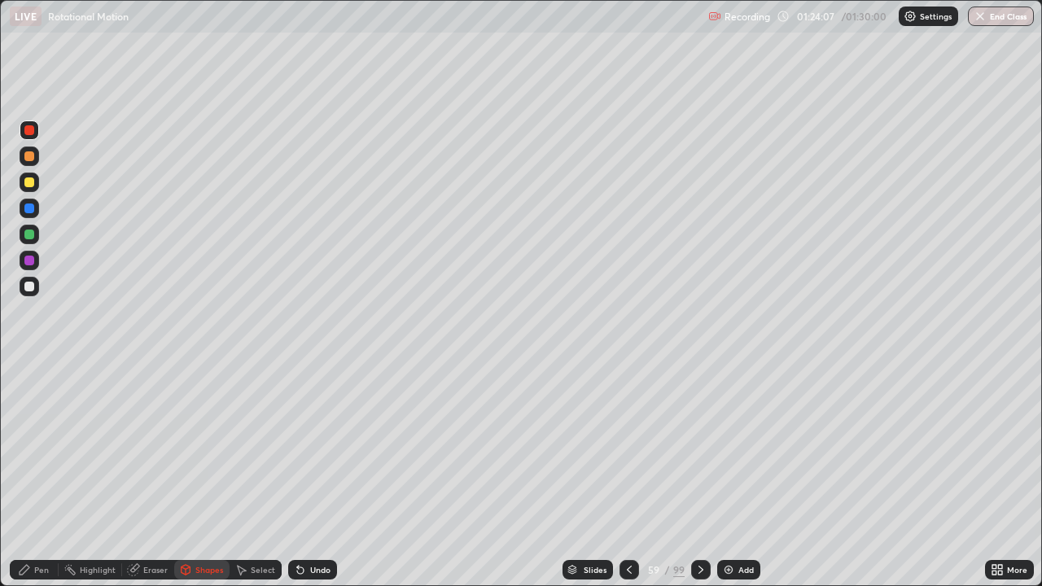
click at [25, 476] on icon at bounding box center [24, 569] width 13 height 13
click at [150, 476] on div "Eraser" at bounding box center [155, 570] width 24 height 8
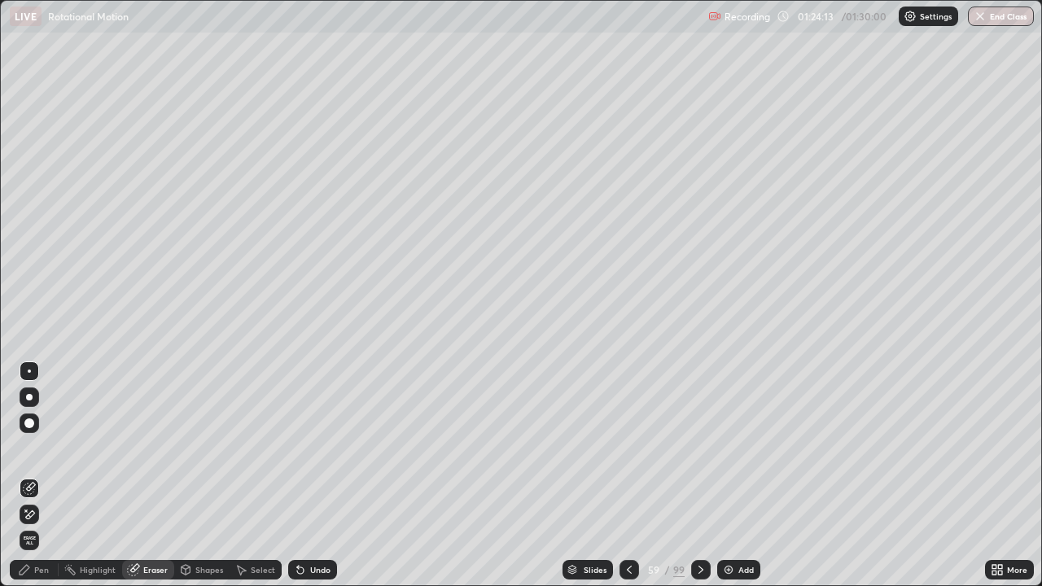
click at [35, 476] on div "Pen" at bounding box center [41, 570] width 15 height 8
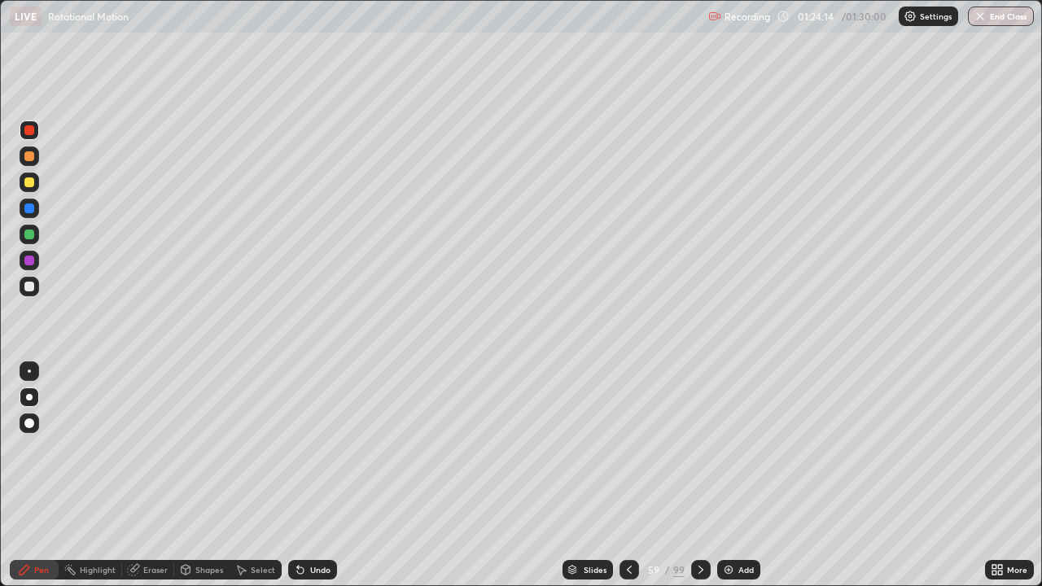
click at [30, 287] on div at bounding box center [29, 287] width 10 height 10
click at [28, 153] on div at bounding box center [29, 156] width 10 height 10
click at [31, 235] on div at bounding box center [29, 235] width 10 height 10
click at [33, 183] on div at bounding box center [29, 183] width 10 height 10
click at [706, 476] on div at bounding box center [701, 570] width 20 height 20
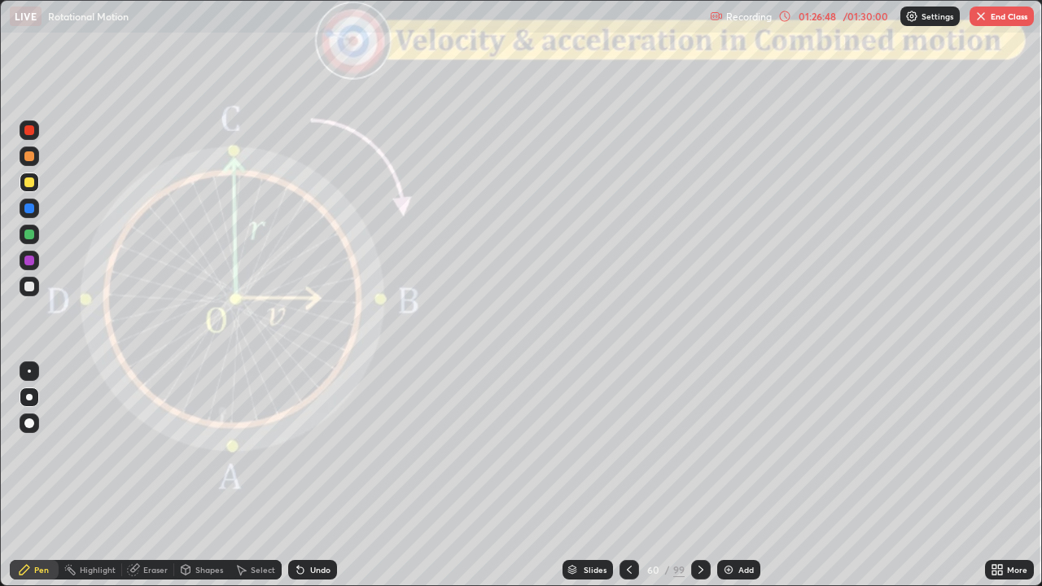
click at [599, 476] on div "Slides" at bounding box center [588, 570] width 50 height 20
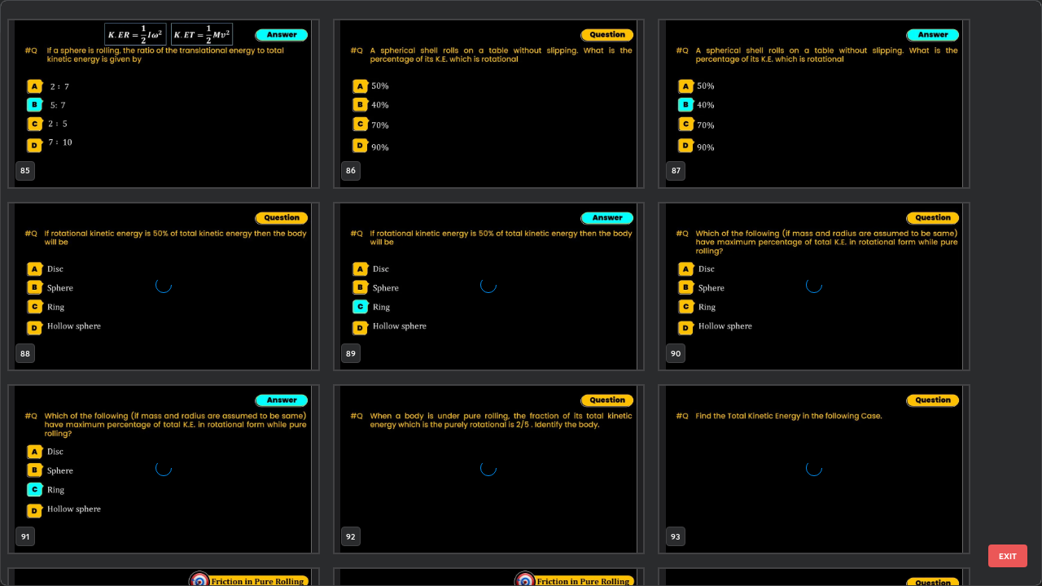
scroll to position [5455, 0]
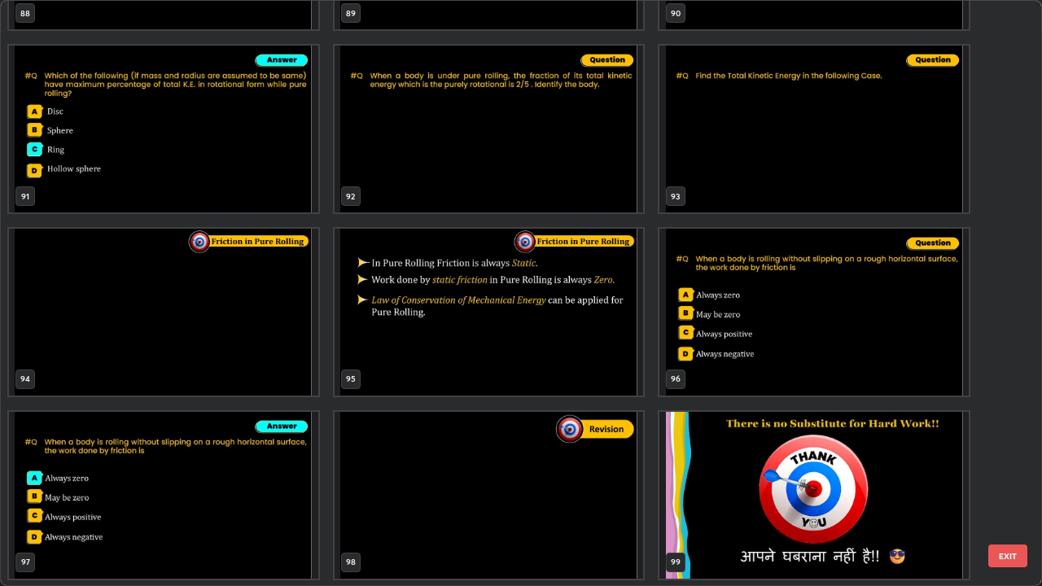
click at [547, 476] on img "grid" at bounding box center [489, 495] width 309 height 167
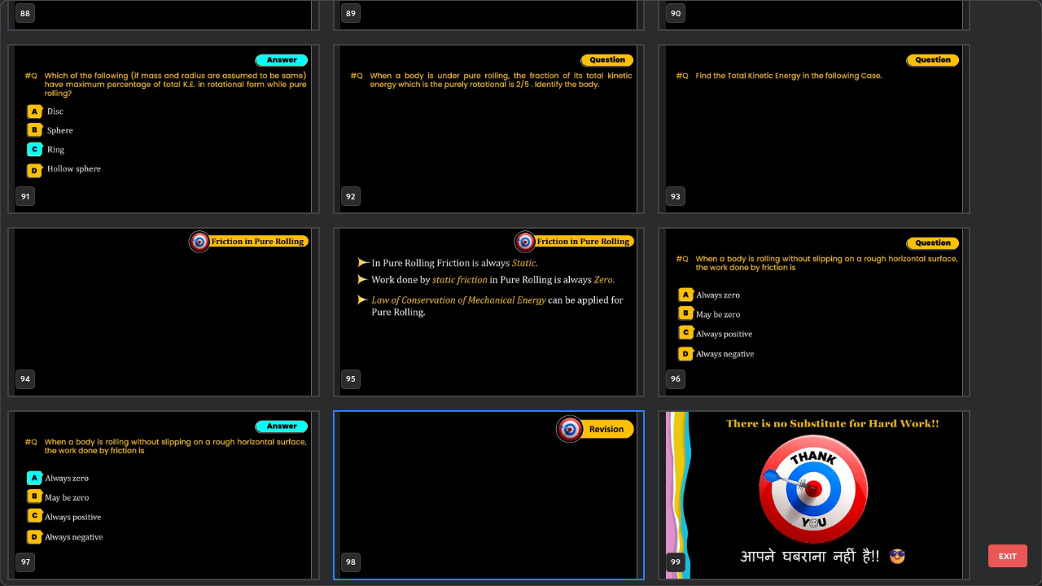
click at [1002, 476] on button "EXIT" at bounding box center [1008, 556] width 39 height 23
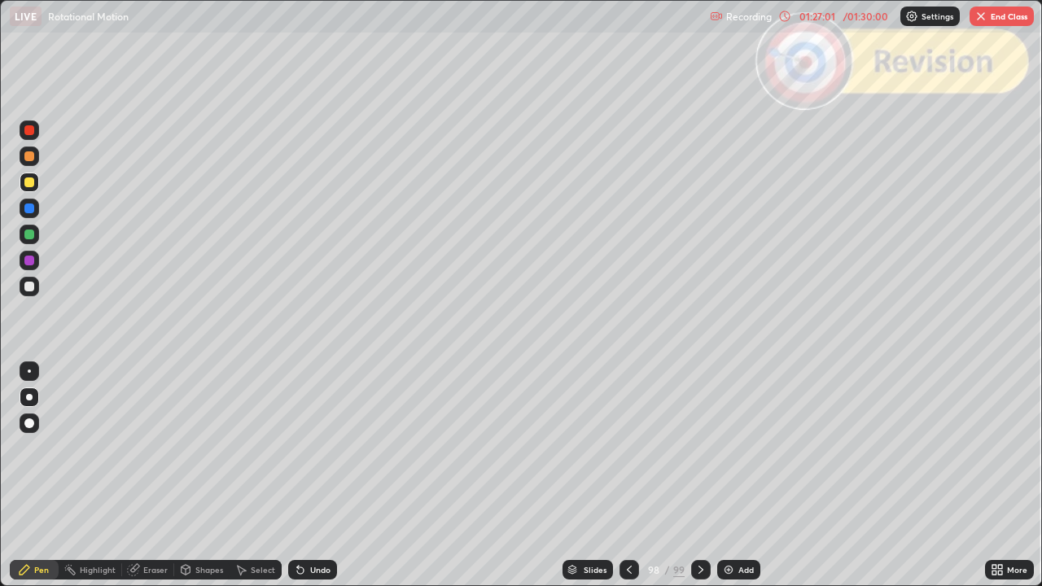
click at [707, 476] on div at bounding box center [701, 570] width 20 height 20
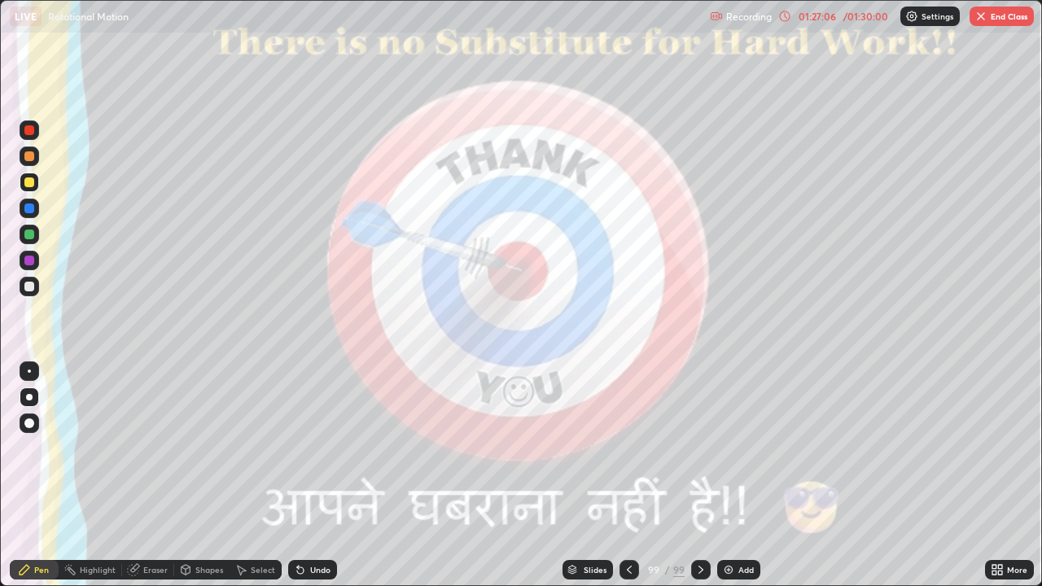
click at [989, 21] on button "End Class" at bounding box center [1002, 17] width 64 height 20
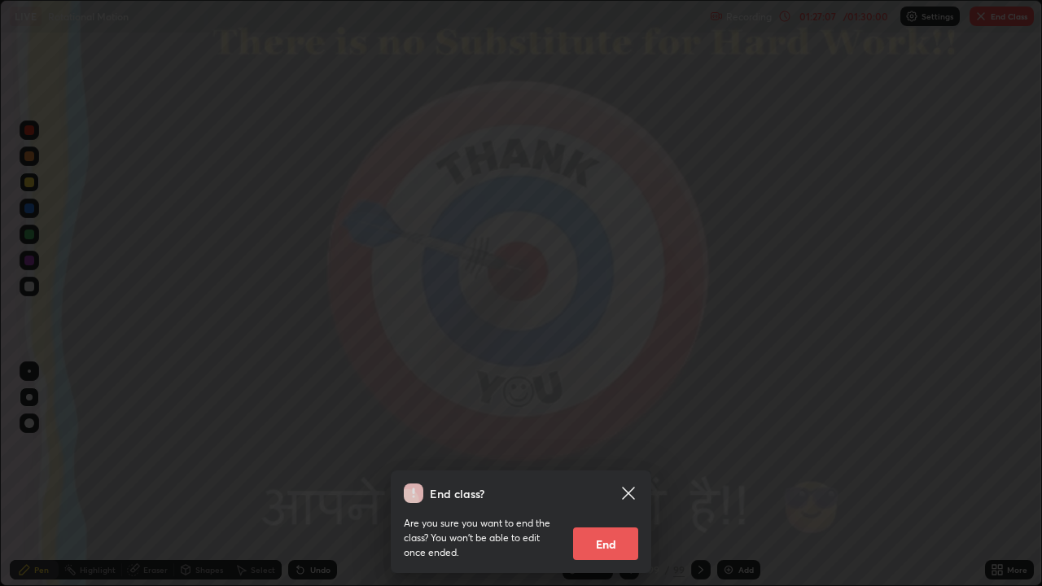
click at [596, 476] on button "End" at bounding box center [605, 544] width 65 height 33
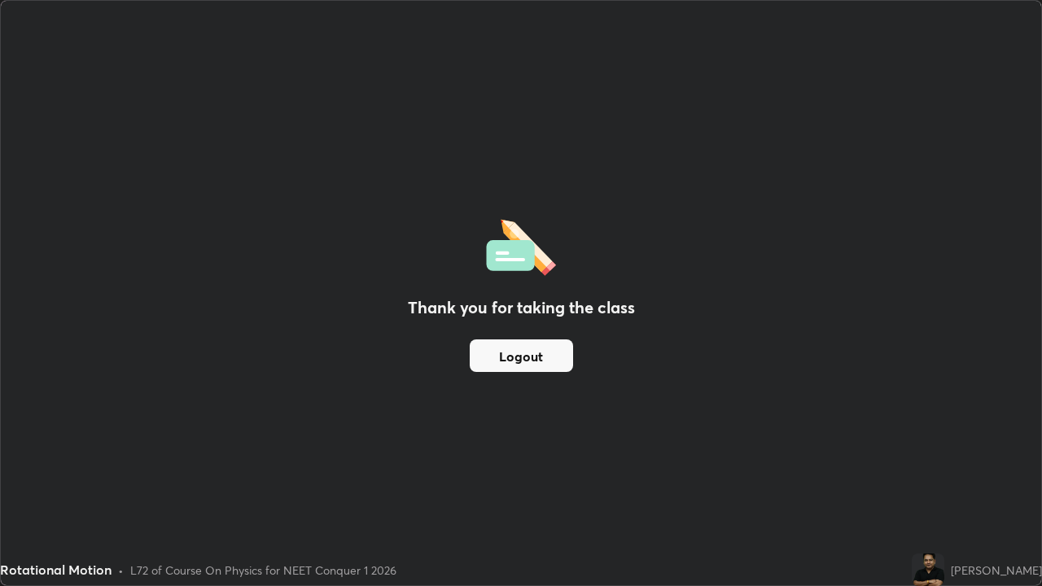
click at [522, 349] on button "Logout" at bounding box center [521, 356] width 103 height 33
